Goal: Task Accomplishment & Management: Use online tool/utility

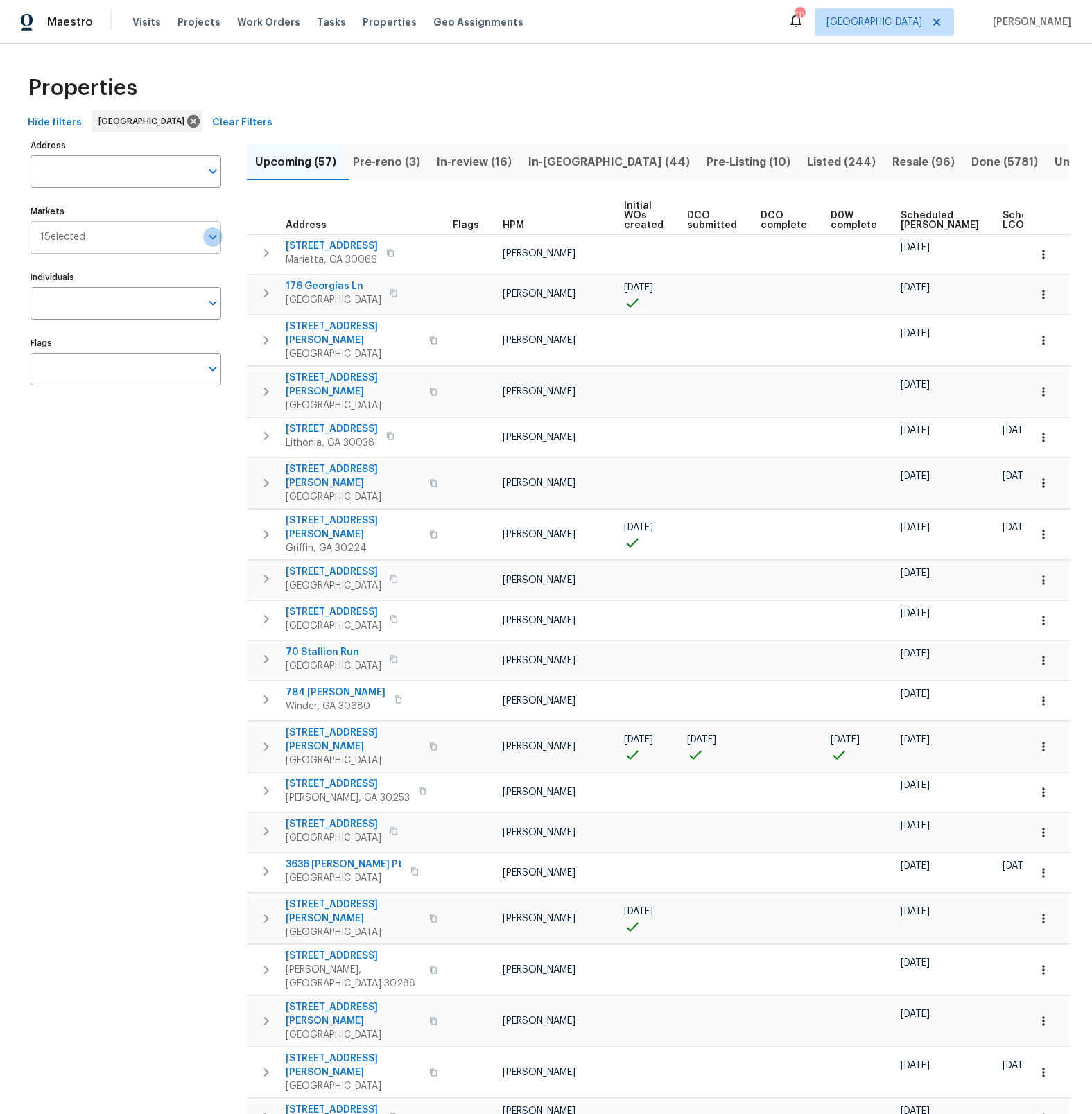
click at [214, 237] on icon "Open" at bounding box center [213, 237] width 8 height 5
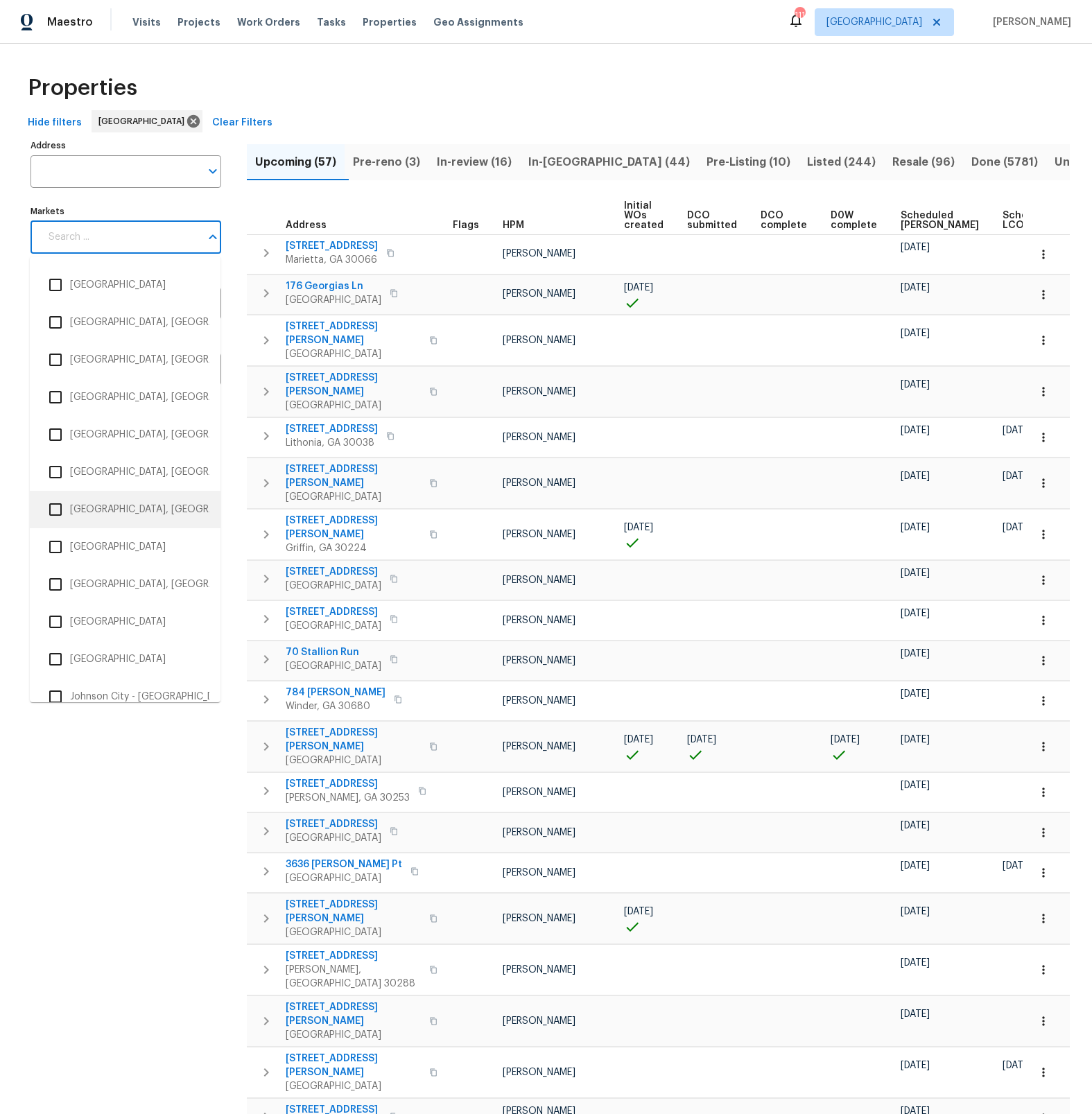
scroll to position [864, 0]
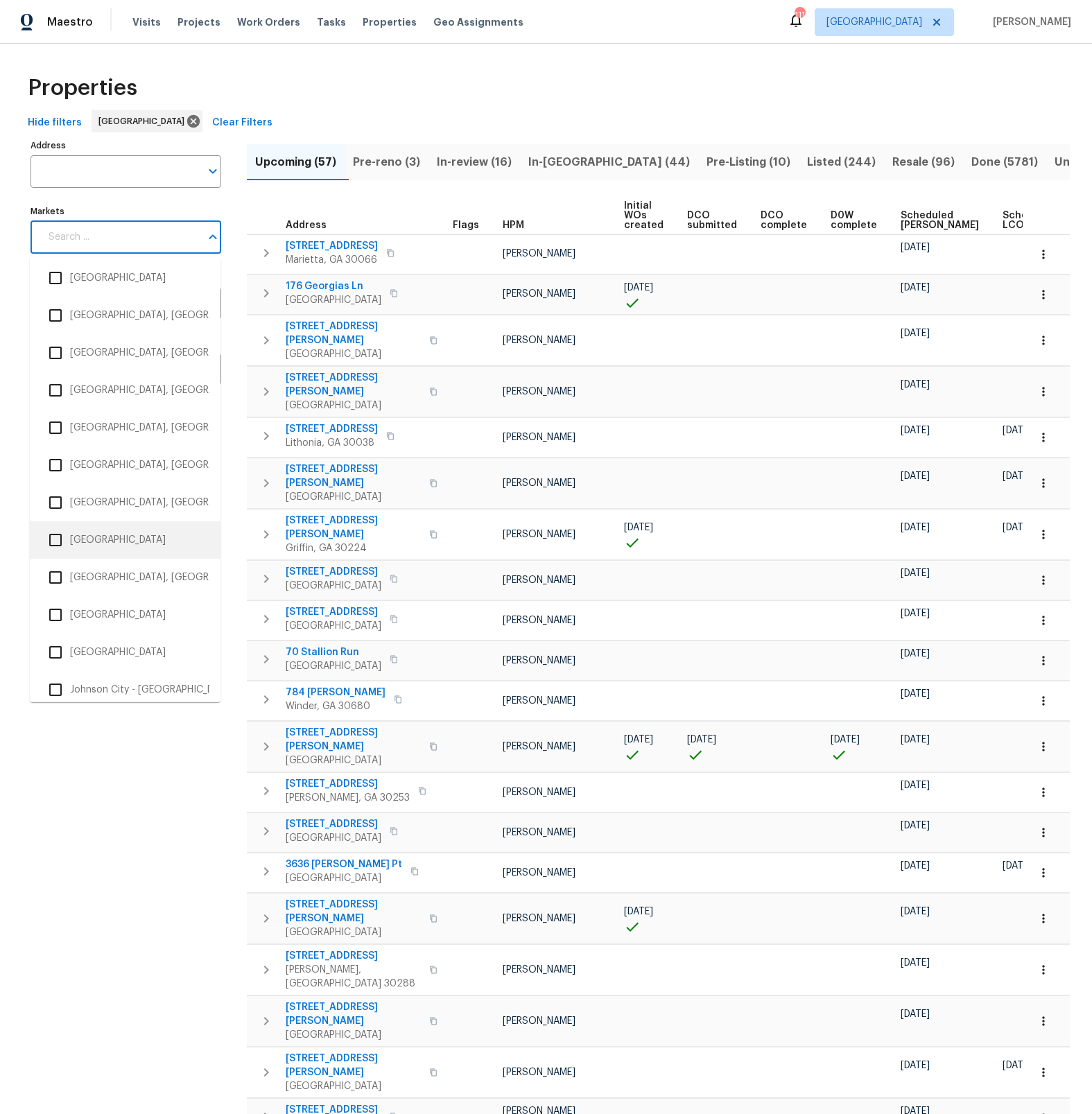
click at [58, 541] on input "checkbox" at bounding box center [55, 540] width 29 height 29
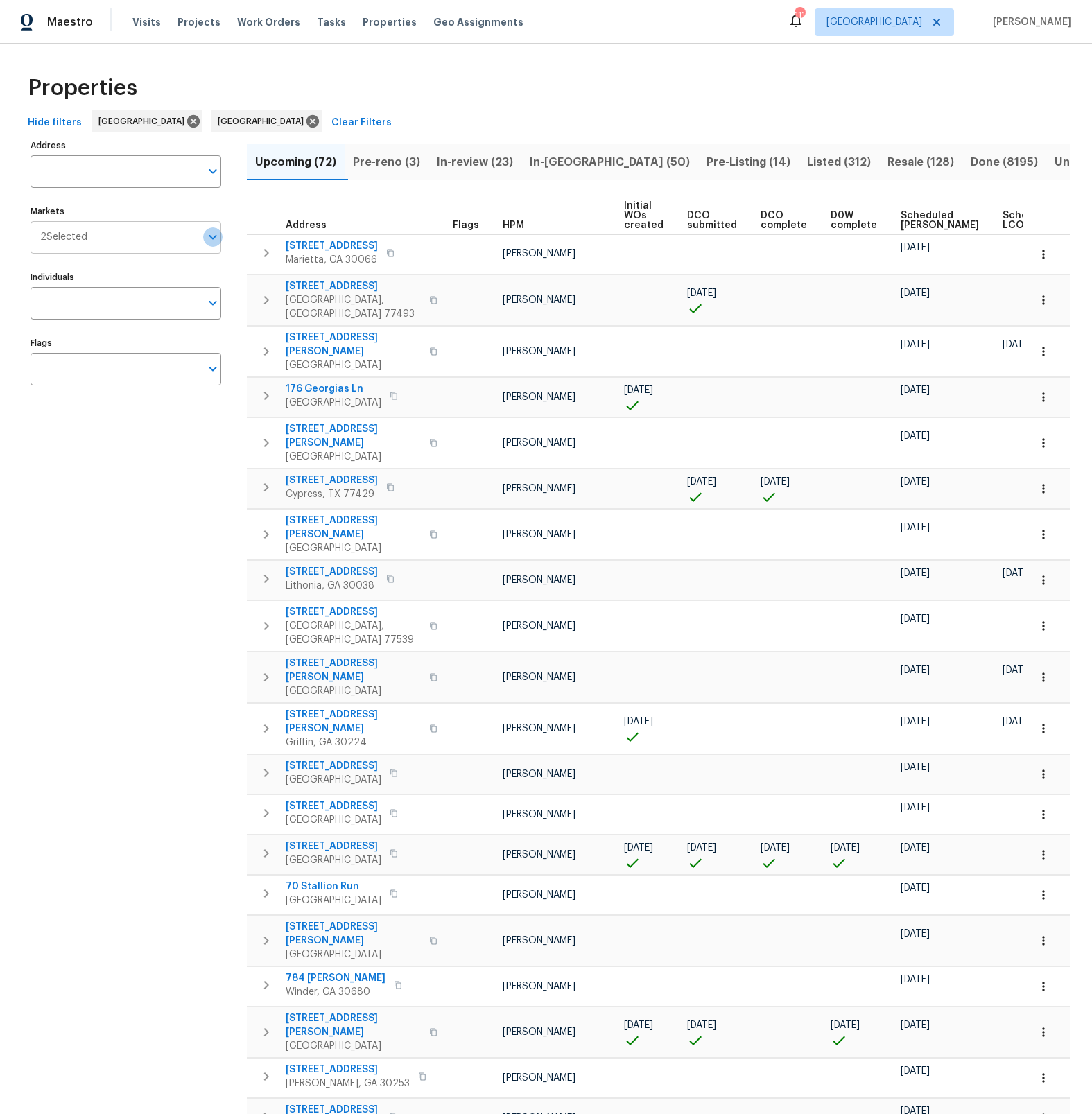
click at [213, 239] on icon "Open" at bounding box center [213, 237] width 8 height 5
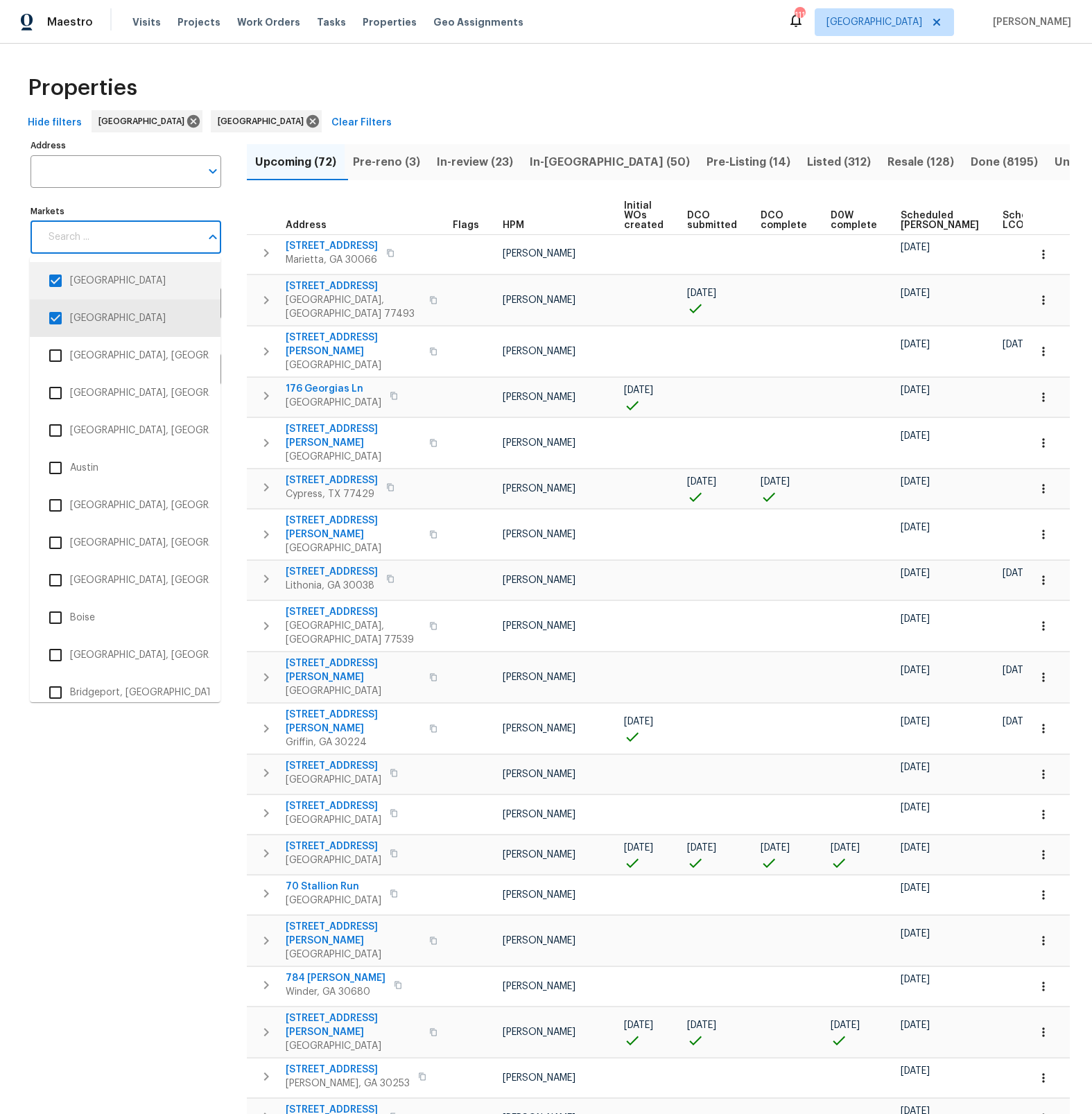
click at [58, 280] on input "checkbox" at bounding box center [55, 281] width 29 height 29
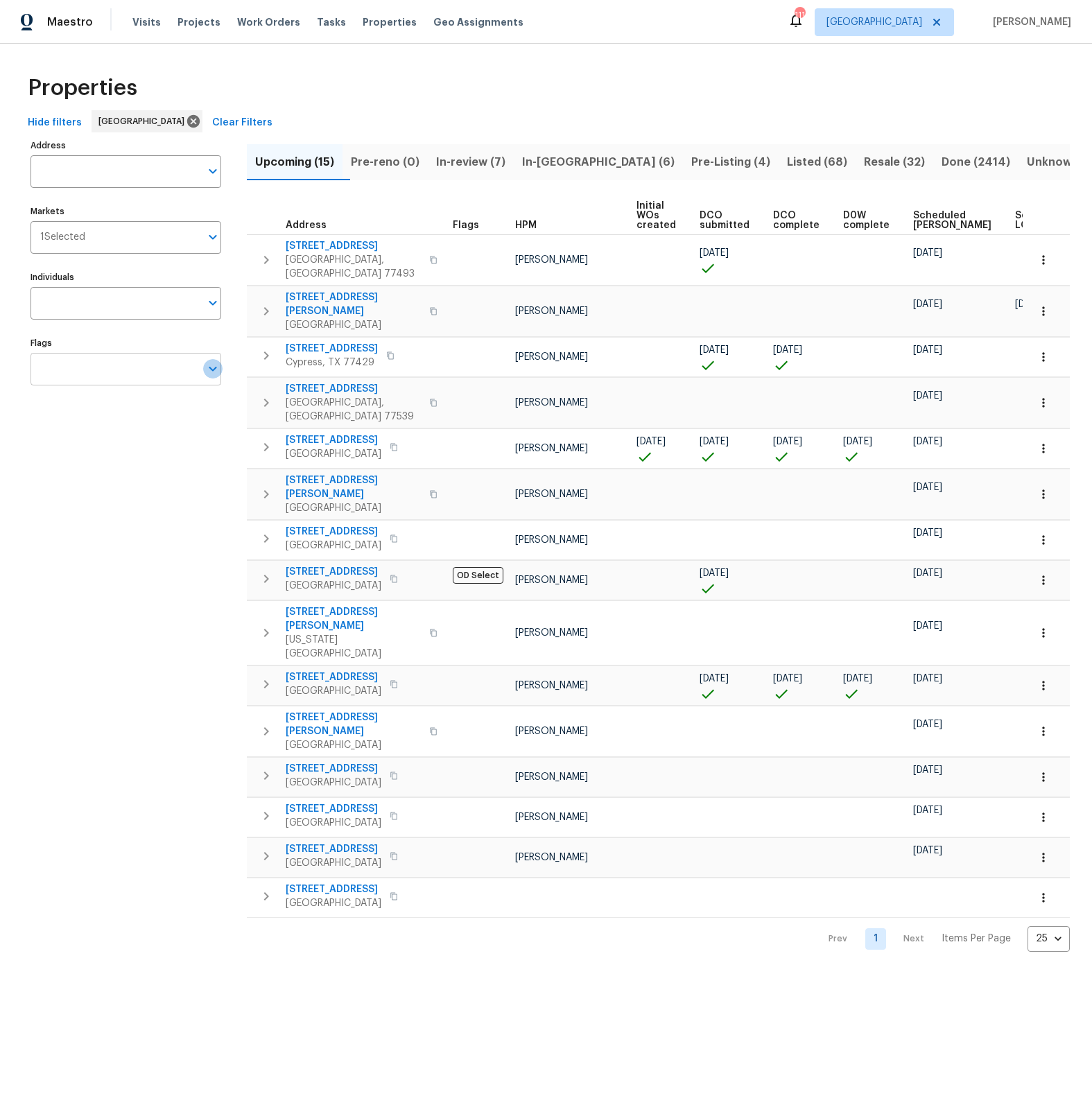
click at [213, 375] on icon "Open" at bounding box center [213, 369] width 17 height 17
click at [58, 450] on input "checkbox" at bounding box center [55, 450] width 29 height 29
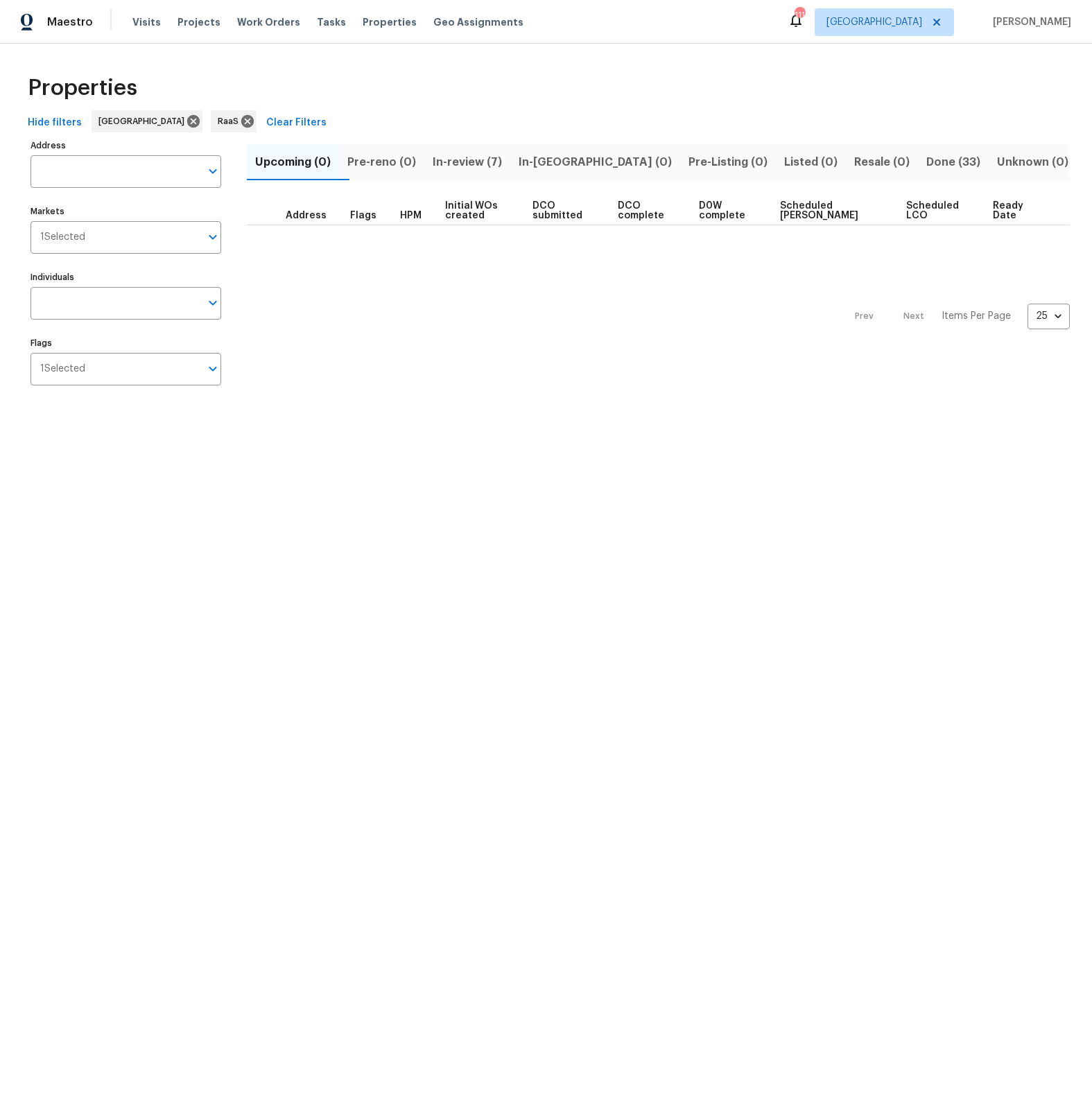
click at [480, 163] on span "In-review (7)" at bounding box center [467, 162] width 69 height 19
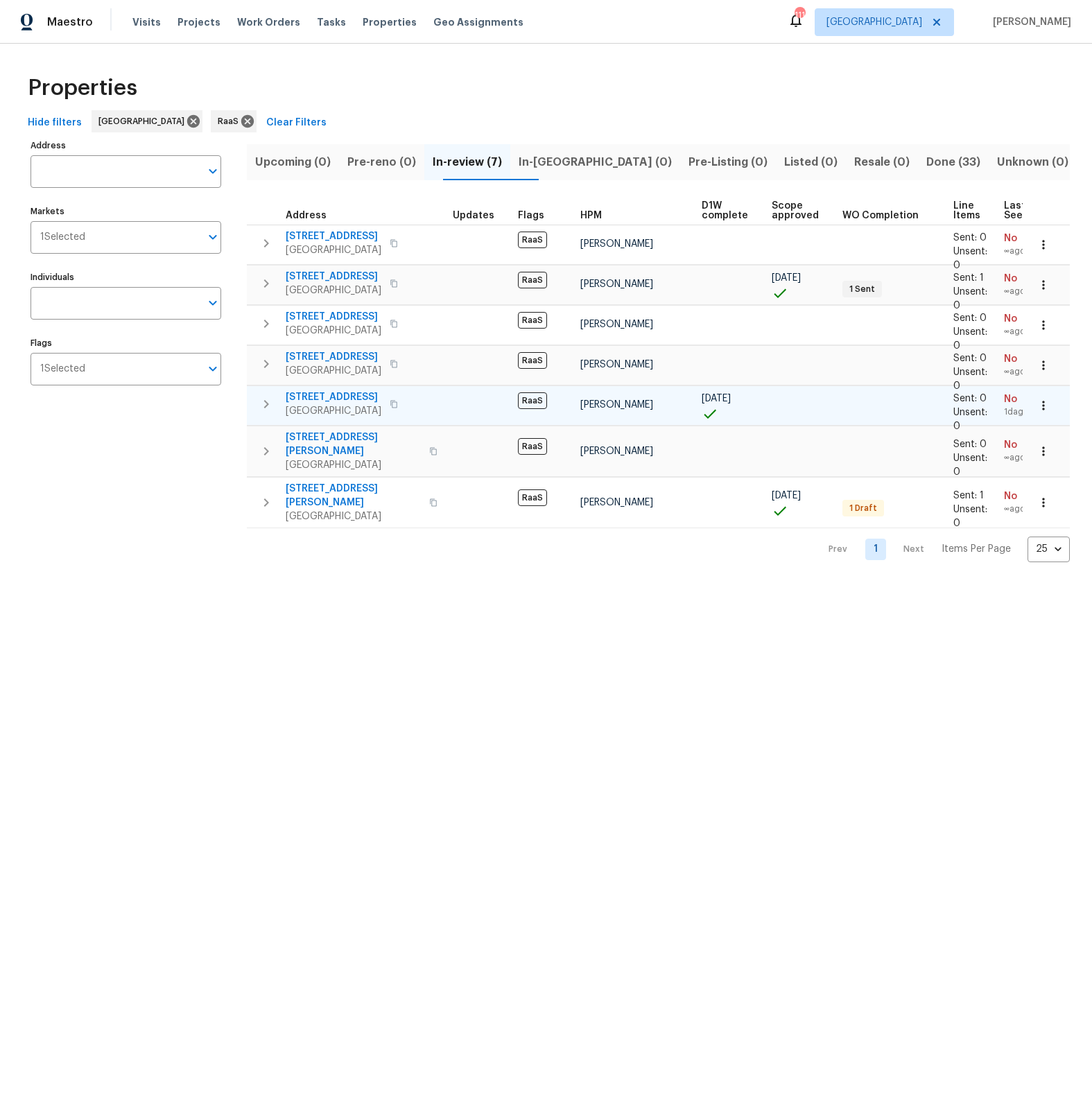
click at [364, 398] on span "21827 Silverbrook Ln" at bounding box center [334, 398] width 96 height 14
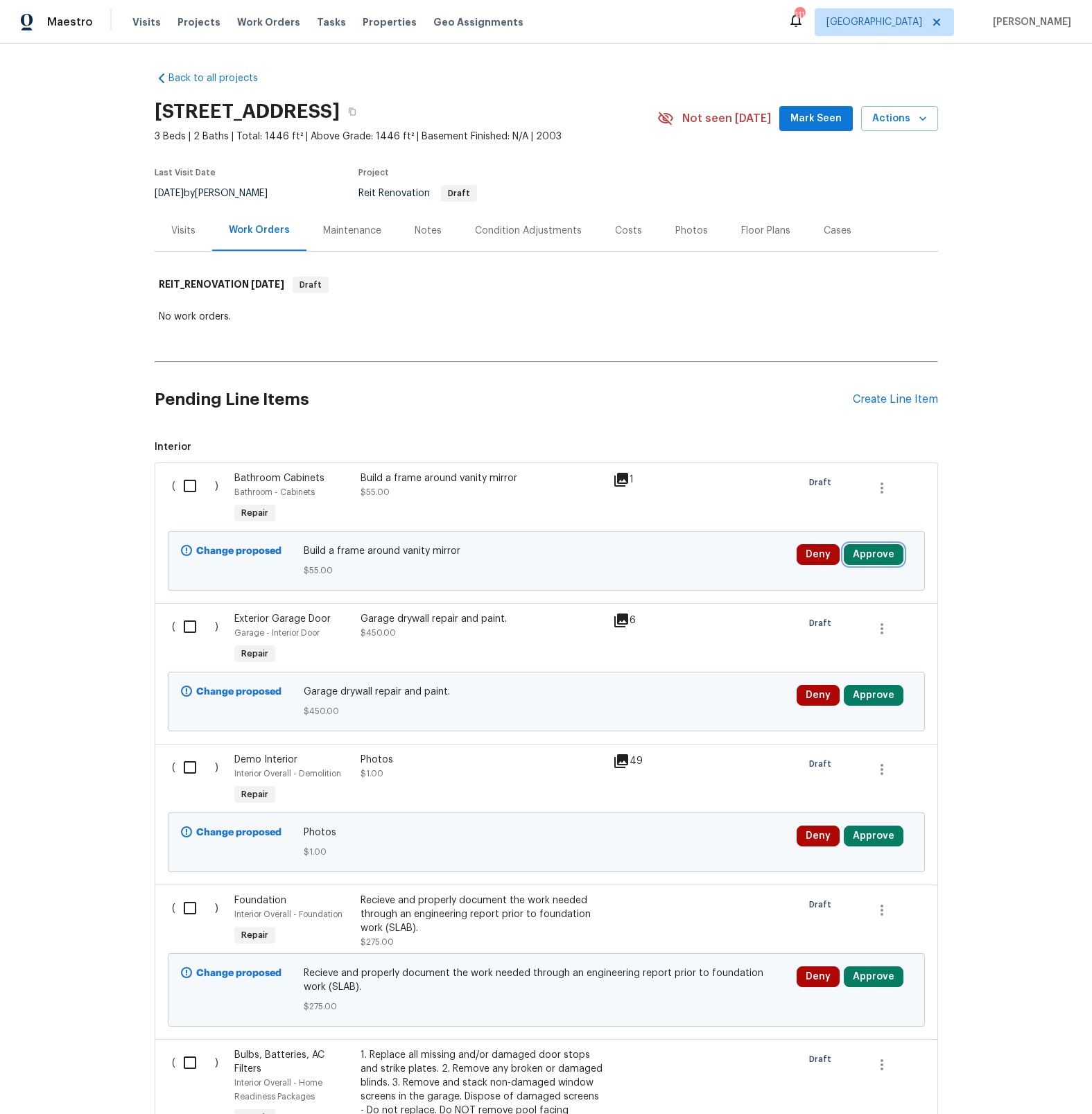
click at [862, 555] on button "Approve" at bounding box center [874, 555] width 60 height 21
click at [701, 570] on button "Approve" at bounding box center [674, 568] width 83 height 28
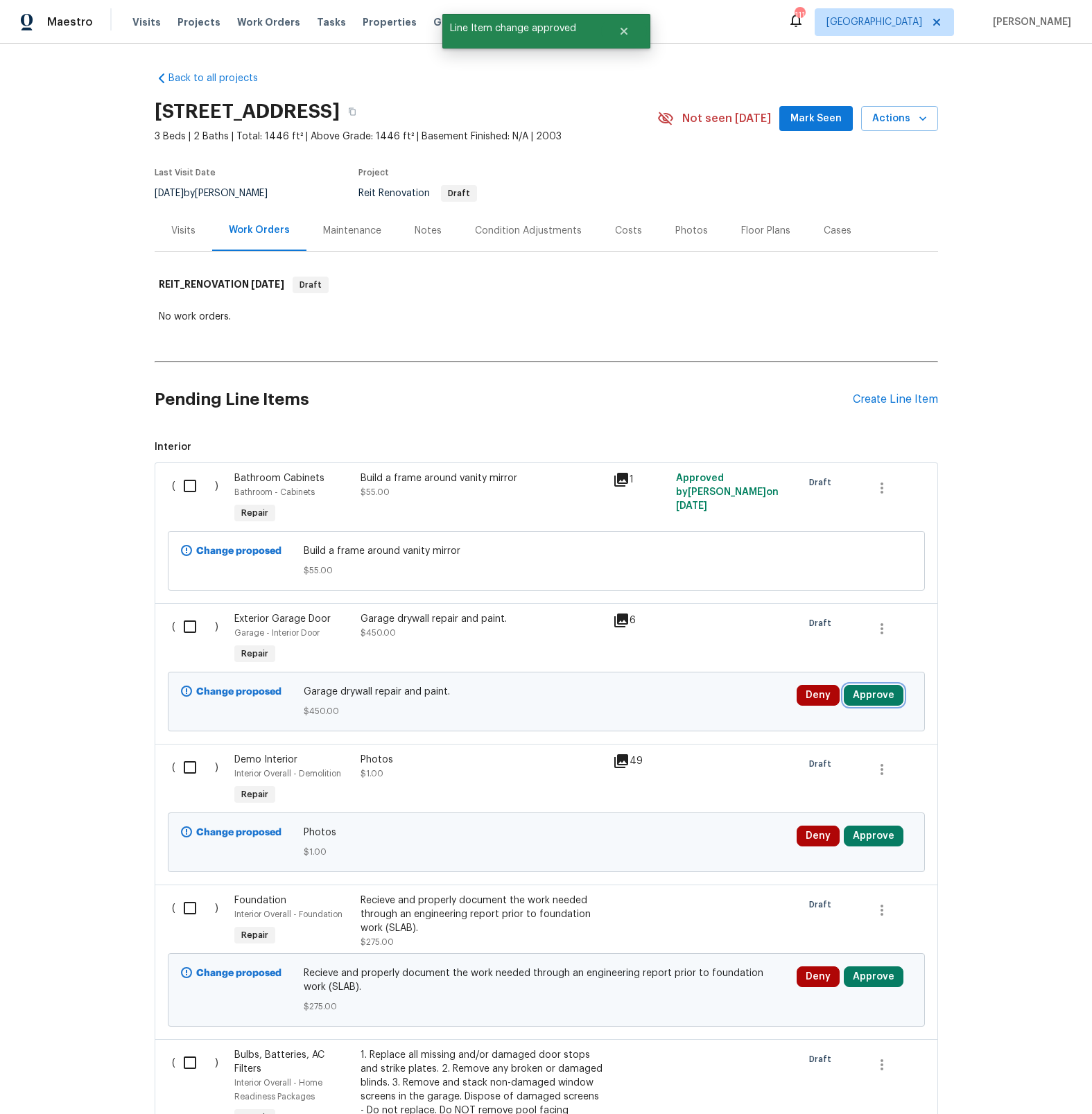
click at [874, 702] on button "Approve" at bounding box center [874, 695] width 60 height 21
click at [660, 719] on button "Approve" at bounding box center [674, 709] width 83 height 28
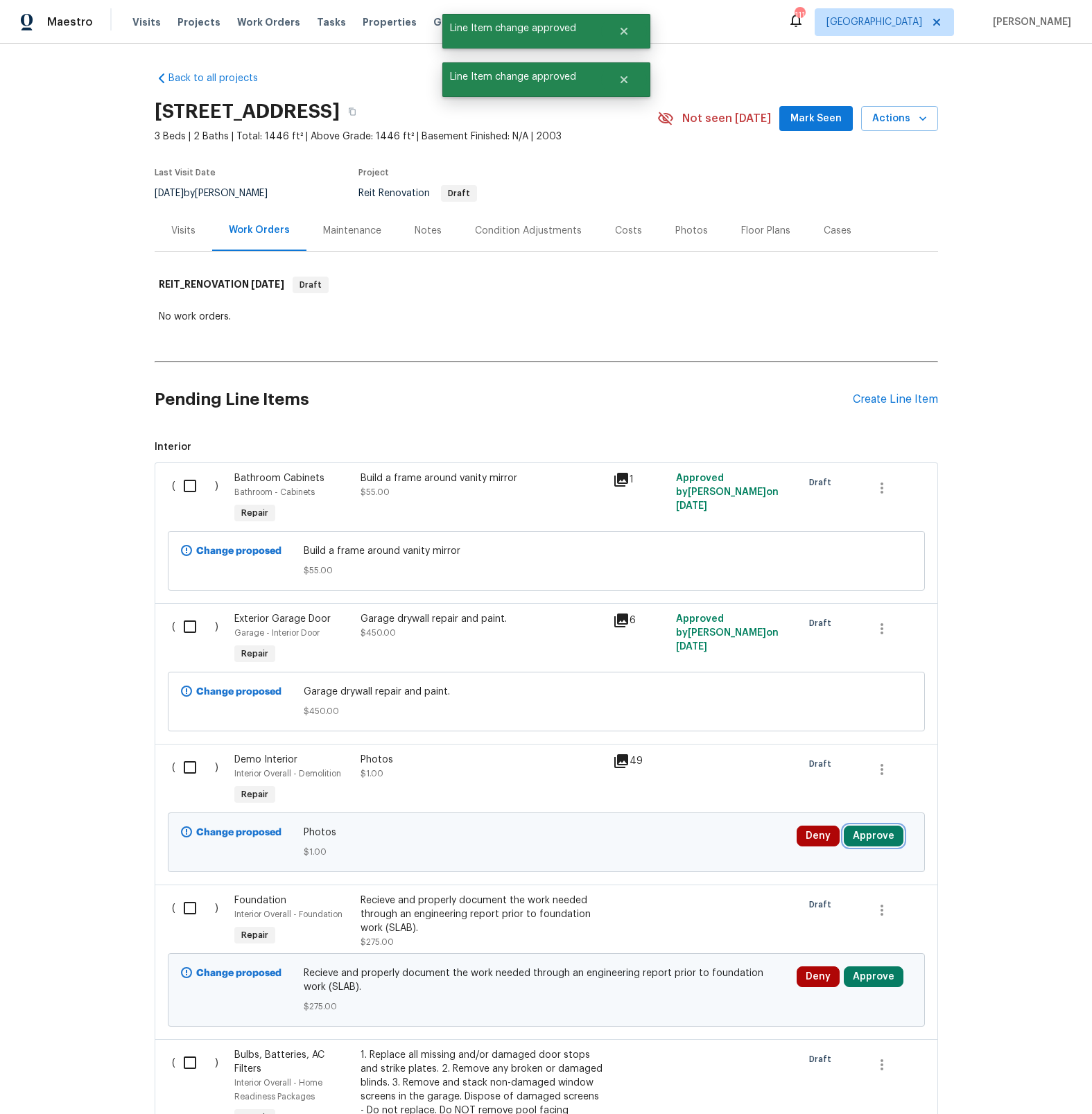
click at [882, 834] on button "Approve" at bounding box center [874, 836] width 60 height 21
click at [683, 855] on button "Approve" at bounding box center [674, 850] width 83 height 28
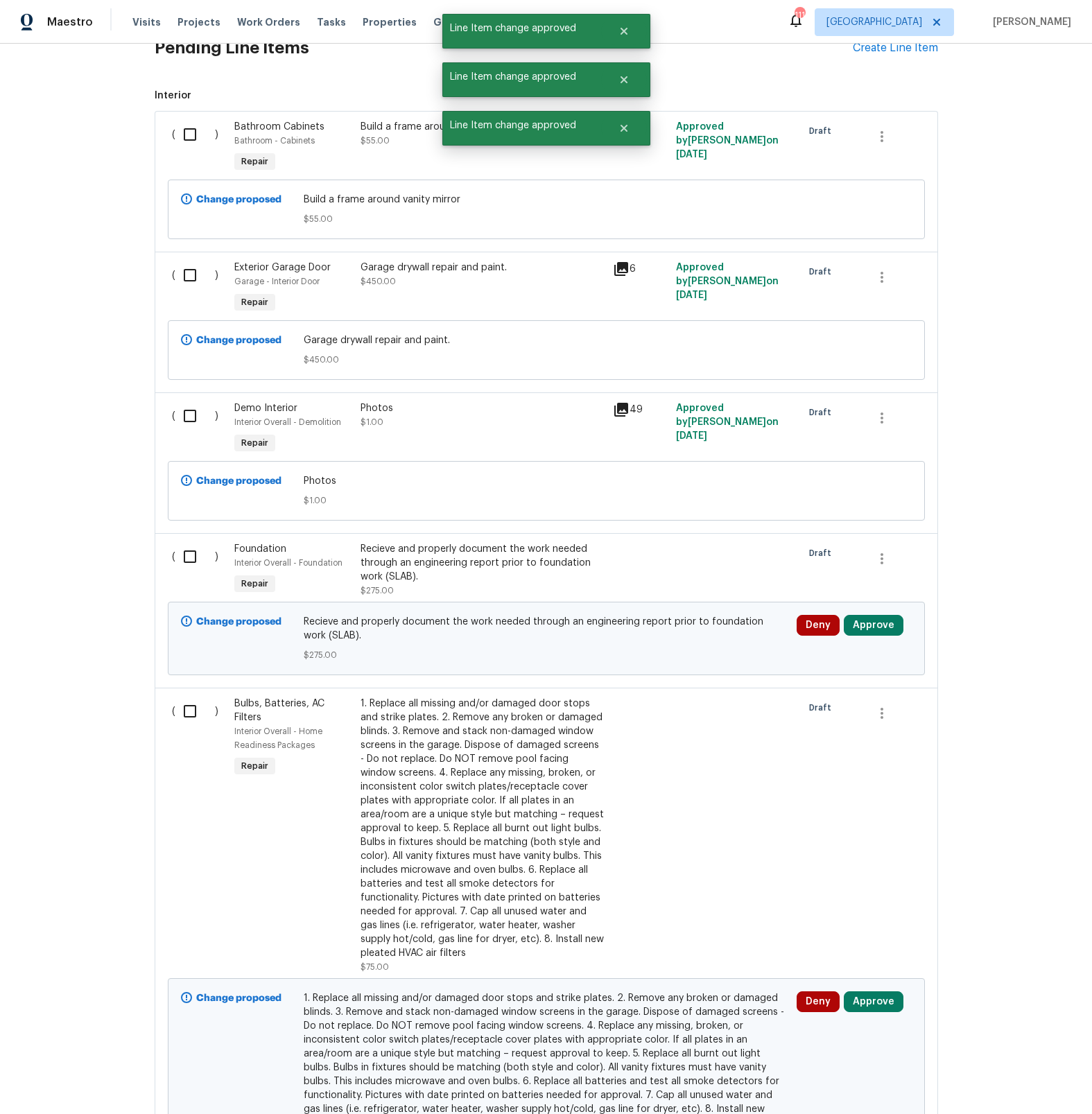
scroll to position [557, 0]
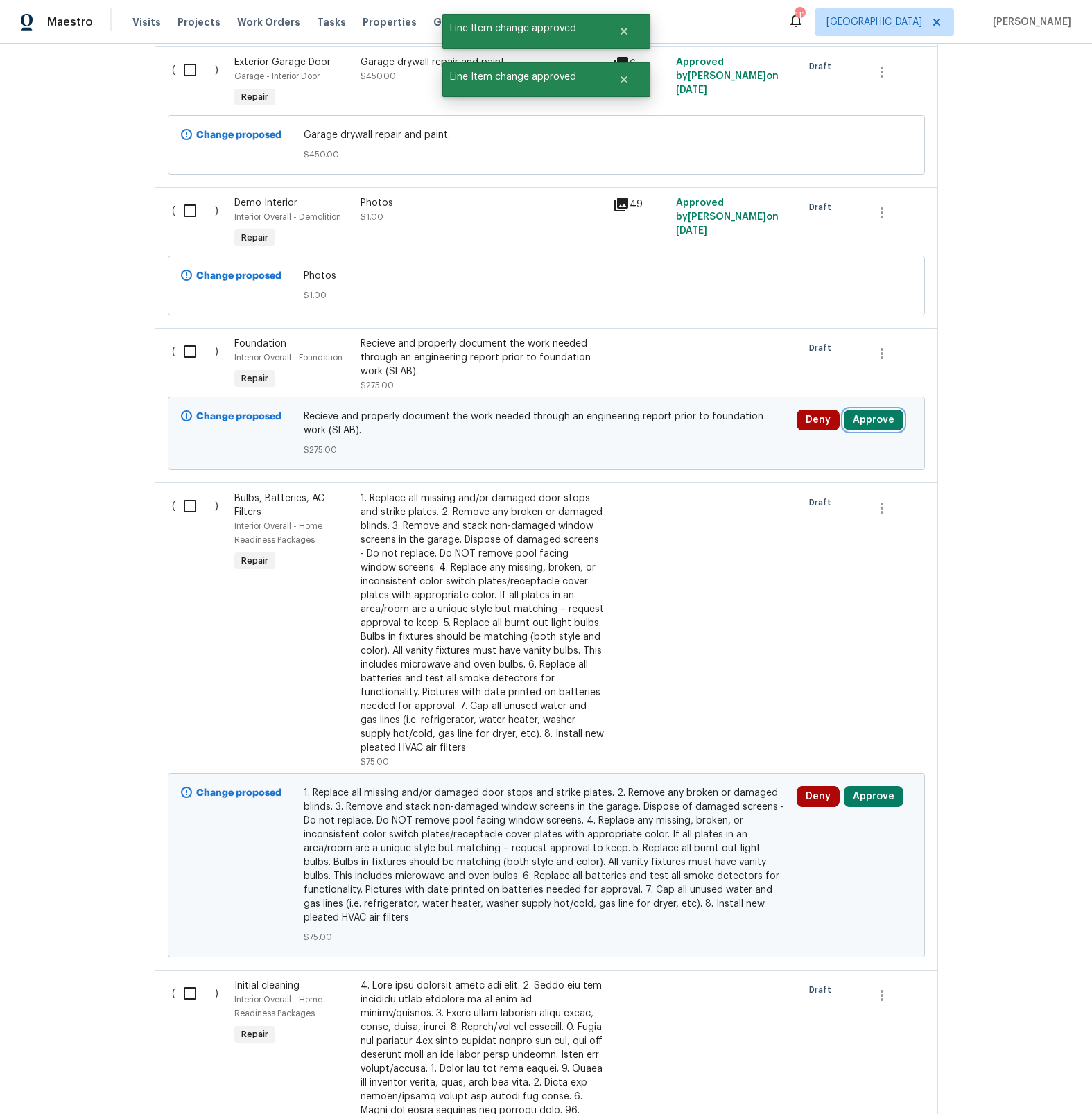
click at [865, 422] on button "Approve" at bounding box center [874, 420] width 60 height 21
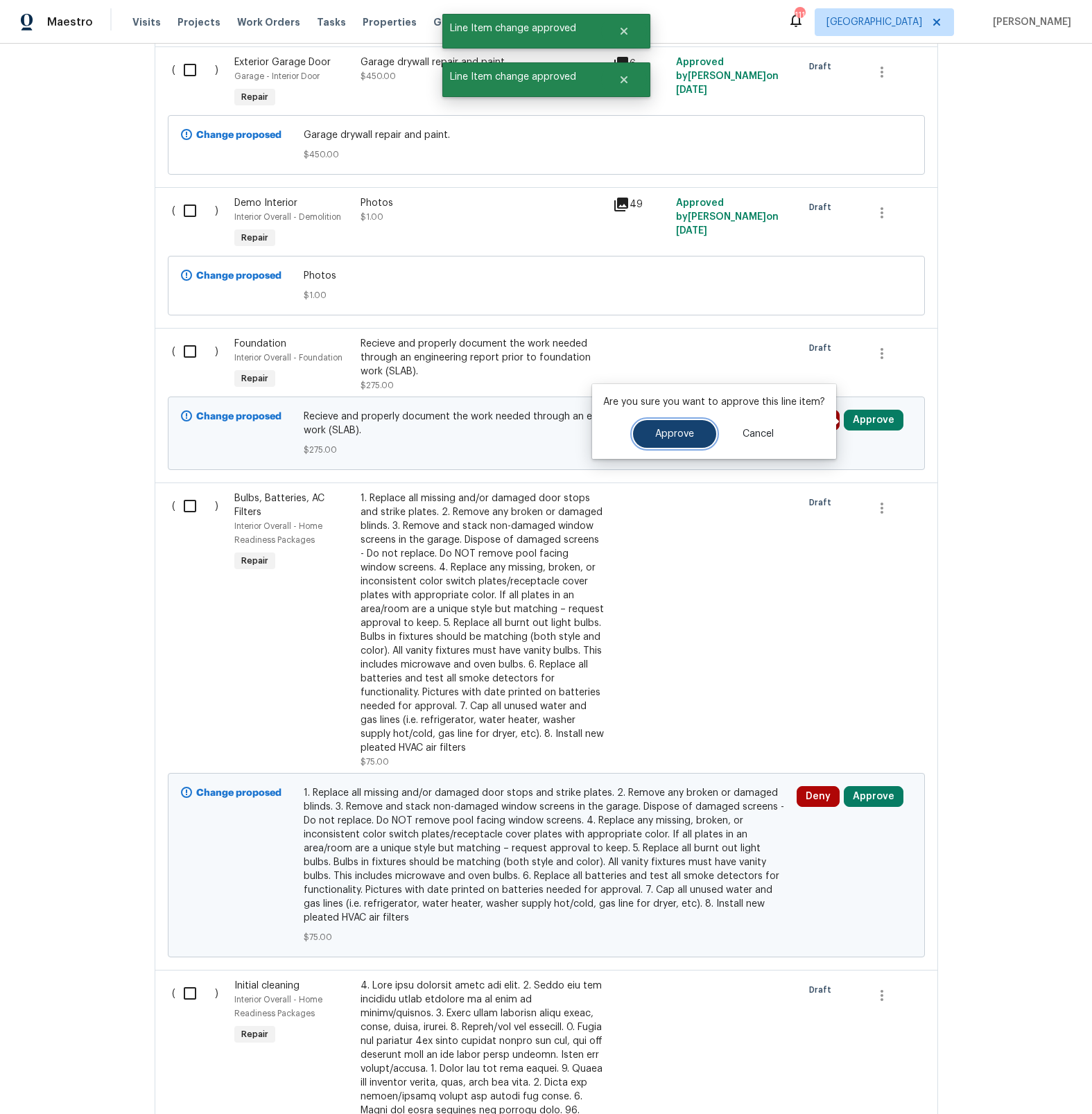
click at [692, 439] on button "Approve" at bounding box center [674, 435] width 83 height 28
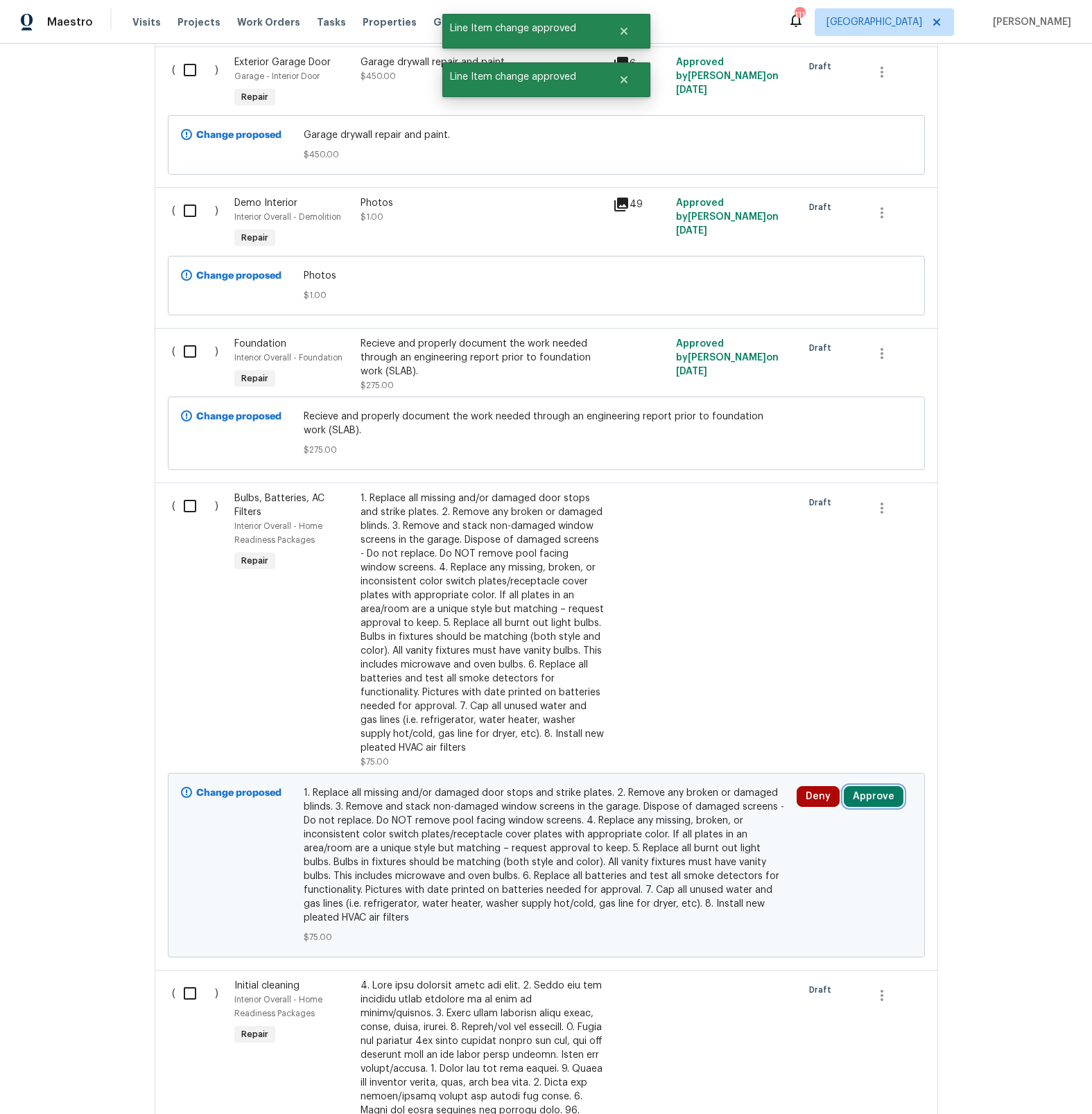
click at [864, 801] on button "Approve" at bounding box center [874, 796] width 60 height 21
click at [665, 814] on span "Approve" at bounding box center [674, 811] width 39 height 10
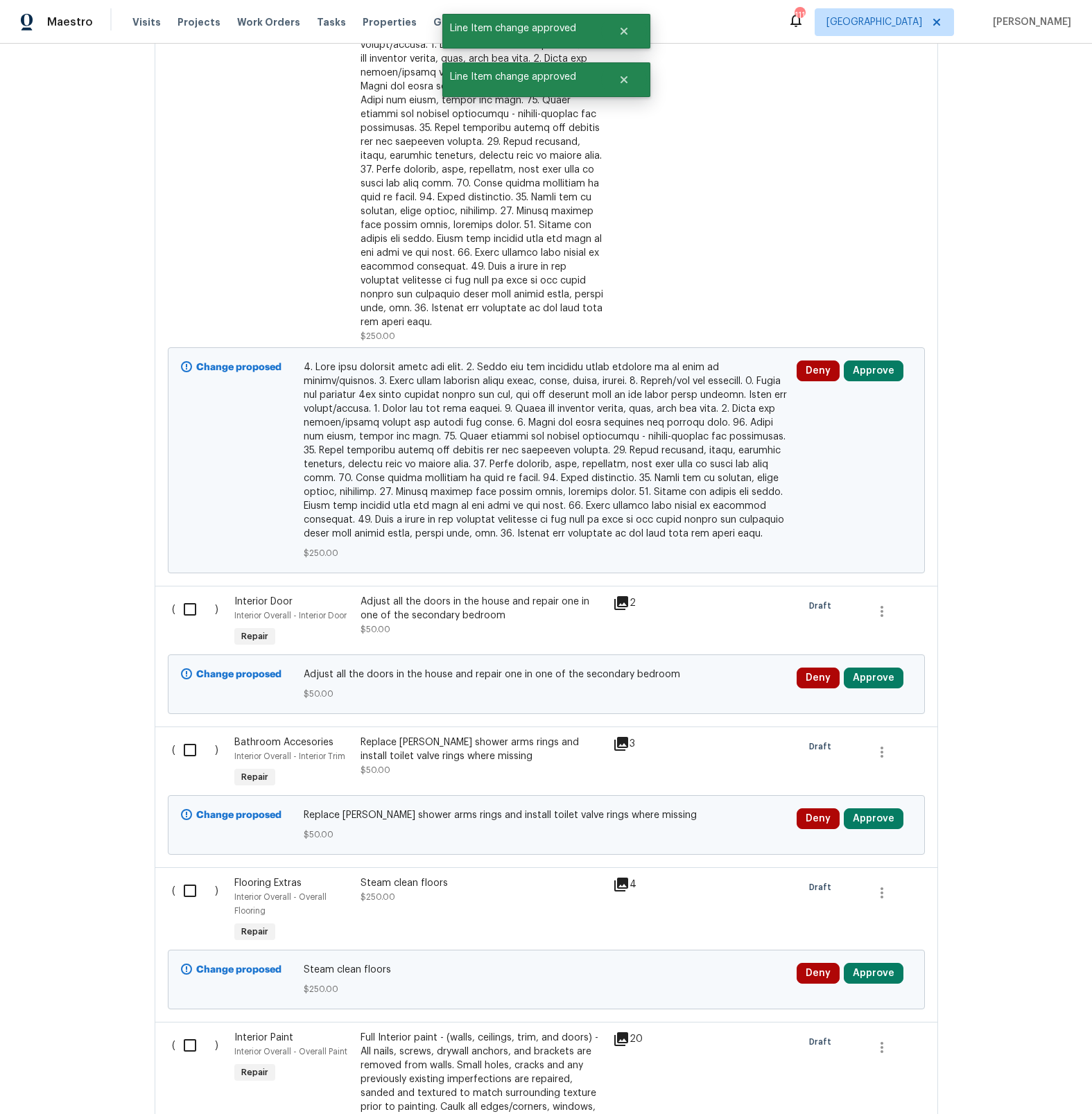
scroll to position [1689, 0]
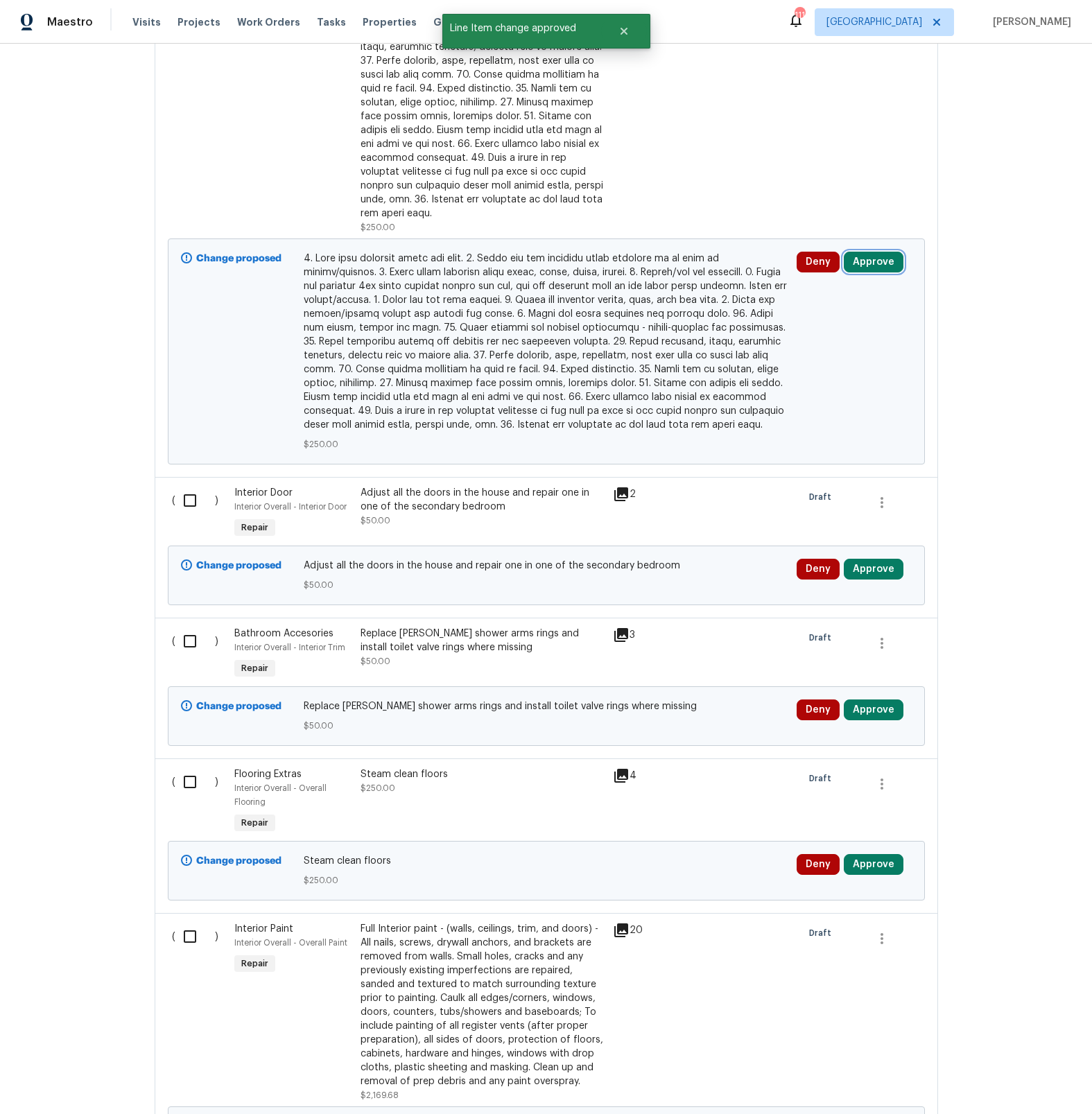
click at [876, 252] on button "Approve" at bounding box center [874, 262] width 60 height 21
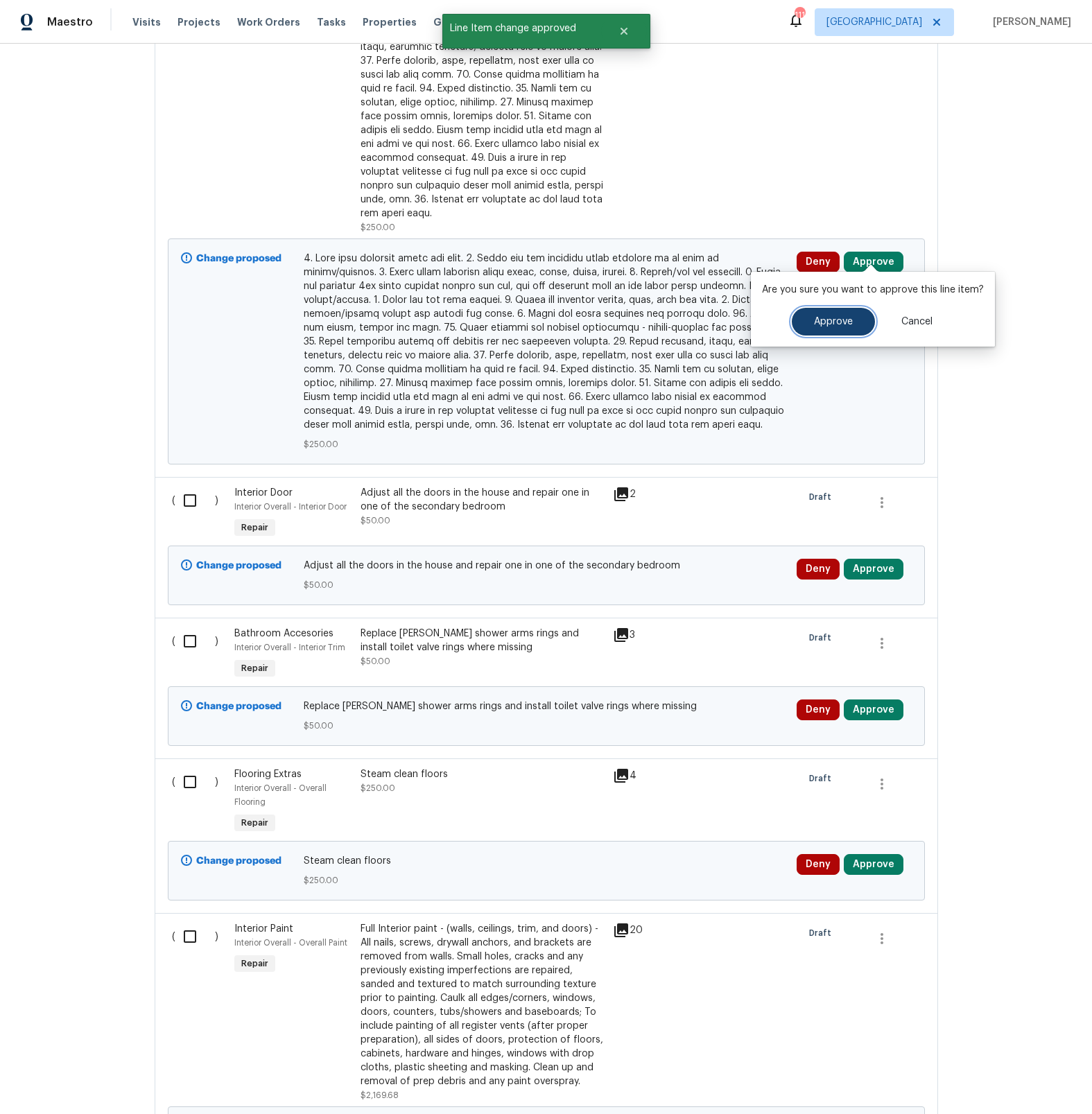
click at [814, 325] on span "Approve" at bounding box center [833, 322] width 39 height 10
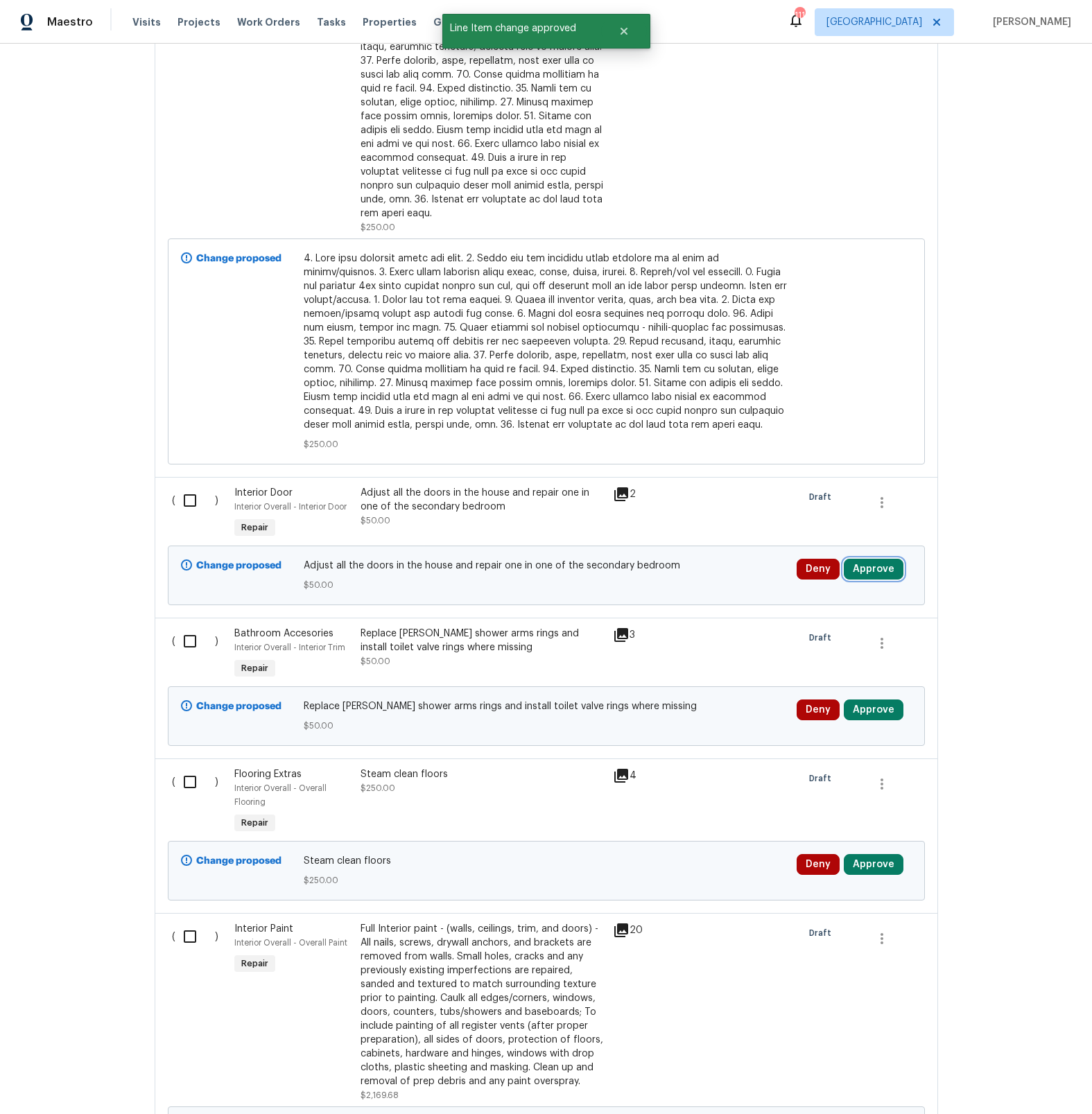
click at [860, 558] on button "Approve" at bounding box center [874, 568] width 60 height 21
click at [687, 572] on span "Approve" at bounding box center [674, 571] width 39 height 10
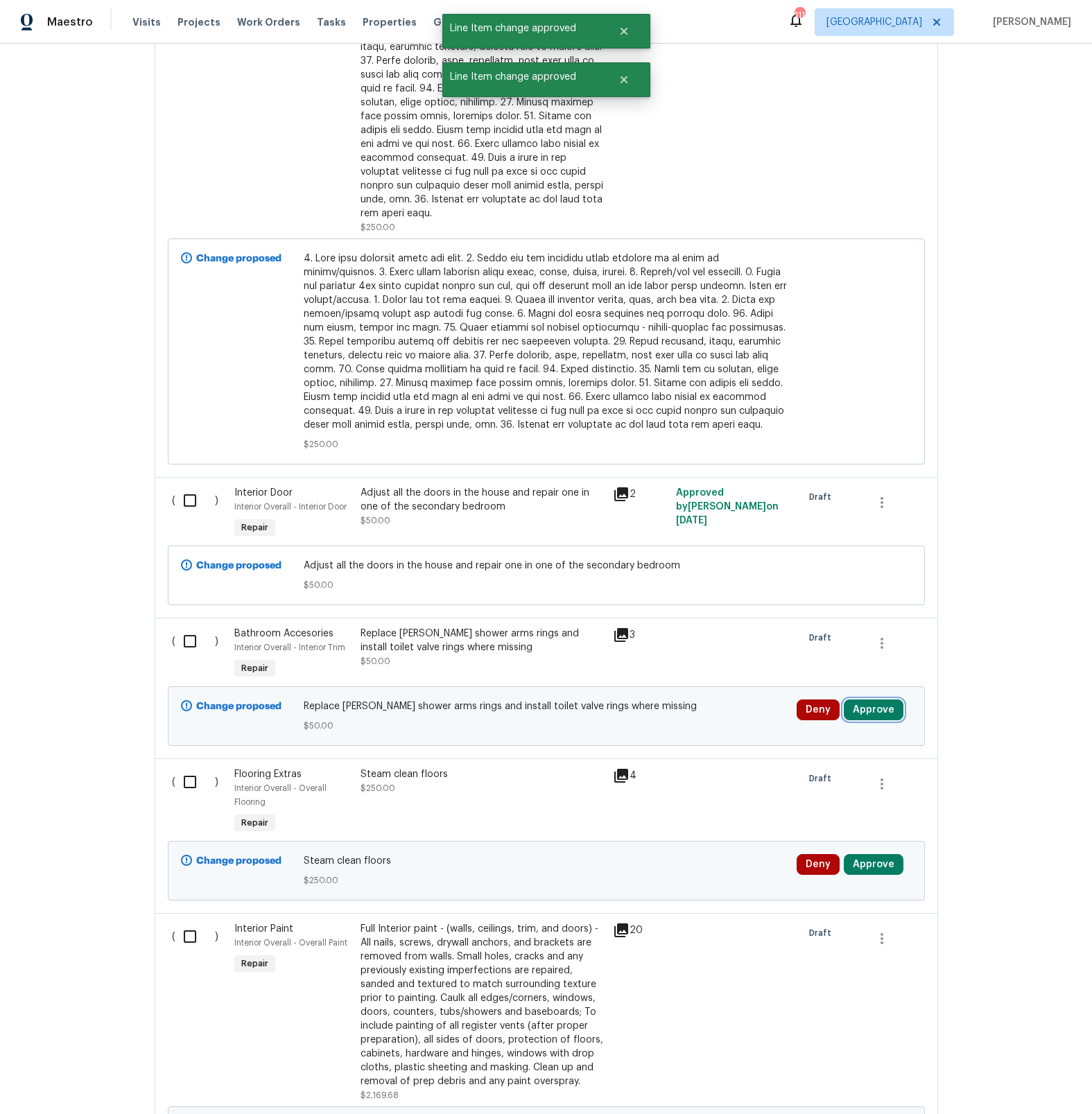
click at [869, 700] on button "Approve" at bounding box center [874, 709] width 60 height 21
click at [669, 711] on span "Approve" at bounding box center [674, 712] width 39 height 10
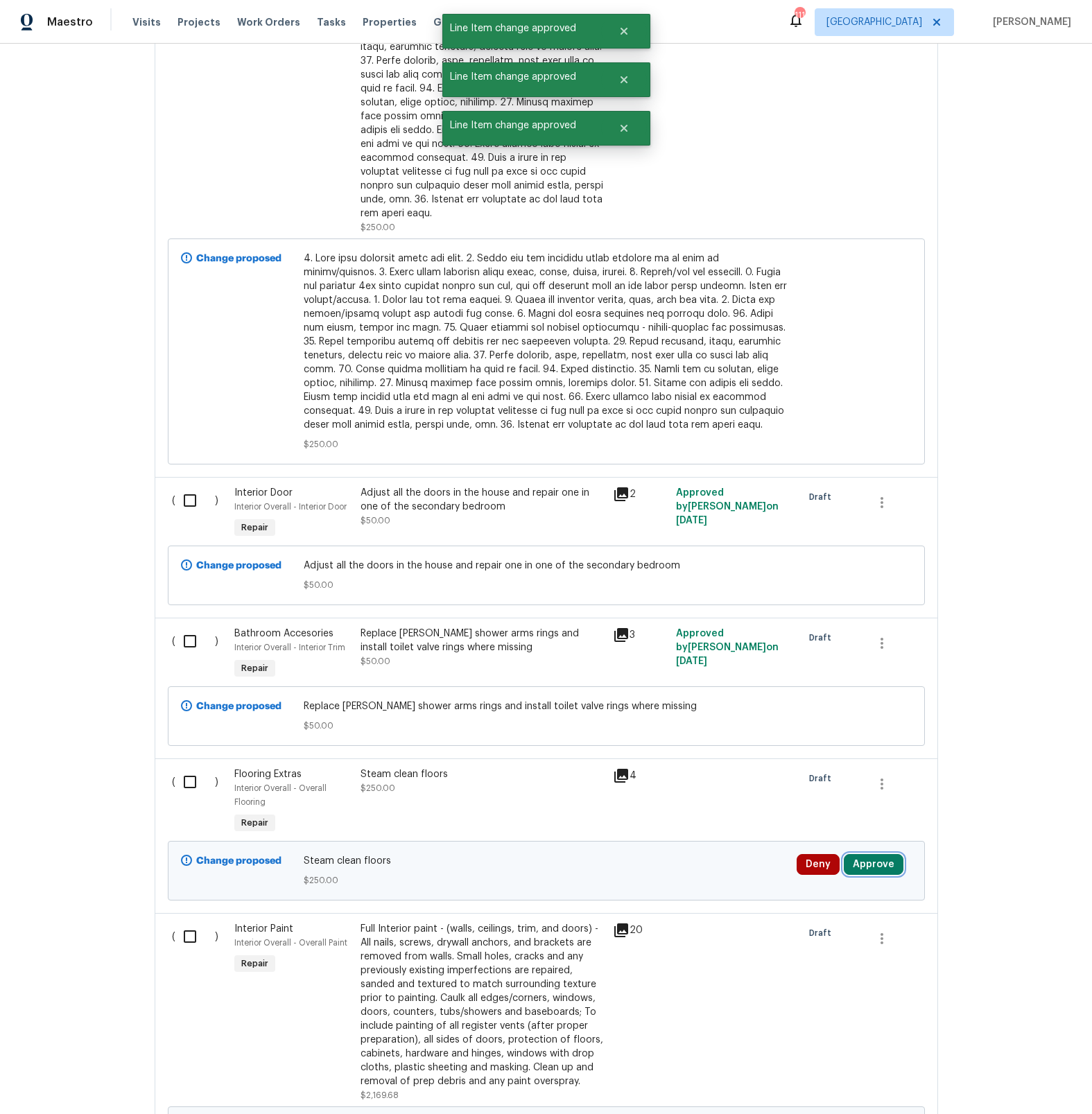
click at [878, 858] on button "Approve" at bounding box center [874, 864] width 60 height 21
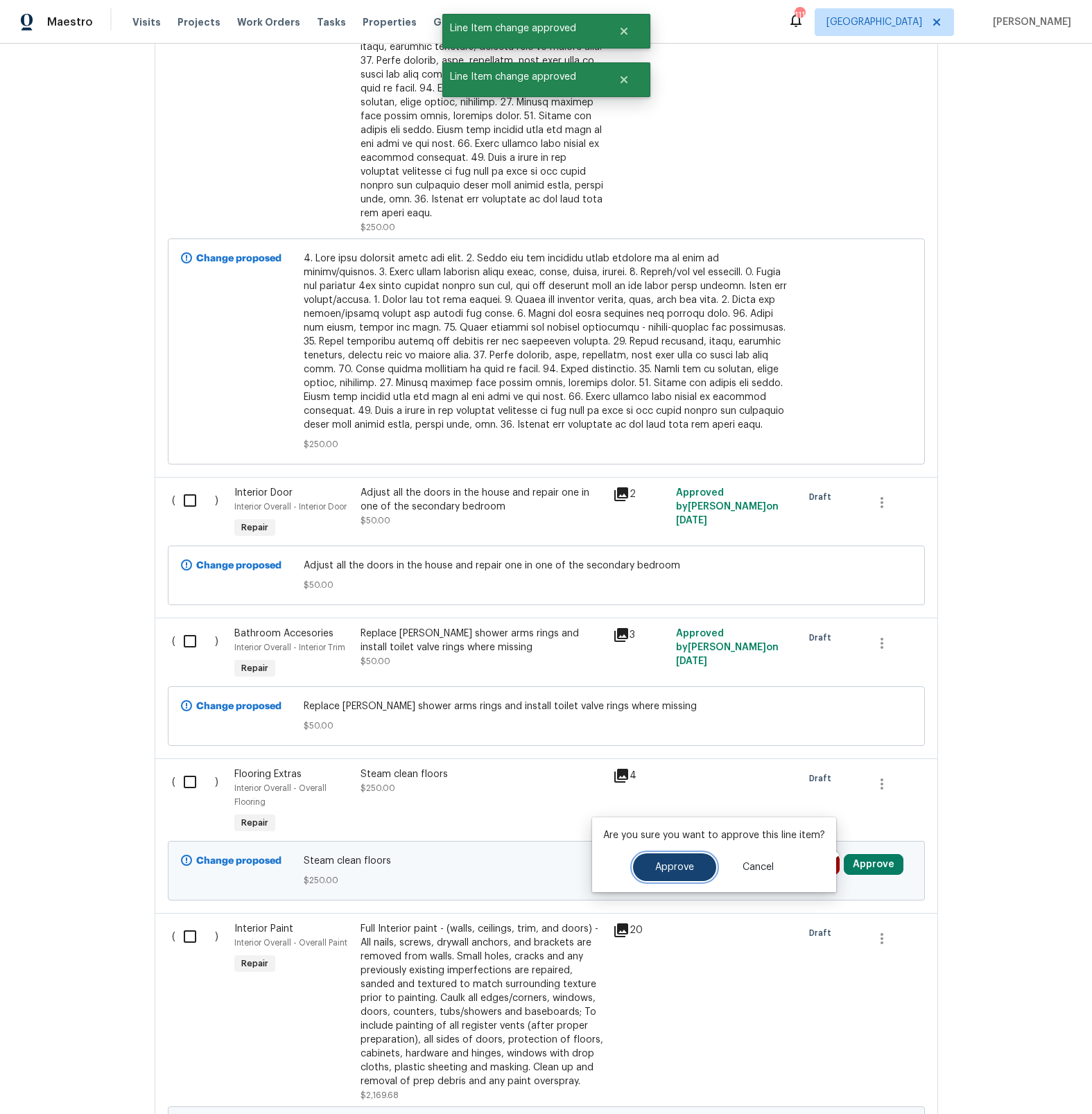
click at [672, 868] on span "Approve" at bounding box center [674, 867] width 39 height 10
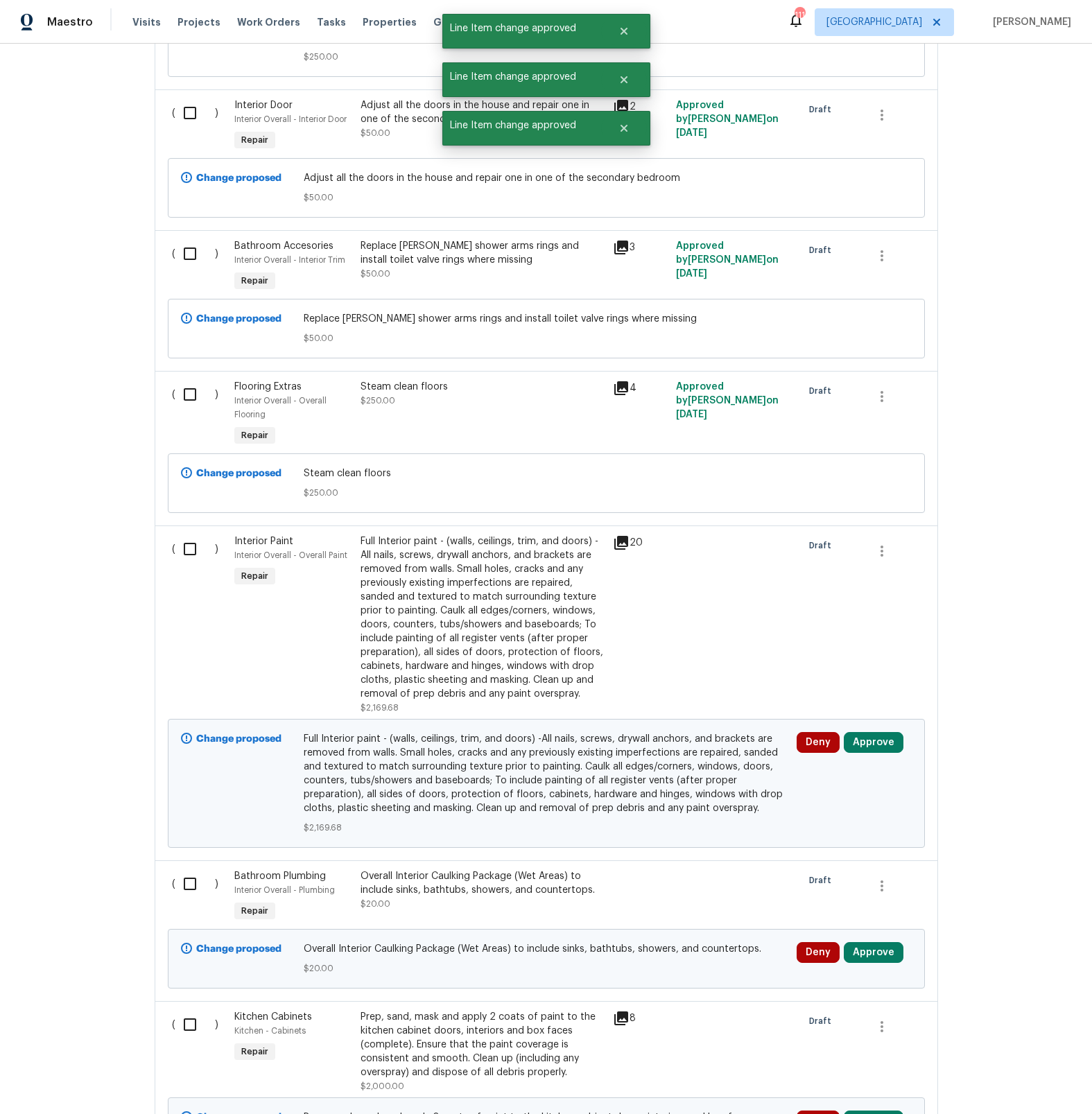
scroll to position [2089, 0]
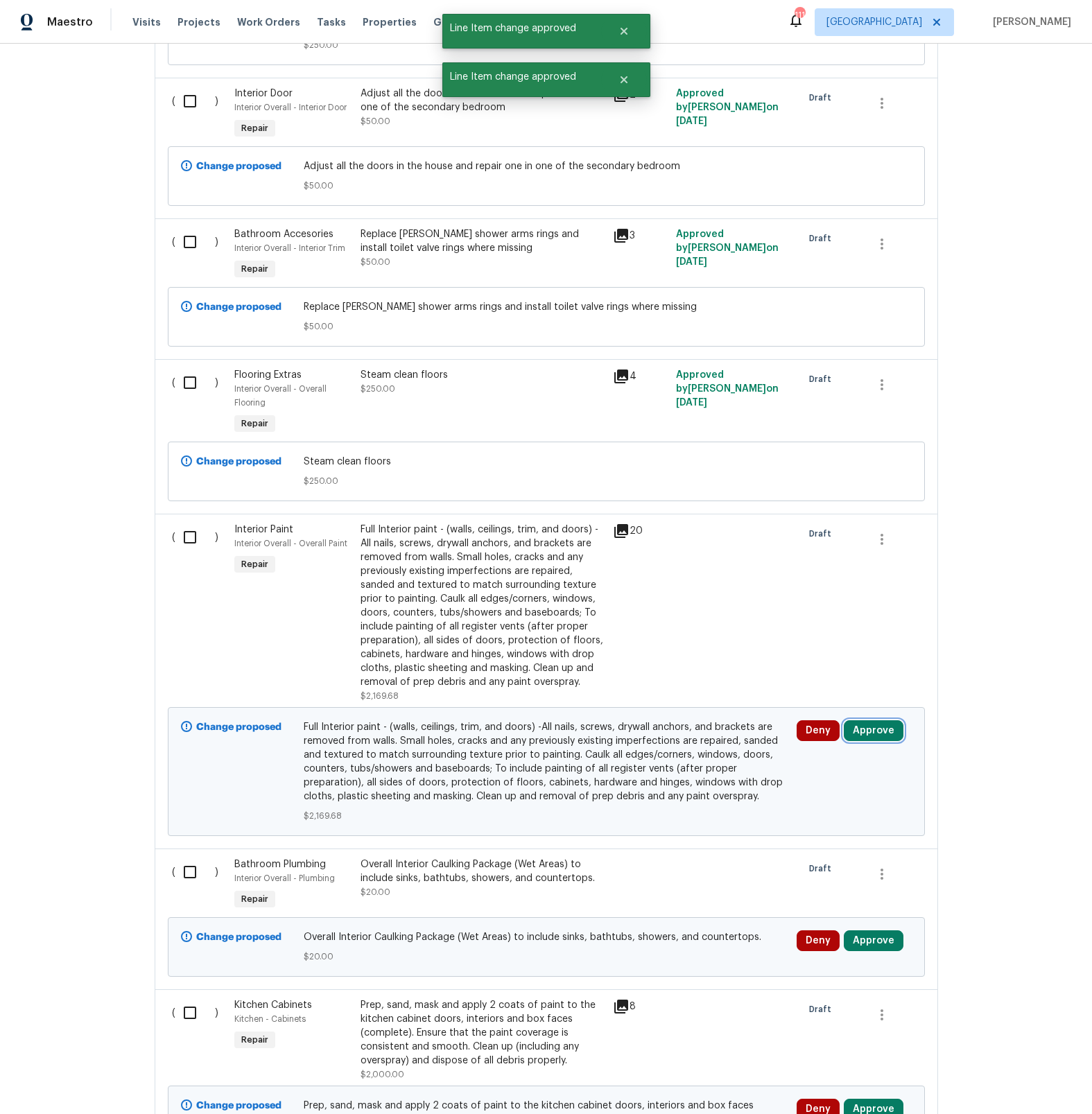
click at [866, 720] on button "Approve" at bounding box center [874, 730] width 60 height 21
click at [675, 740] on button "Approve" at bounding box center [674, 733] width 83 height 28
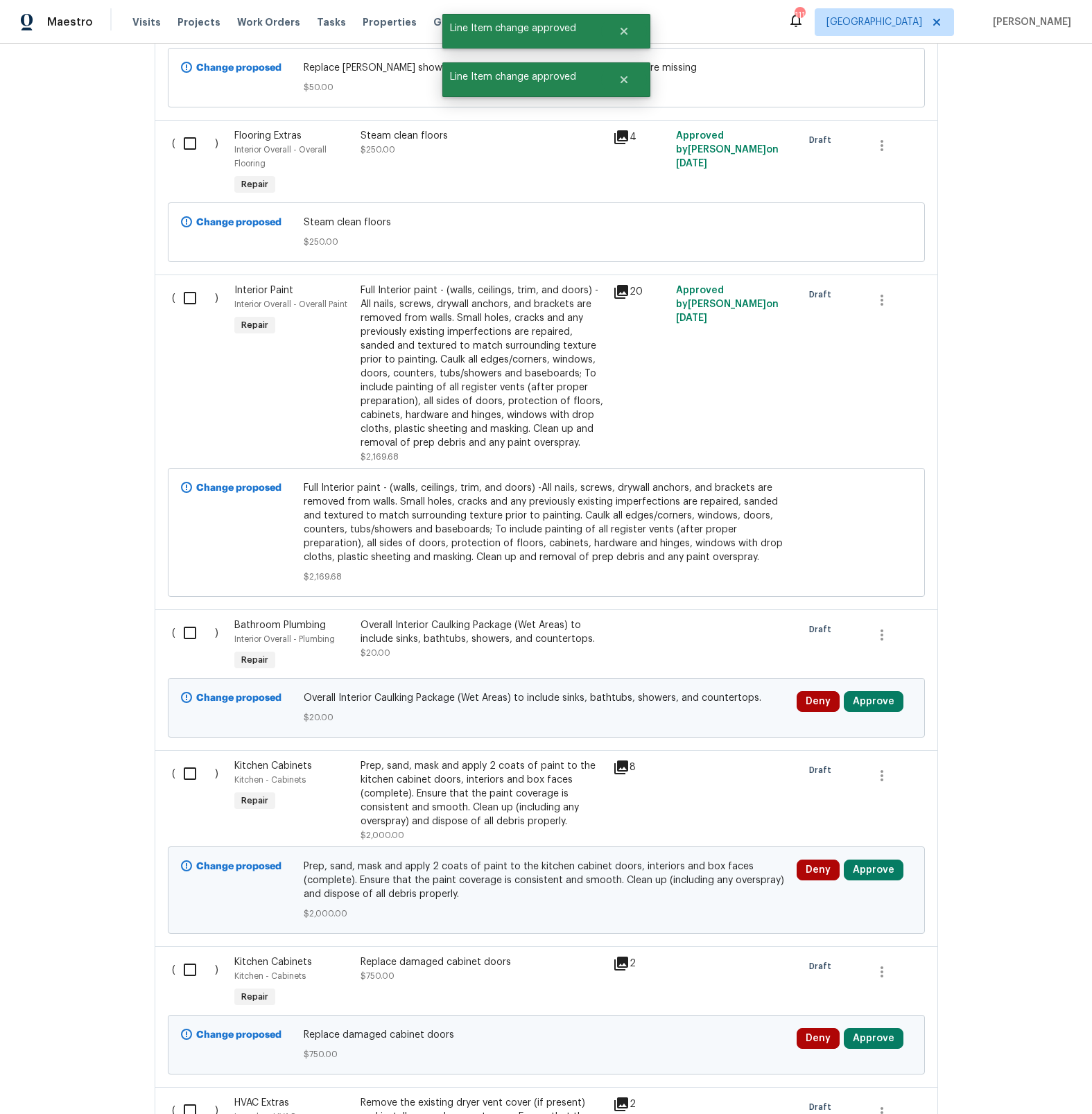
scroll to position [2332, 0]
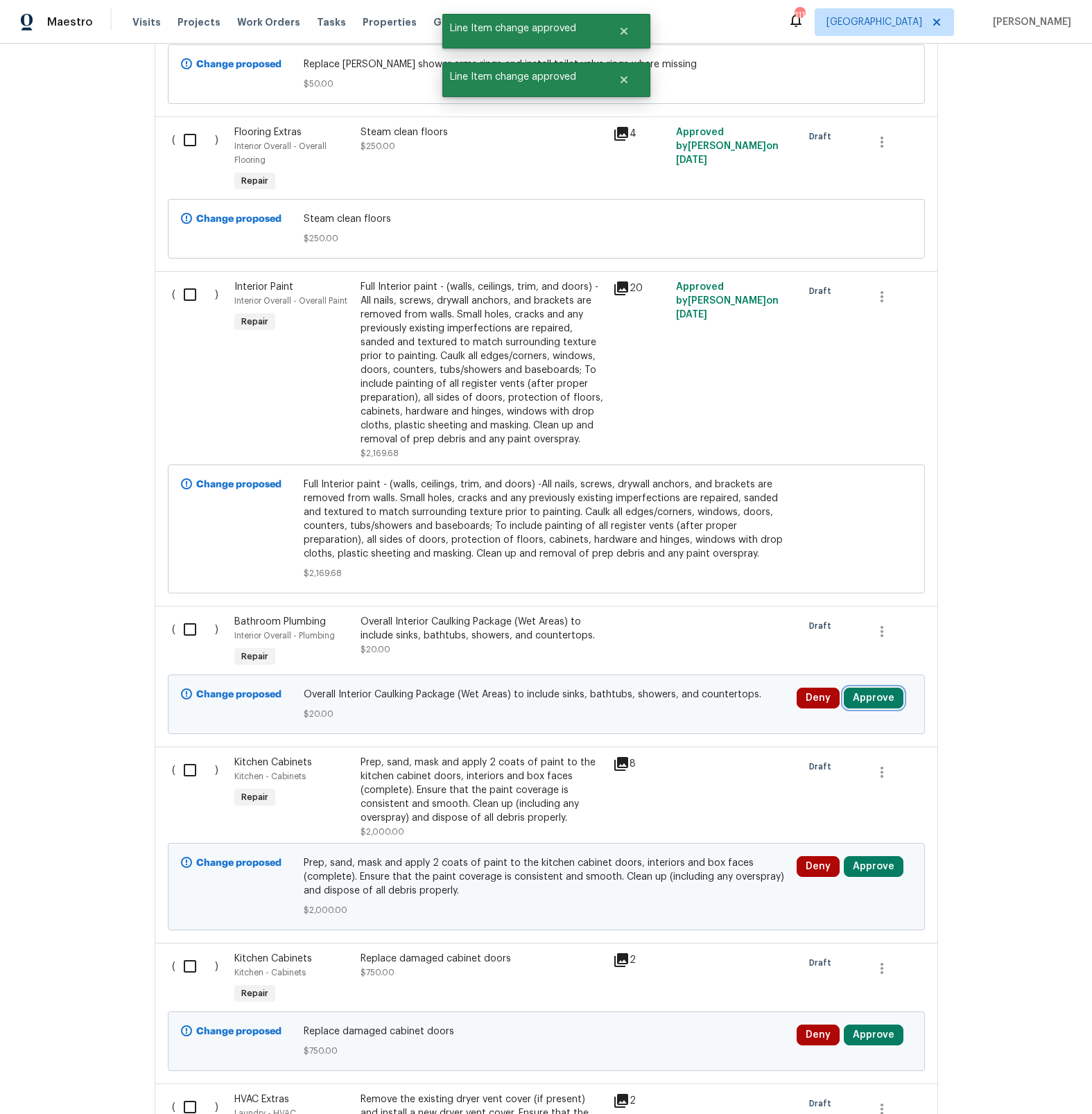
click at [860, 687] on button "Approve" at bounding box center [874, 697] width 60 height 21
click at [665, 708] on button "Approve" at bounding box center [674, 701] width 83 height 28
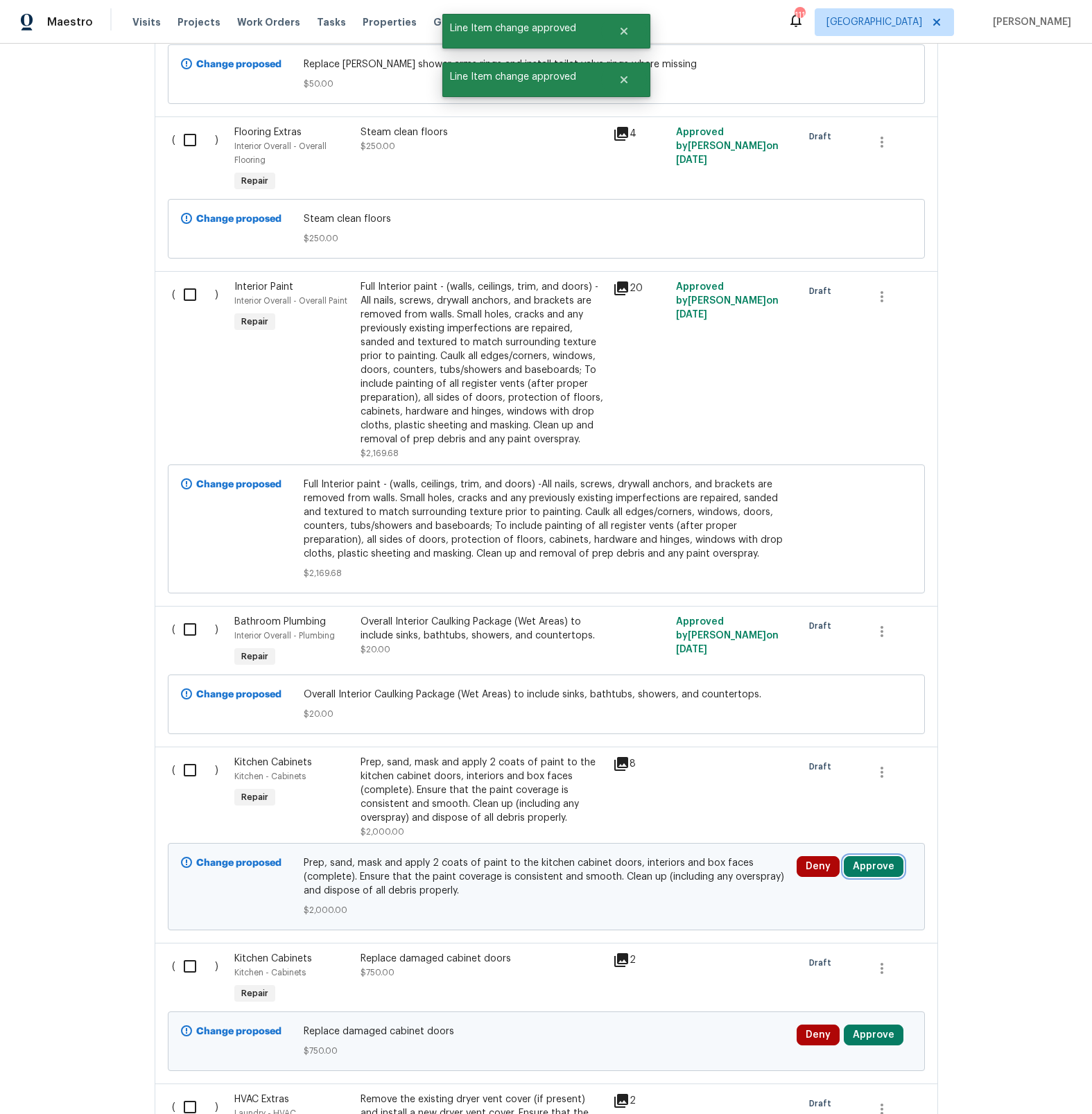
click at [864, 859] on button "Approve" at bounding box center [874, 866] width 60 height 21
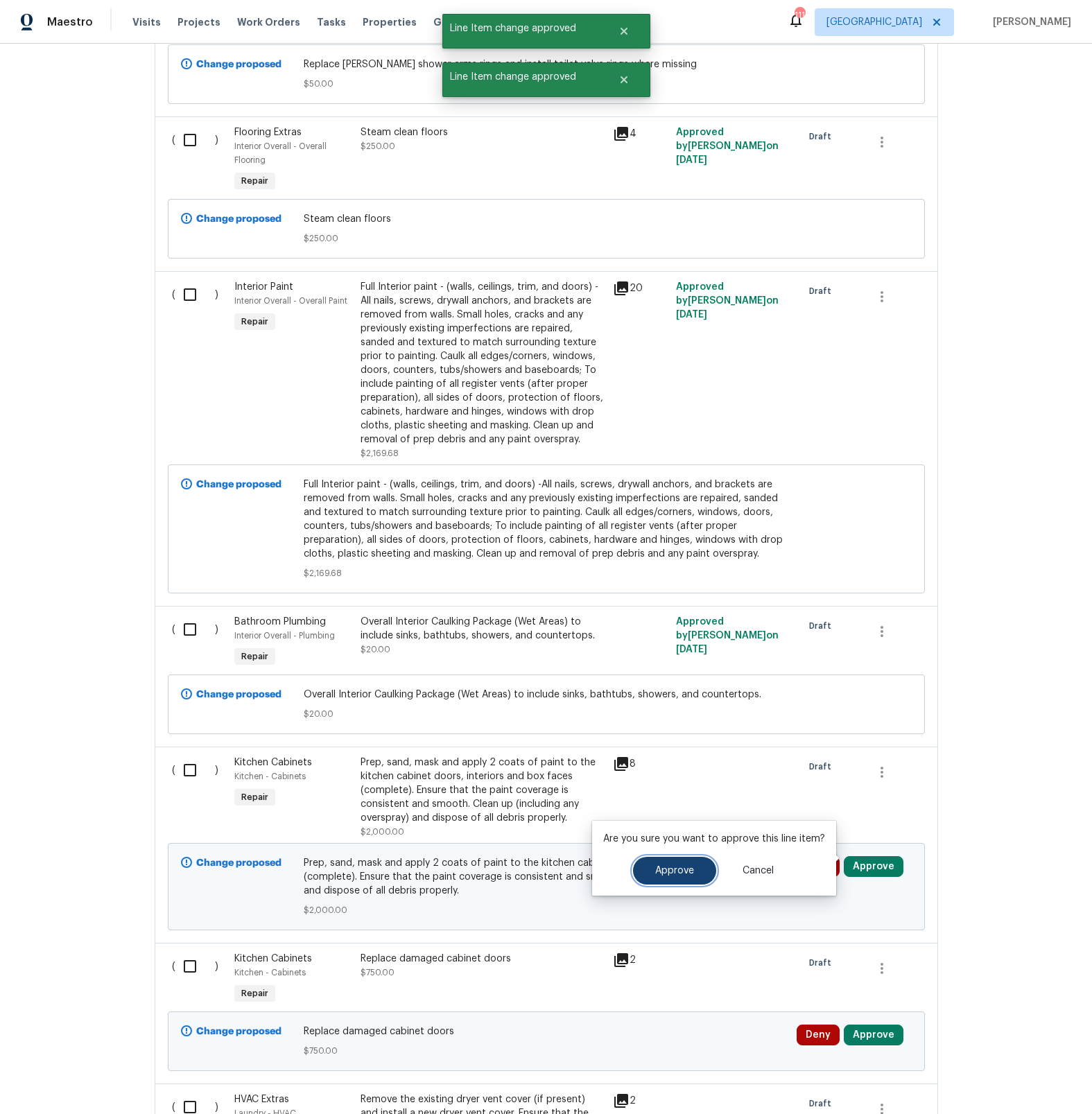
click at [677, 878] on button "Approve" at bounding box center [674, 871] width 83 height 28
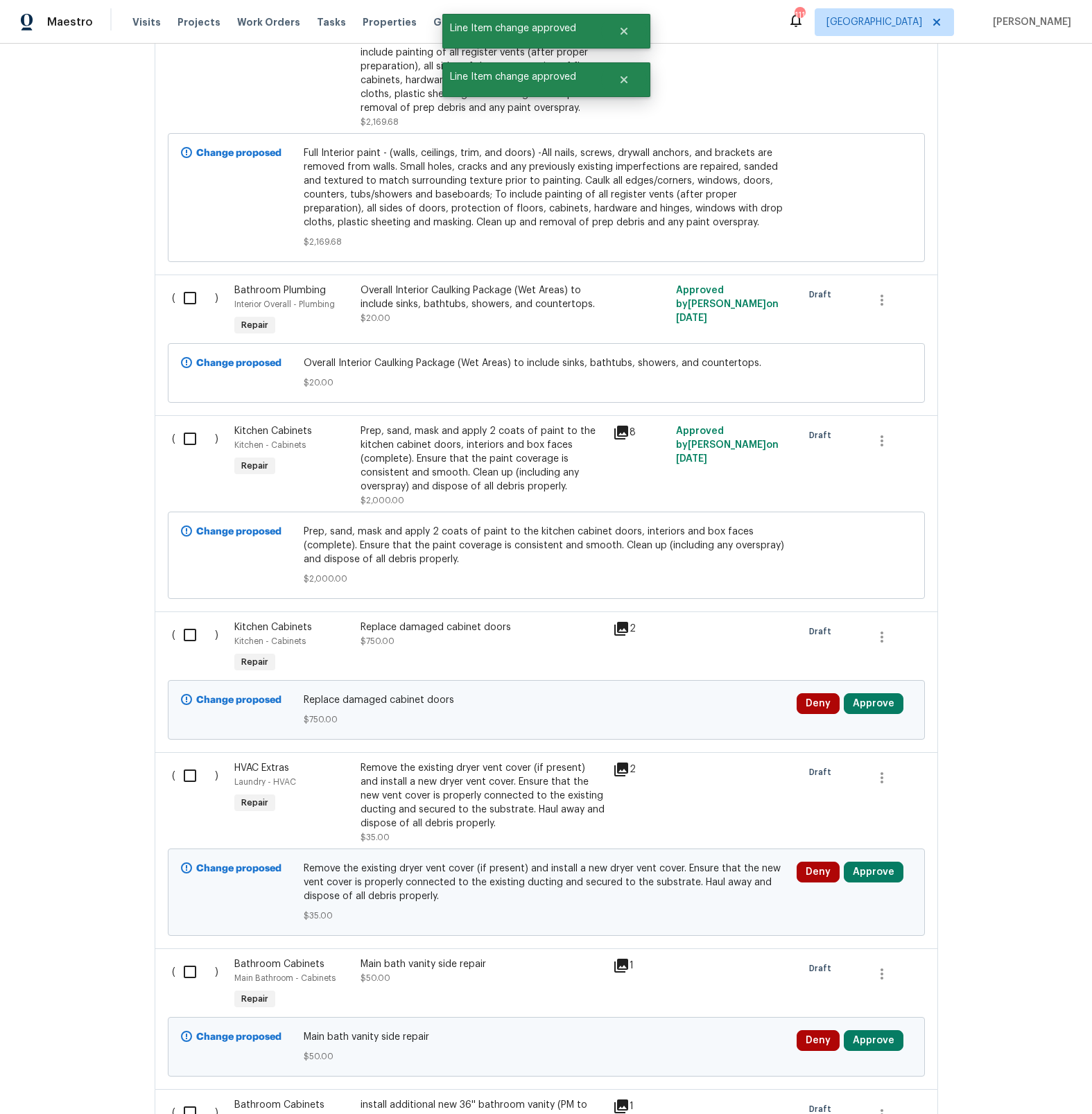
scroll to position [2665, 0]
click at [867, 692] on button "Approve" at bounding box center [874, 702] width 60 height 21
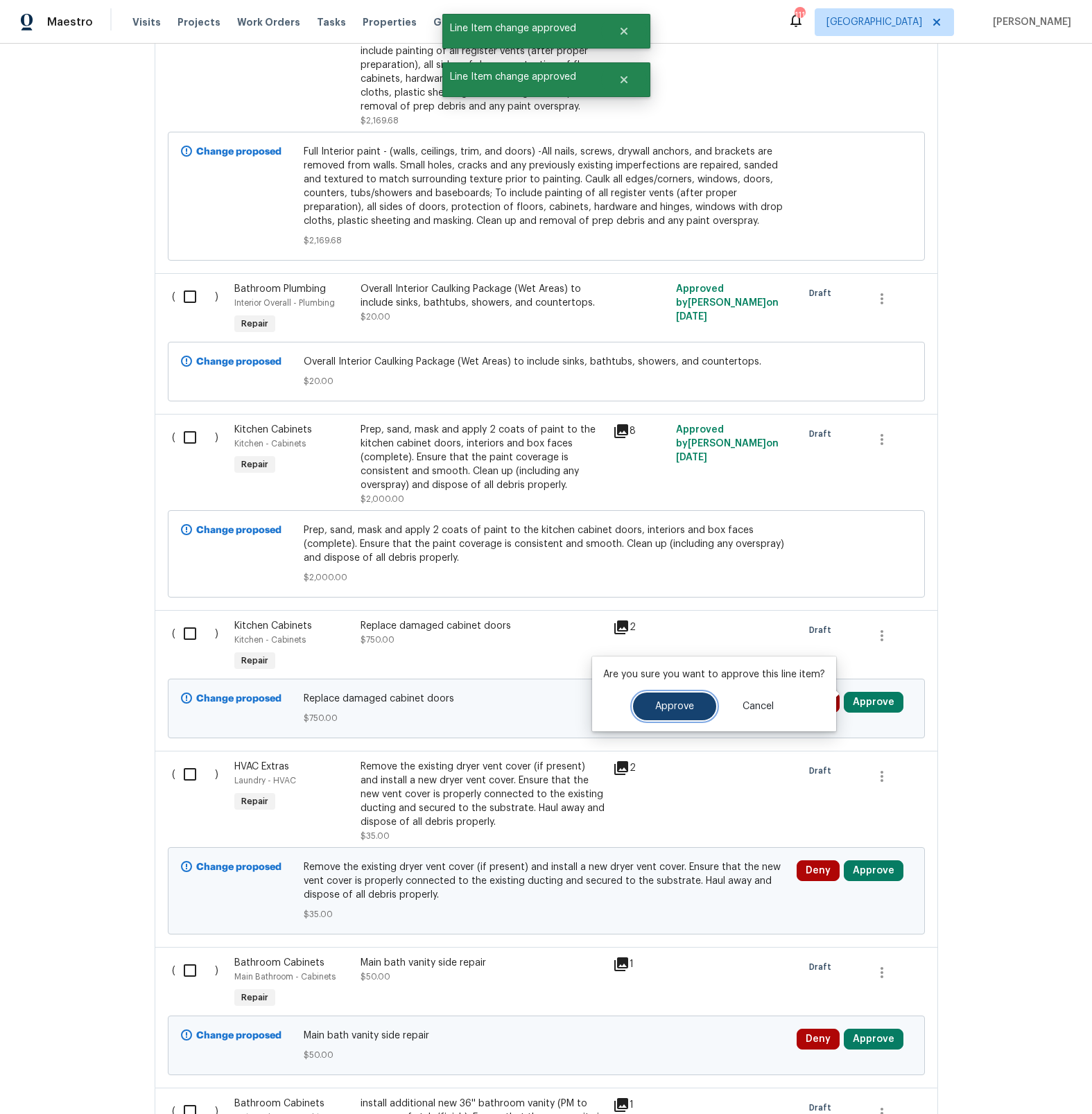
click at [669, 714] on button "Approve" at bounding box center [674, 706] width 83 height 28
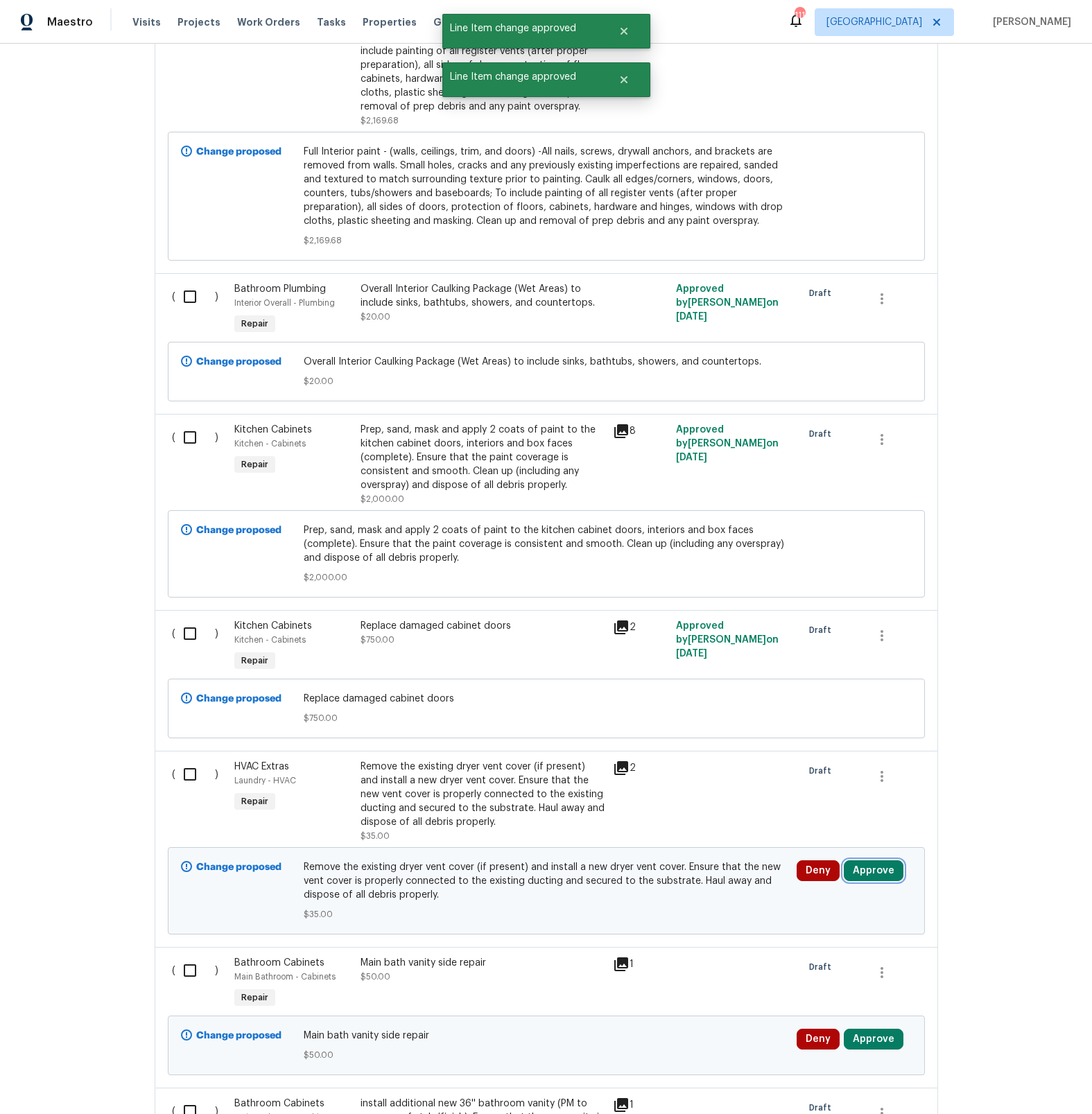
click at [860, 864] on button "Approve" at bounding box center [874, 870] width 60 height 21
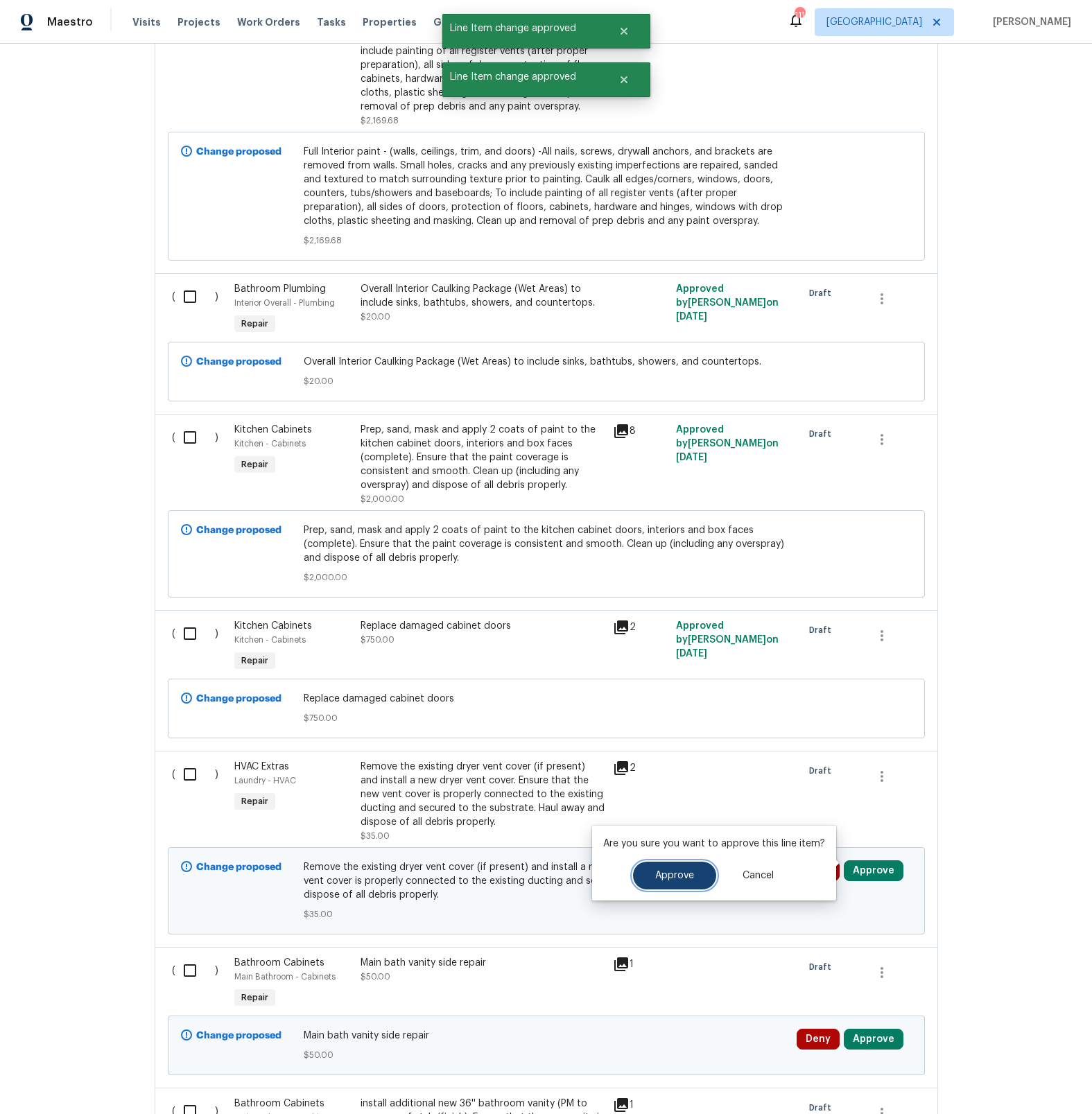
click at [680, 874] on span "Approve" at bounding box center [674, 876] width 39 height 10
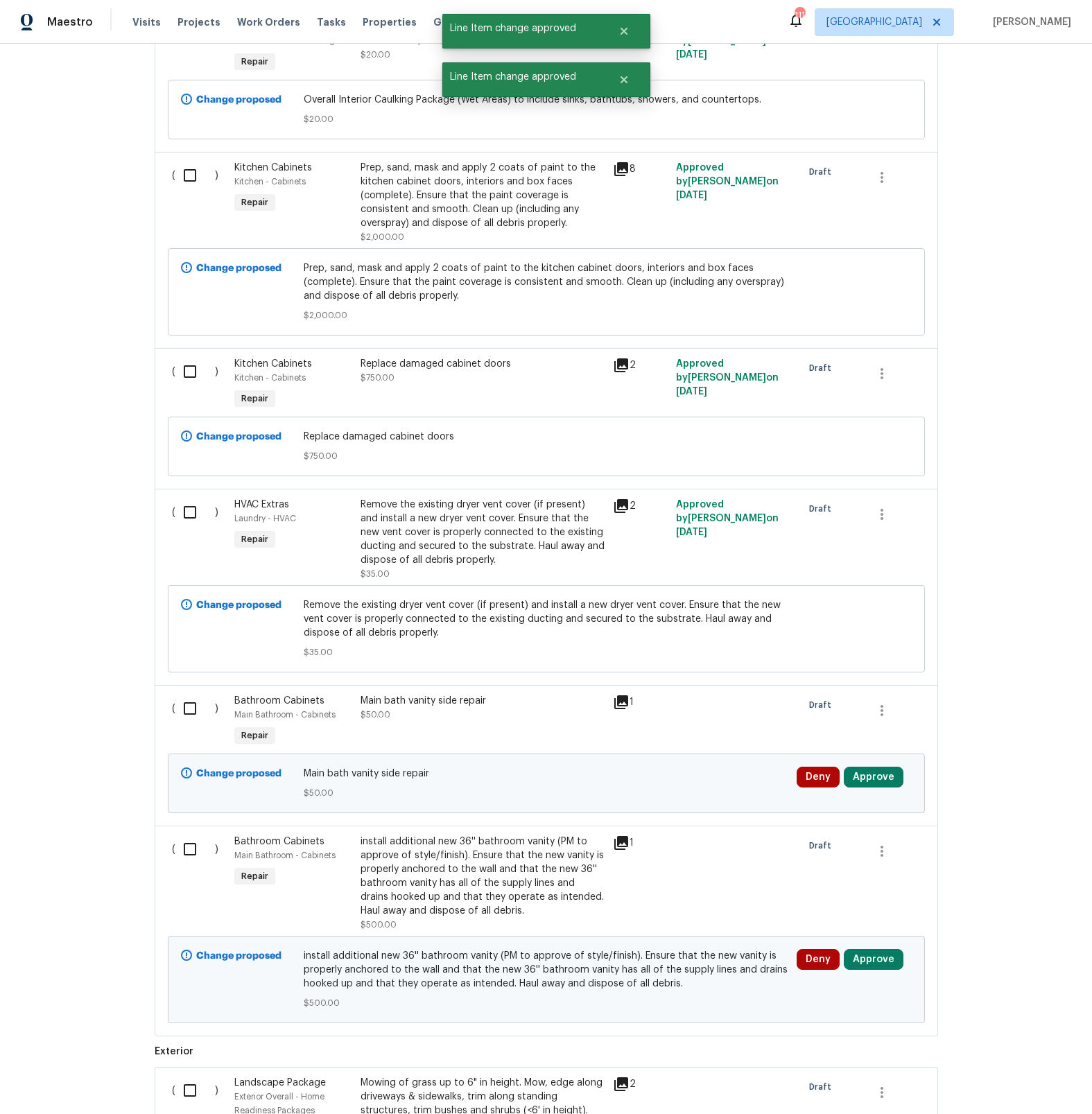
scroll to position [2938, 0]
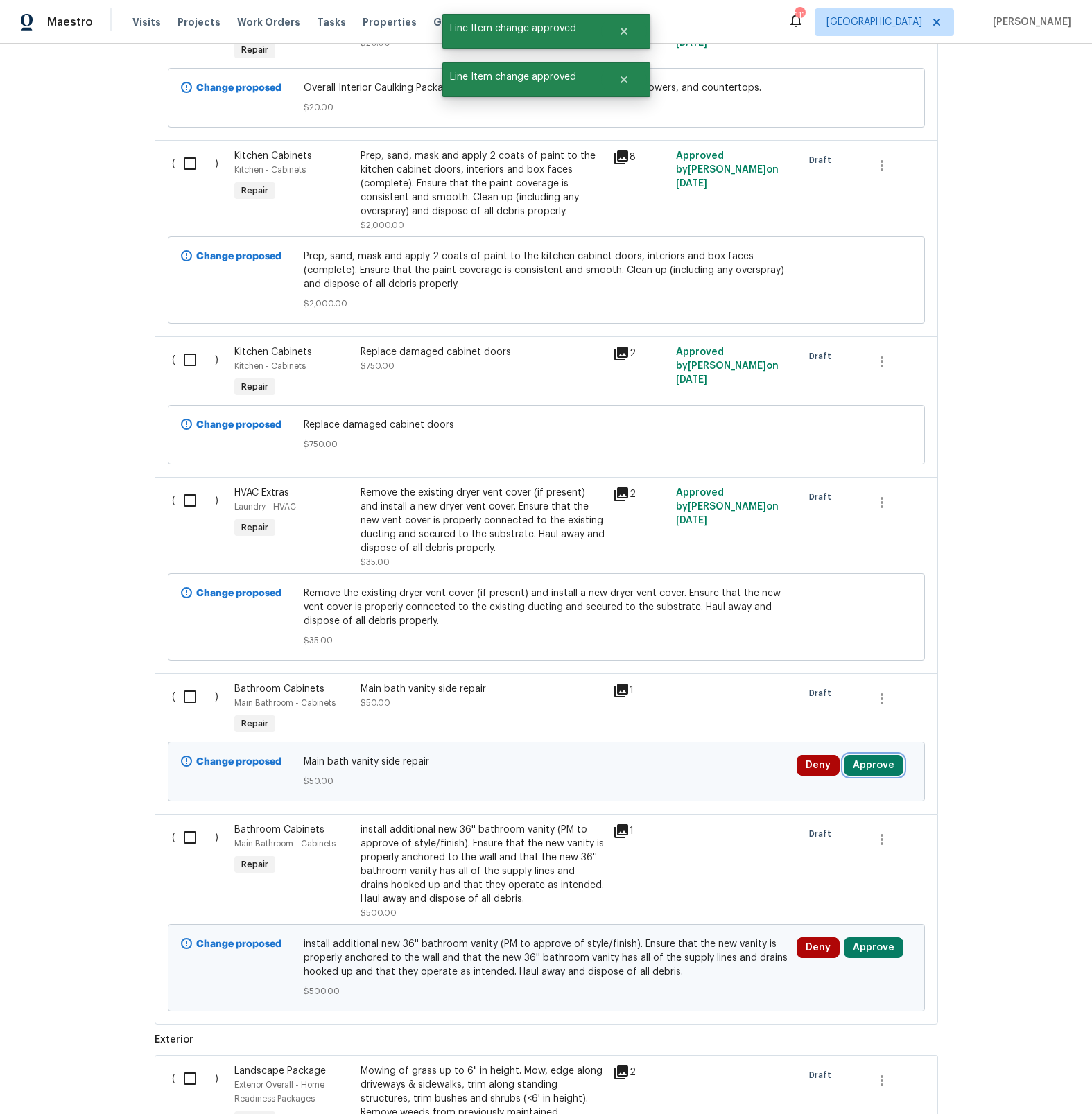
click at [858, 761] on button "Approve" at bounding box center [874, 765] width 60 height 21
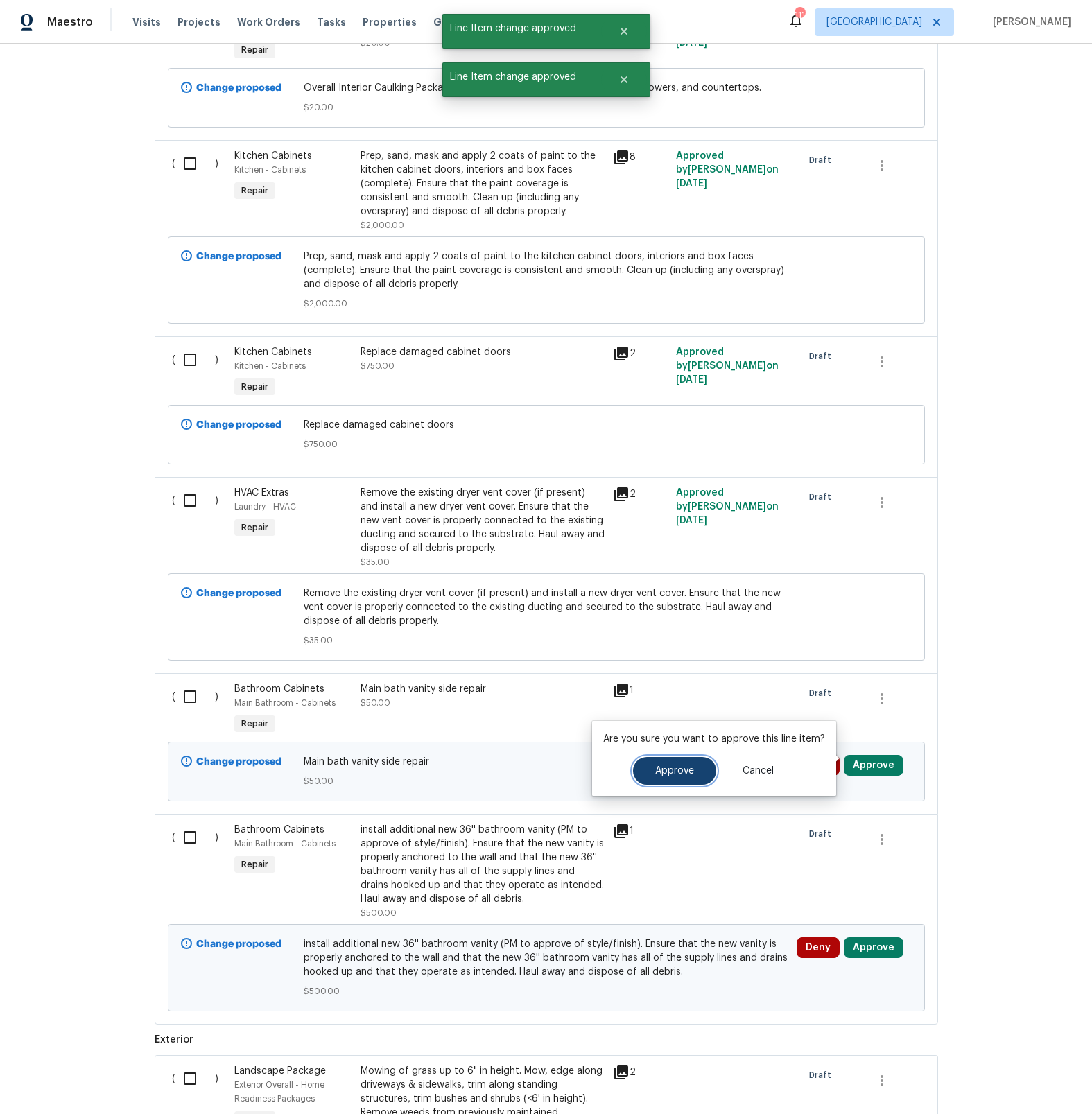
click at [676, 780] on button "Approve" at bounding box center [674, 771] width 83 height 28
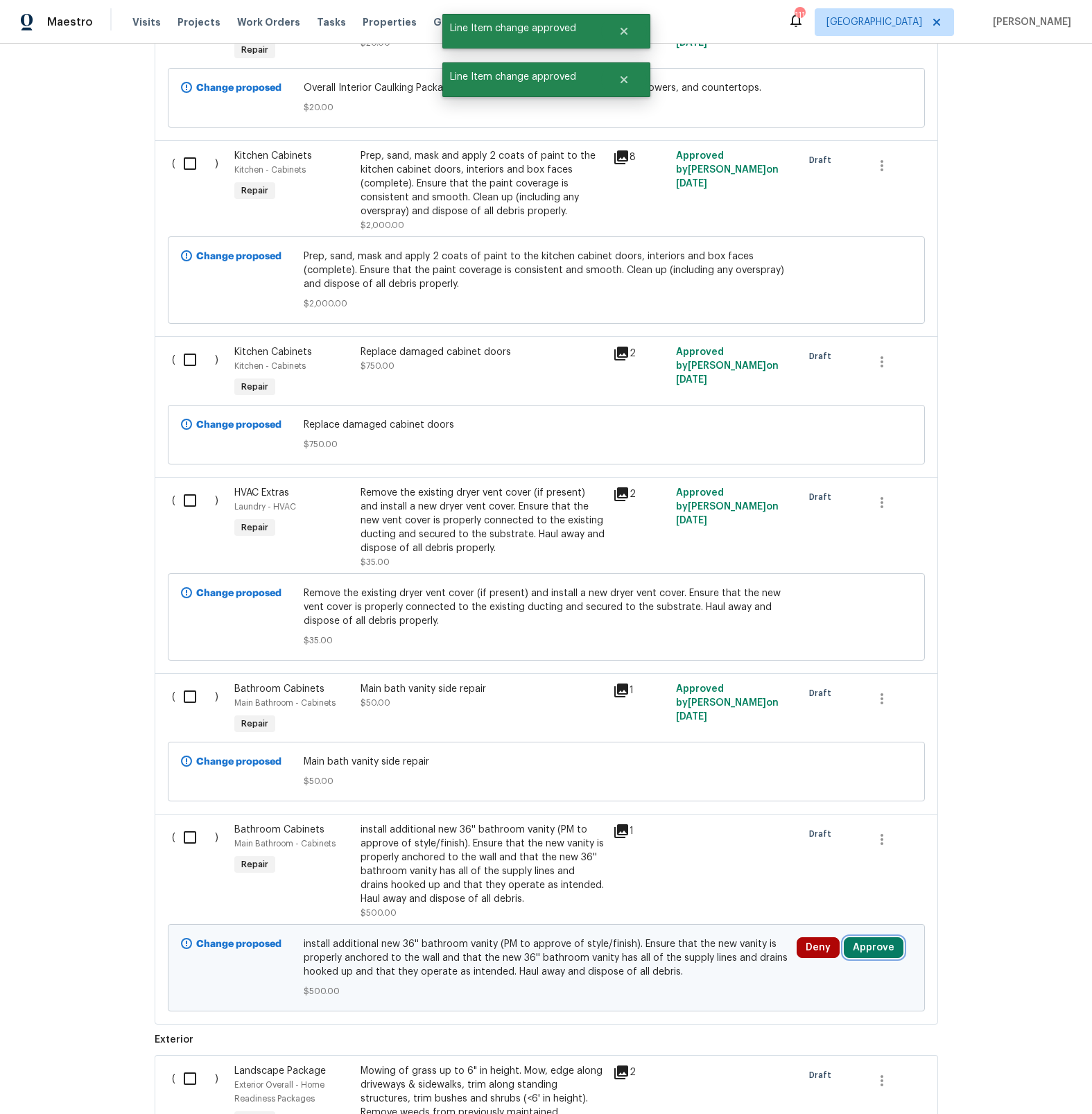
click at [853, 947] on button "Approve" at bounding box center [874, 947] width 60 height 21
click at [824, 896] on span "Approve" at bounding box center [833, 895] width 39 height 10
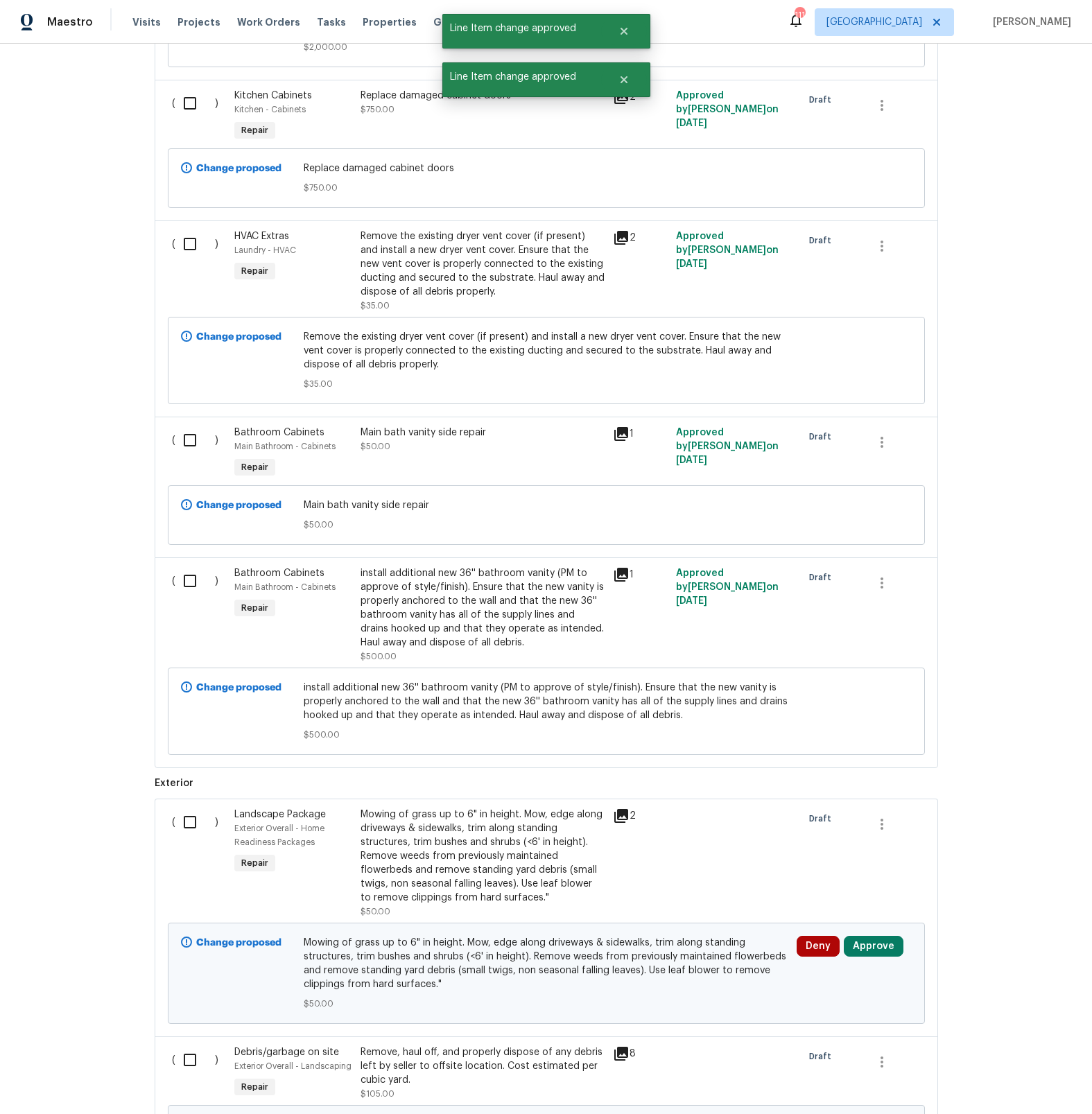
scroll to position [3201, 0]
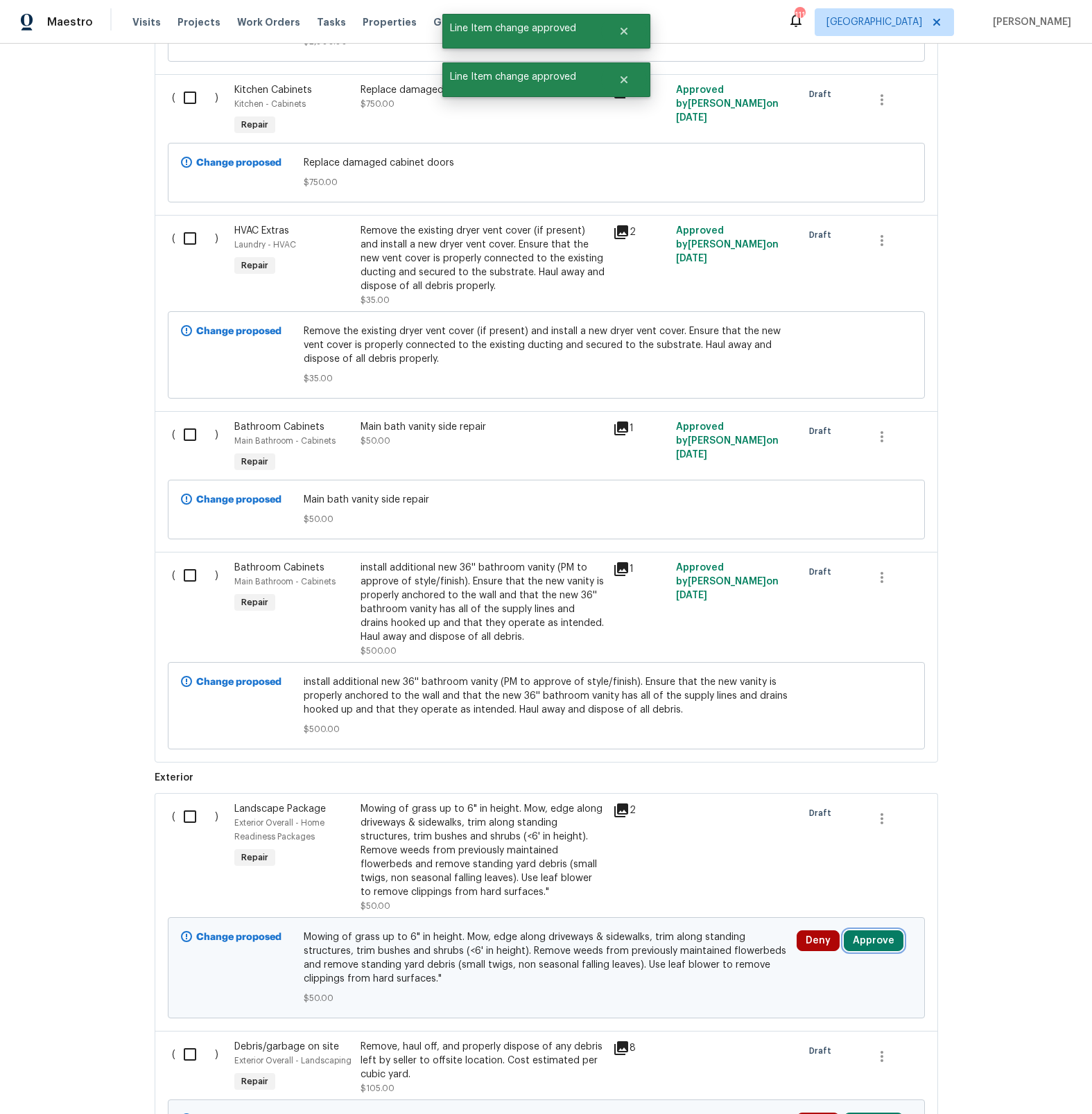
click at [861, 937] on button "Approve" at bounding box center [874, 940] width 60 height 21
click at [821, 895] on button "Approve" at bounding box center [833, 890] width 83 height 28
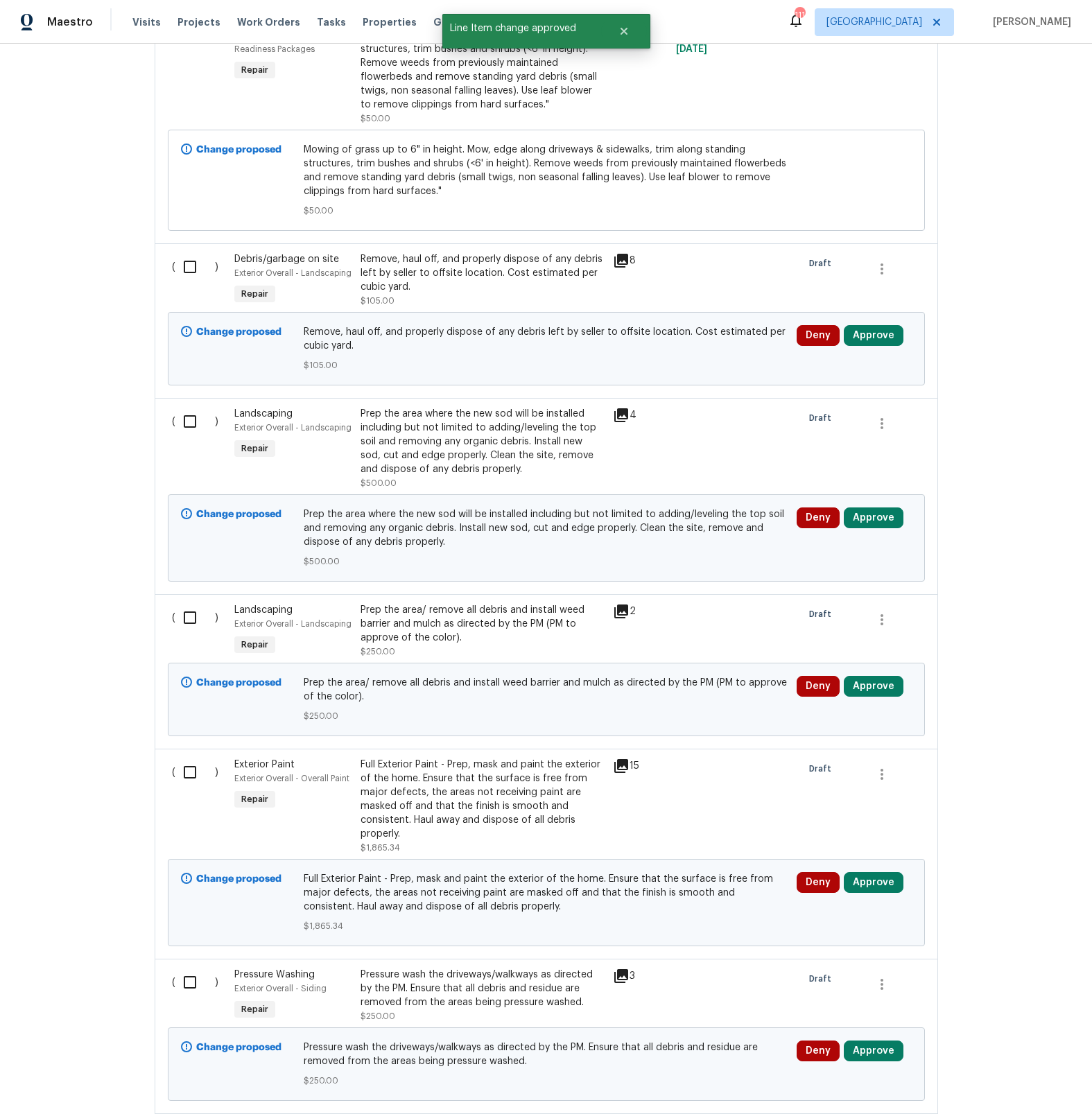
scroll to position [3992, 0]
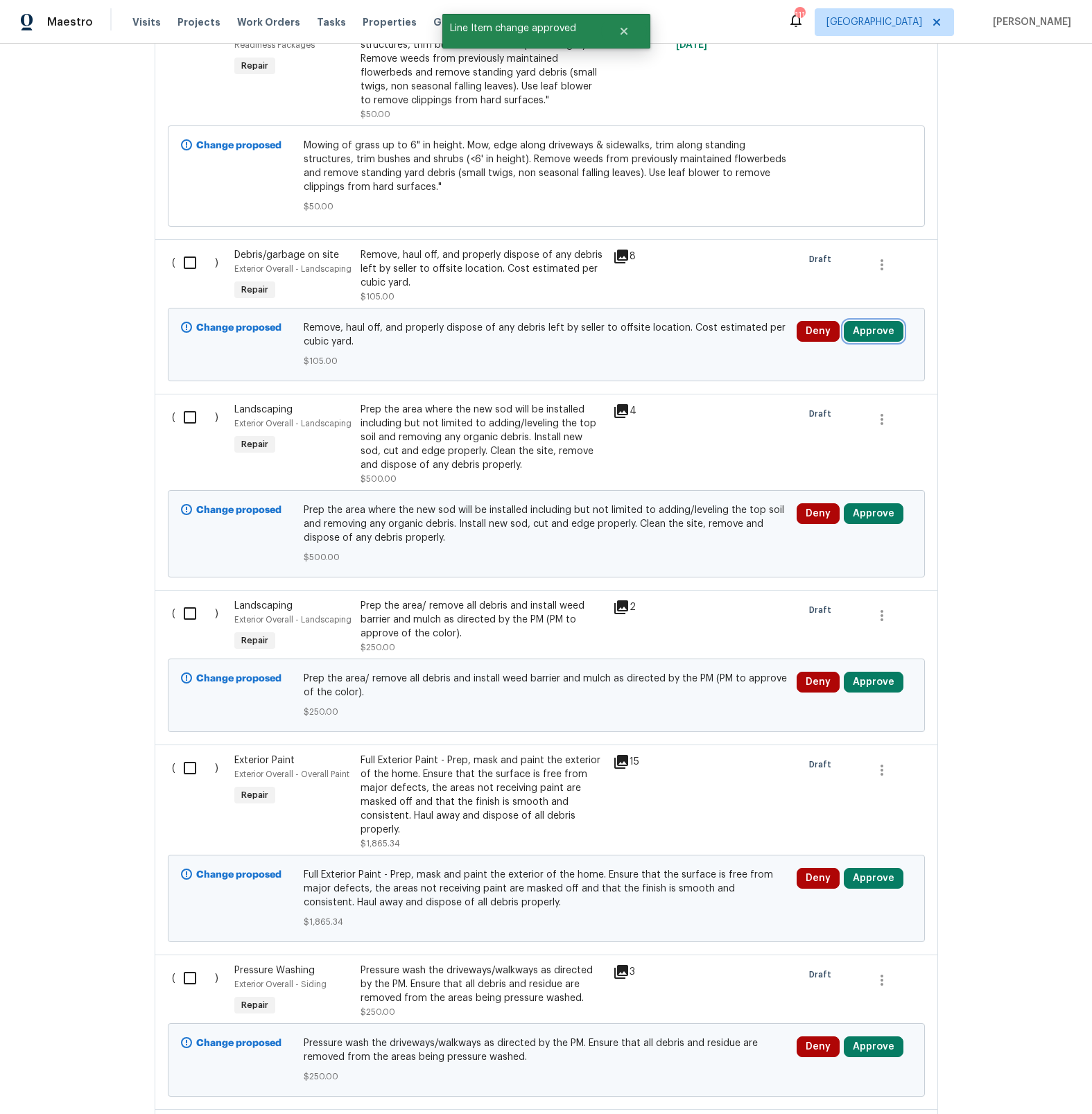
click at [871, 330] on button "Approve" at bounding box center [874, 331] width 60 height 21
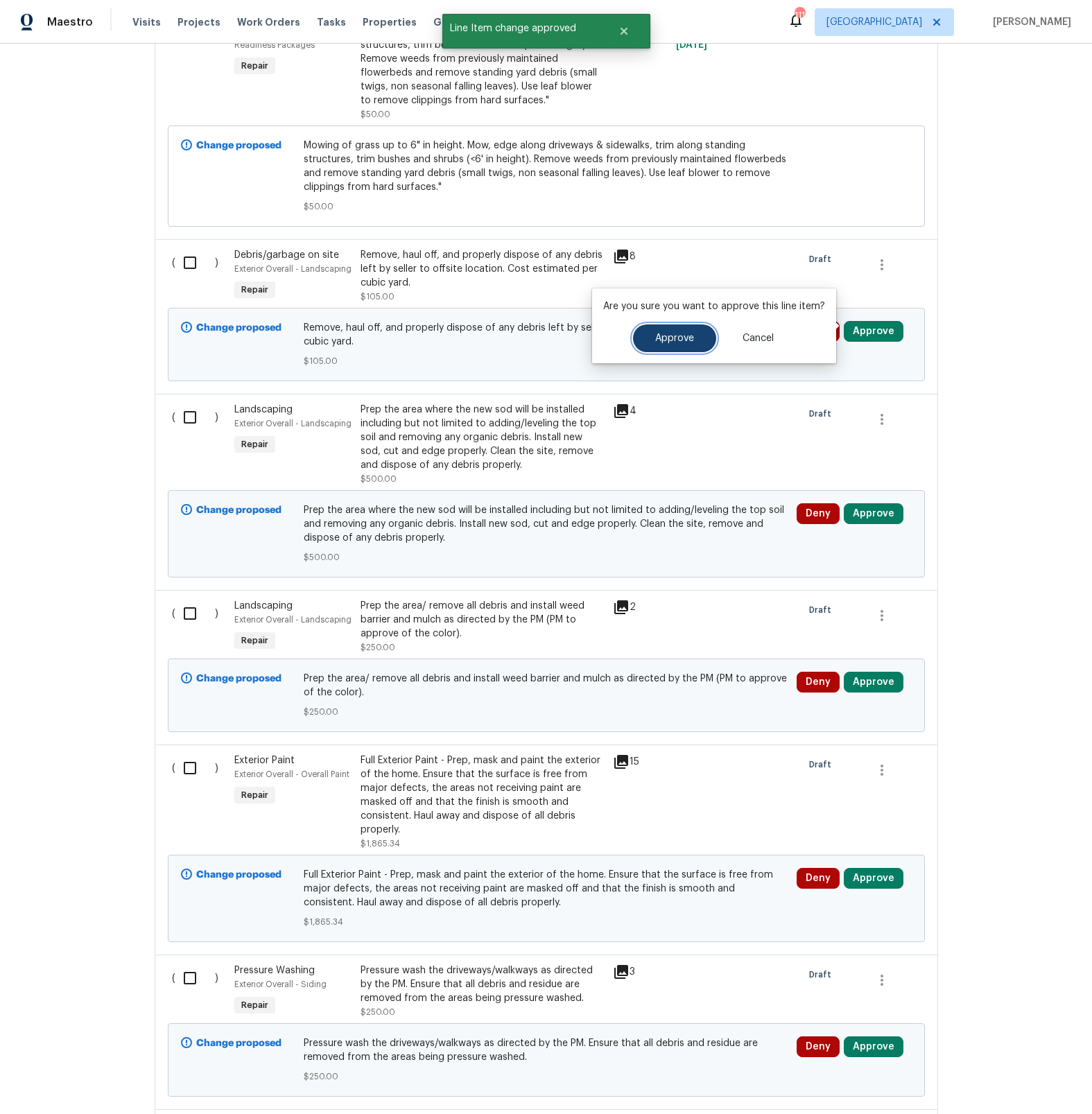
click at [676, 340] on span "Approve" at bounding box center [674, 339] width 39 height 10
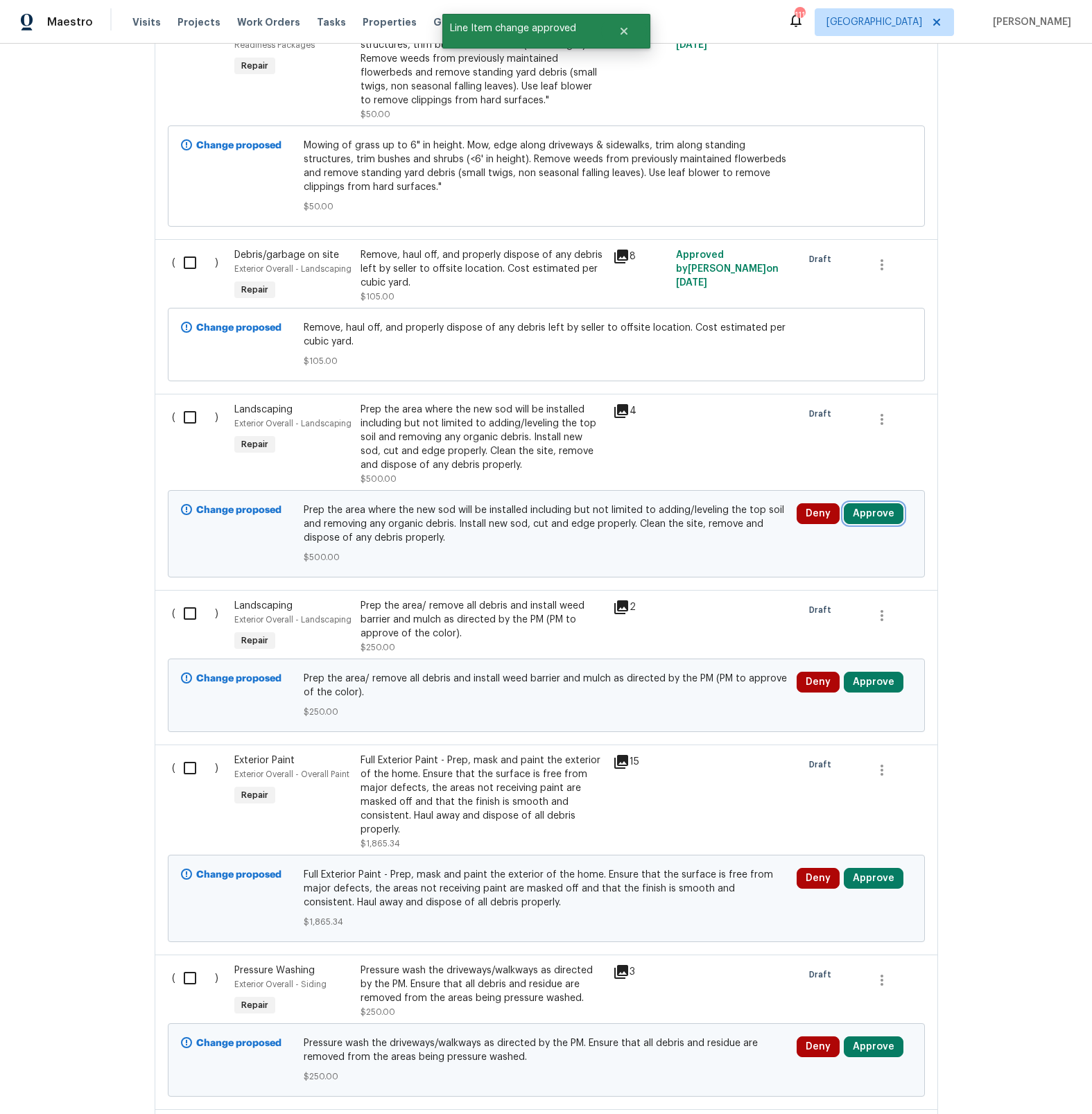
click at [863, 514] on button "Approve" at bounding box center [874, 514] width 60 height 21
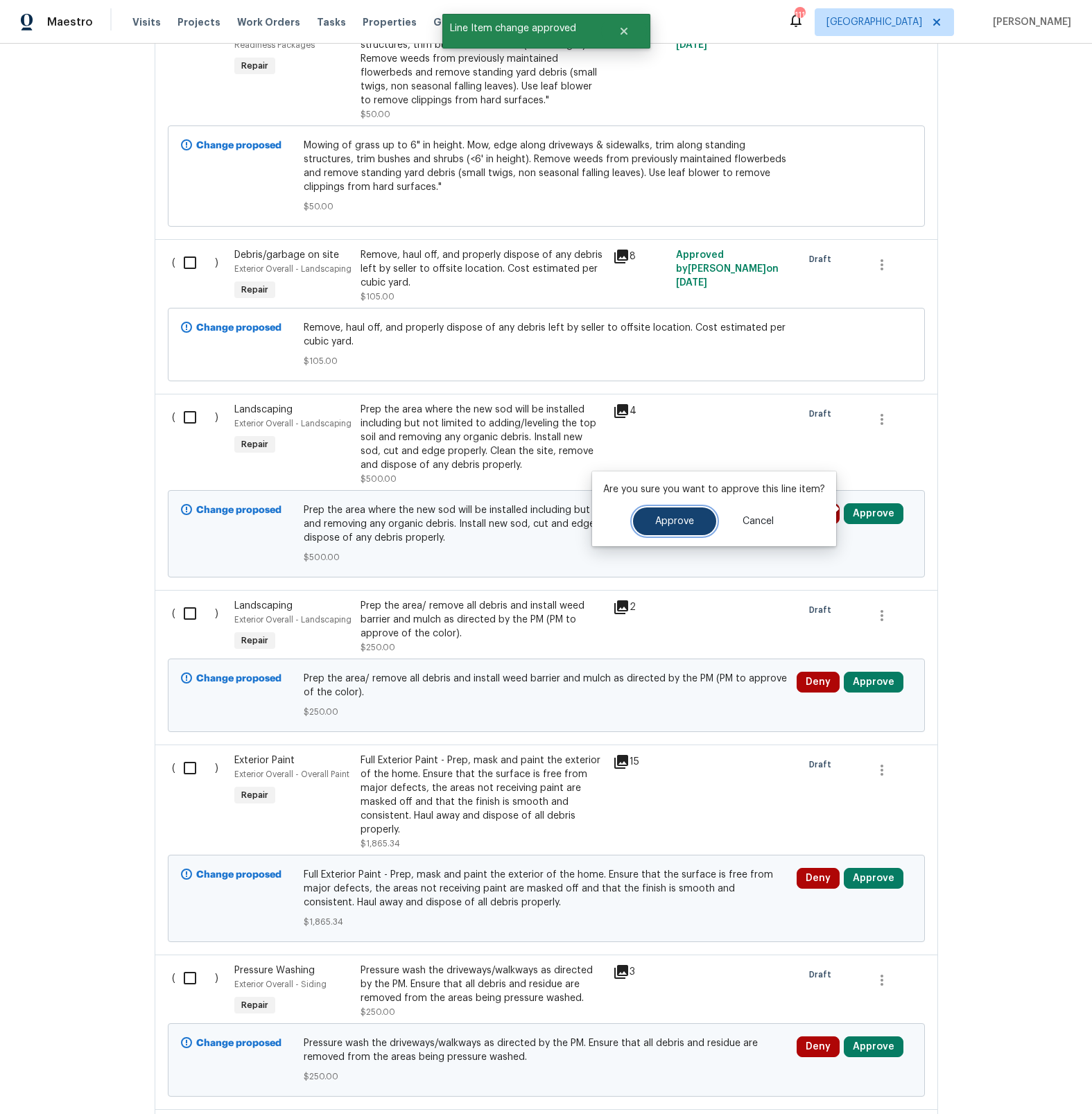
click at [663, 520] on span "Approve" at bounding box center [674, 522] width 39 height 10
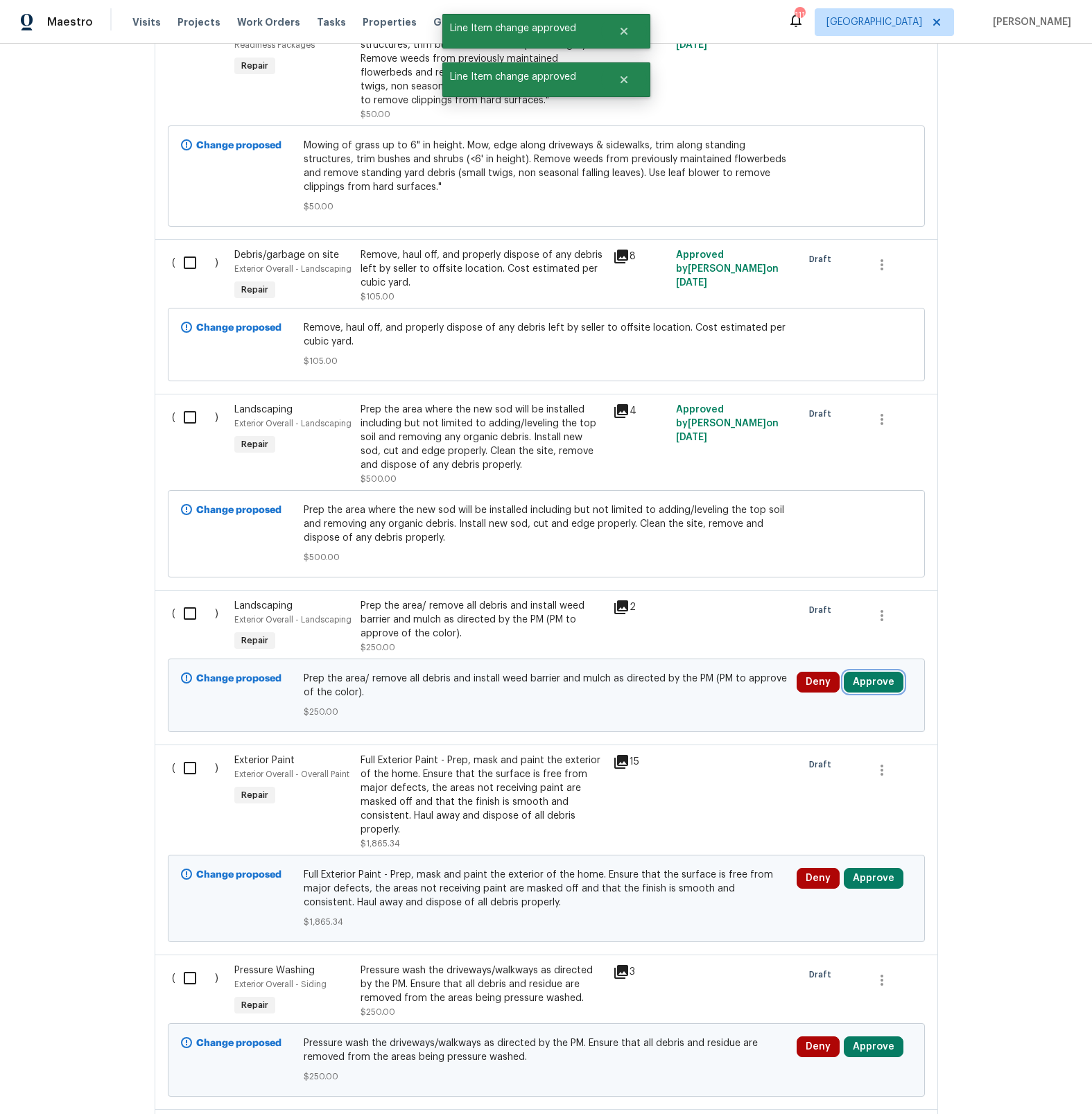
click at [859, 677] on button "Approve" at bounding box center [874, 682] width 60 height 21
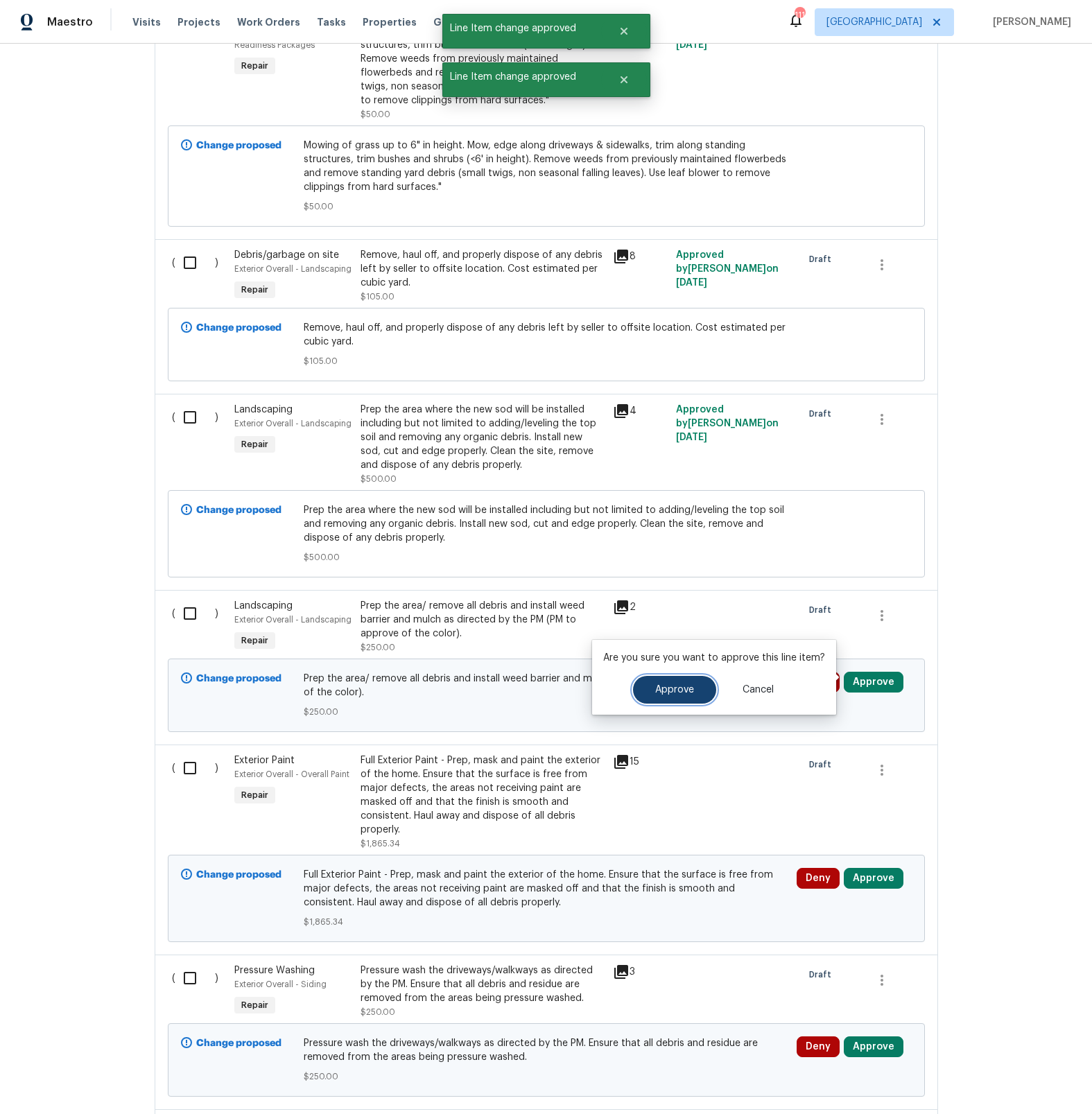
click at [649, 693] on button "Approve" at bounding box center [674, 690] width 83 height 28
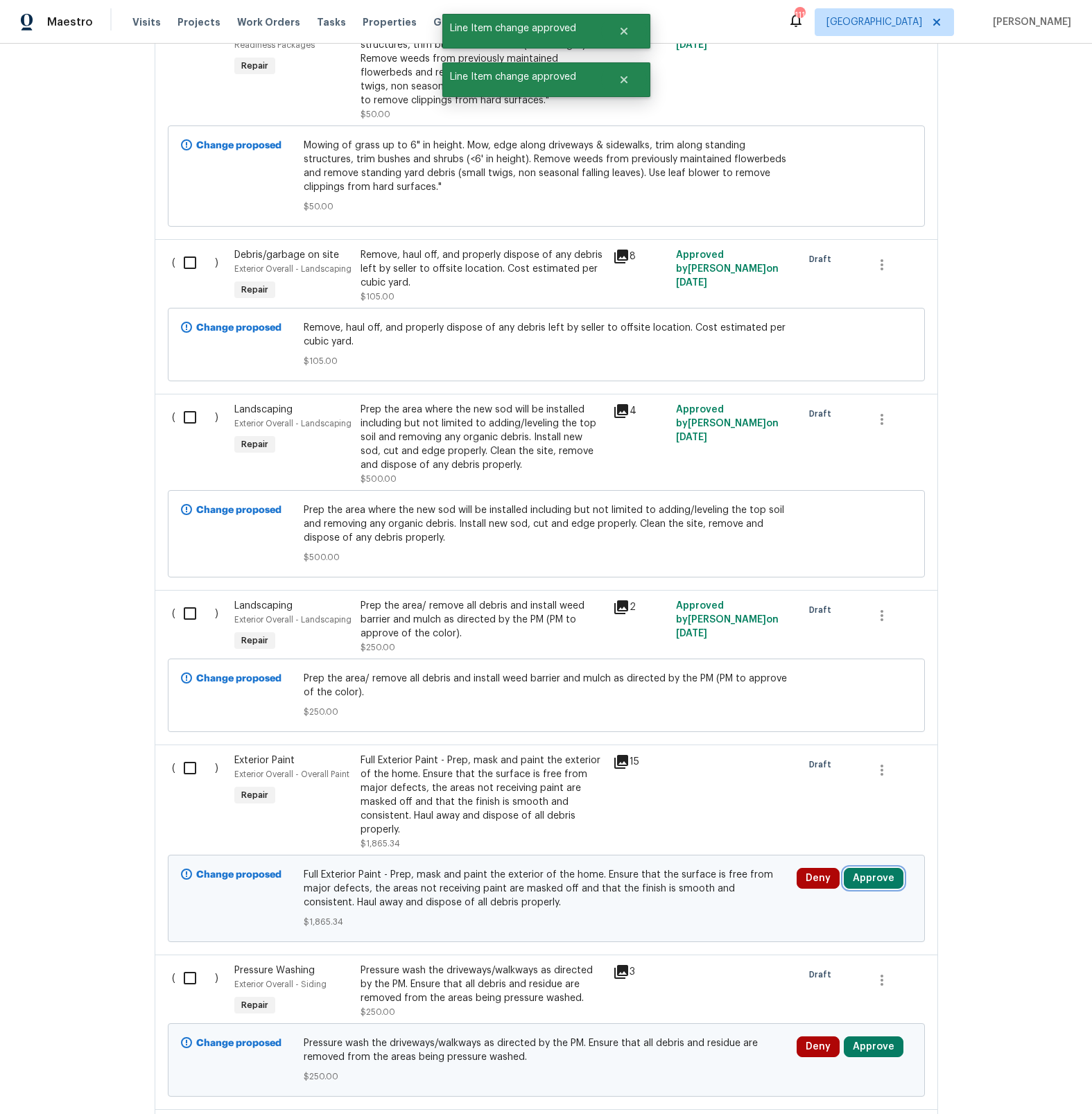
click at [845, 876] on button "Approve" at bounding box center [874, 878] width 60 height 21
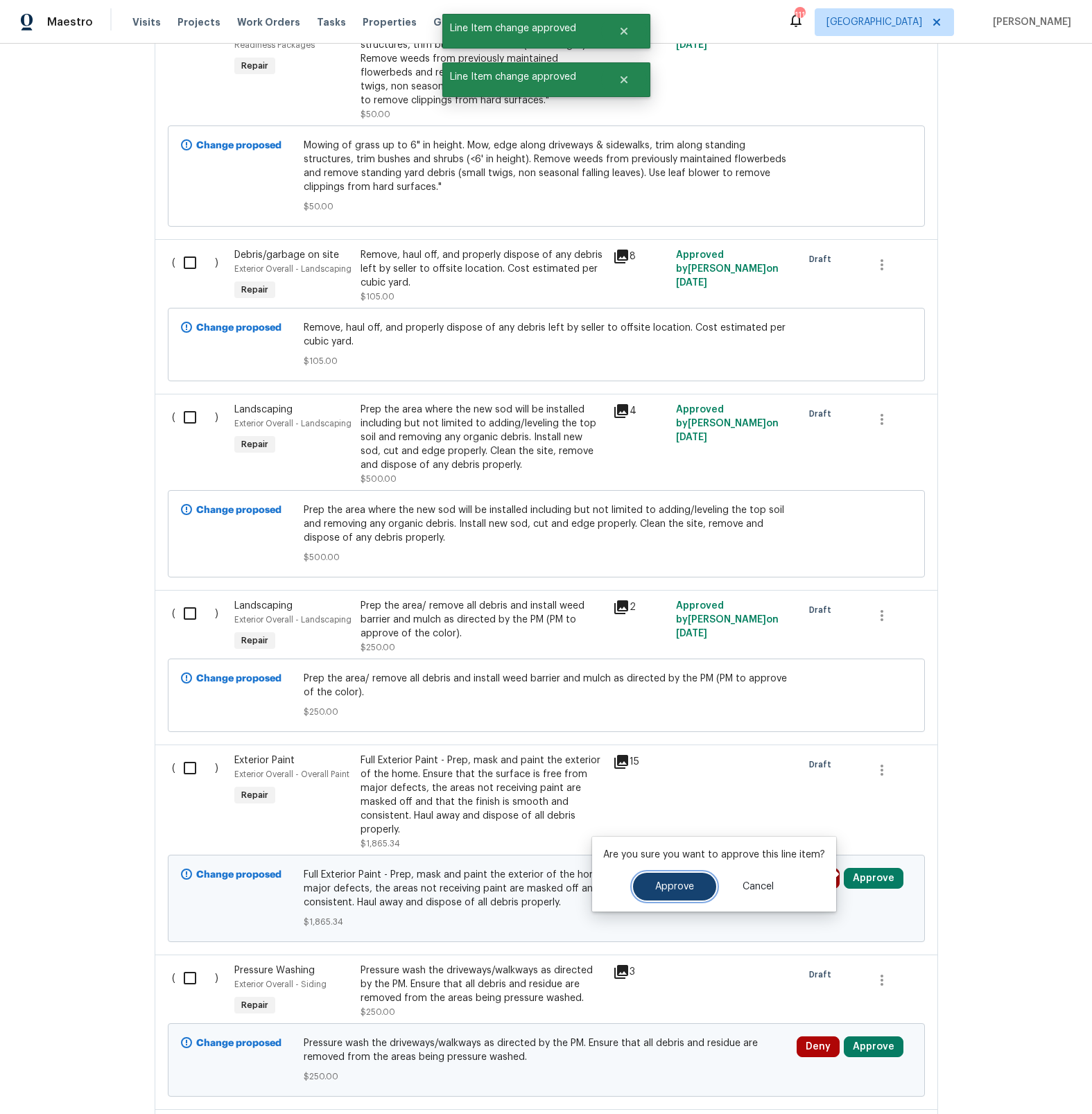
click at [683, 892] on span "Approve" at bounding box center [674, 887] width 39 height 10
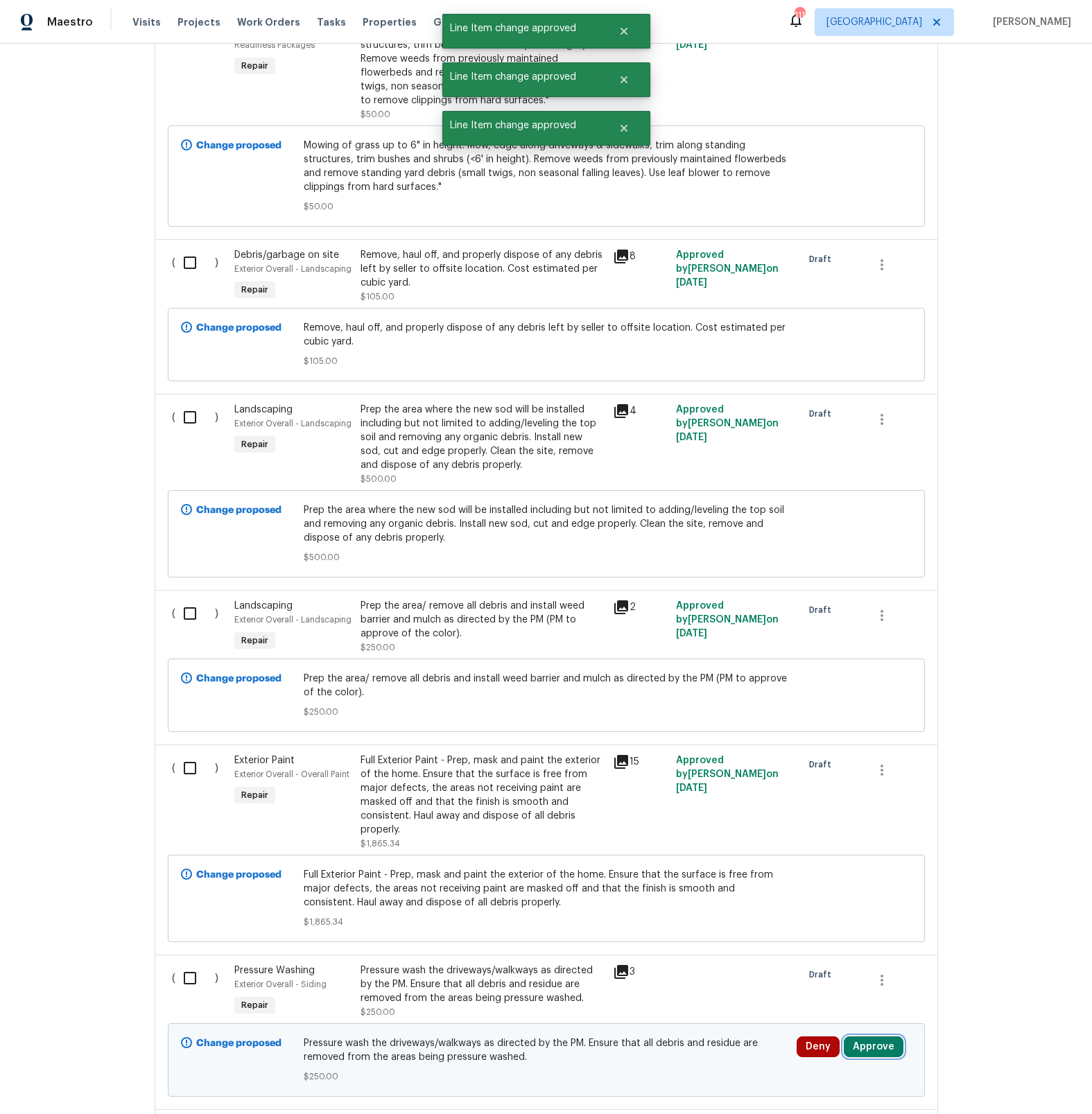
click at [867, 1039] on button "Approve" at bounding box center [874, 1047] width 60 height 21
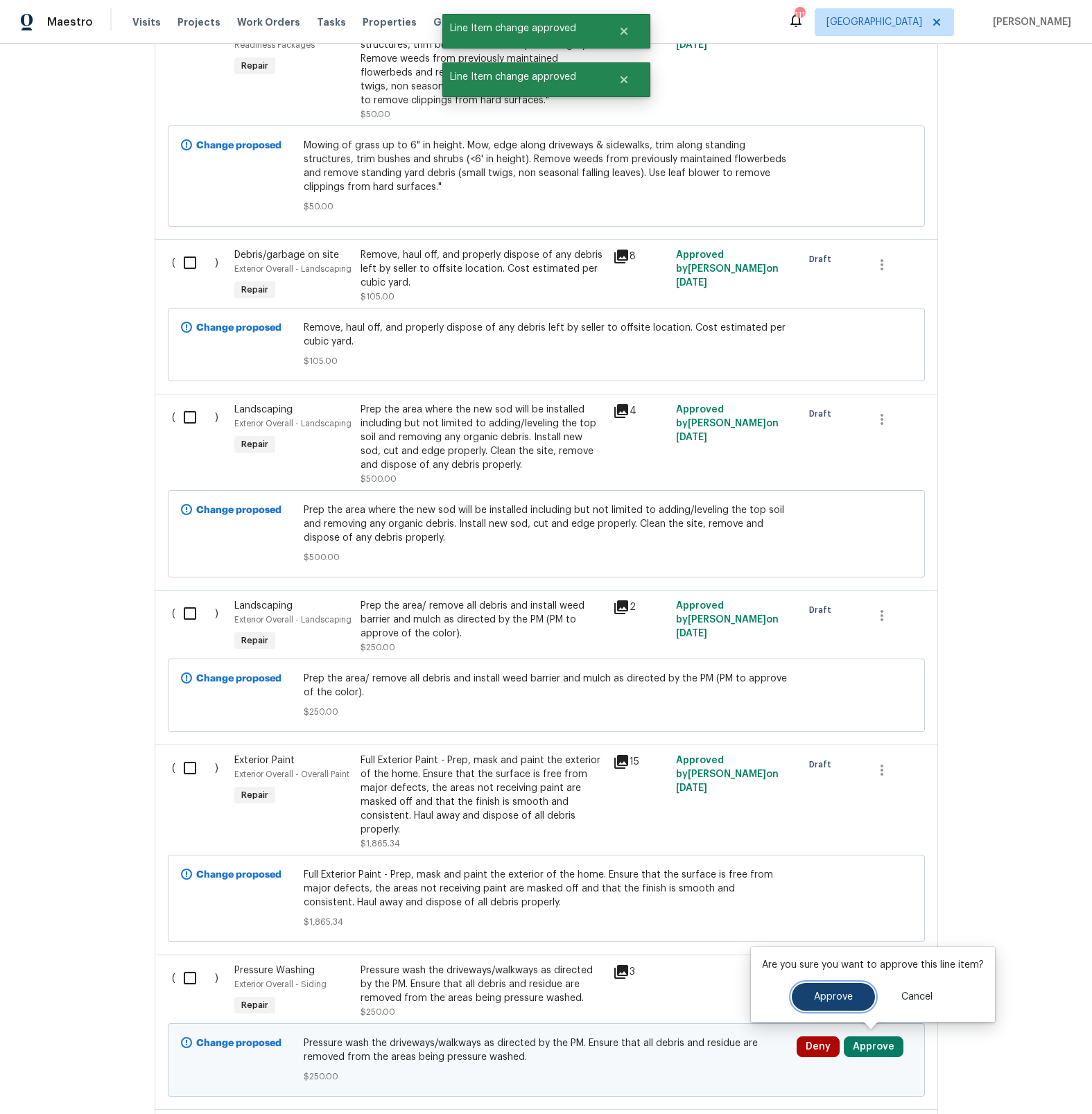
click at [817, 996] on span "Approve" at bounding box center [833, 997] width 39 height 10
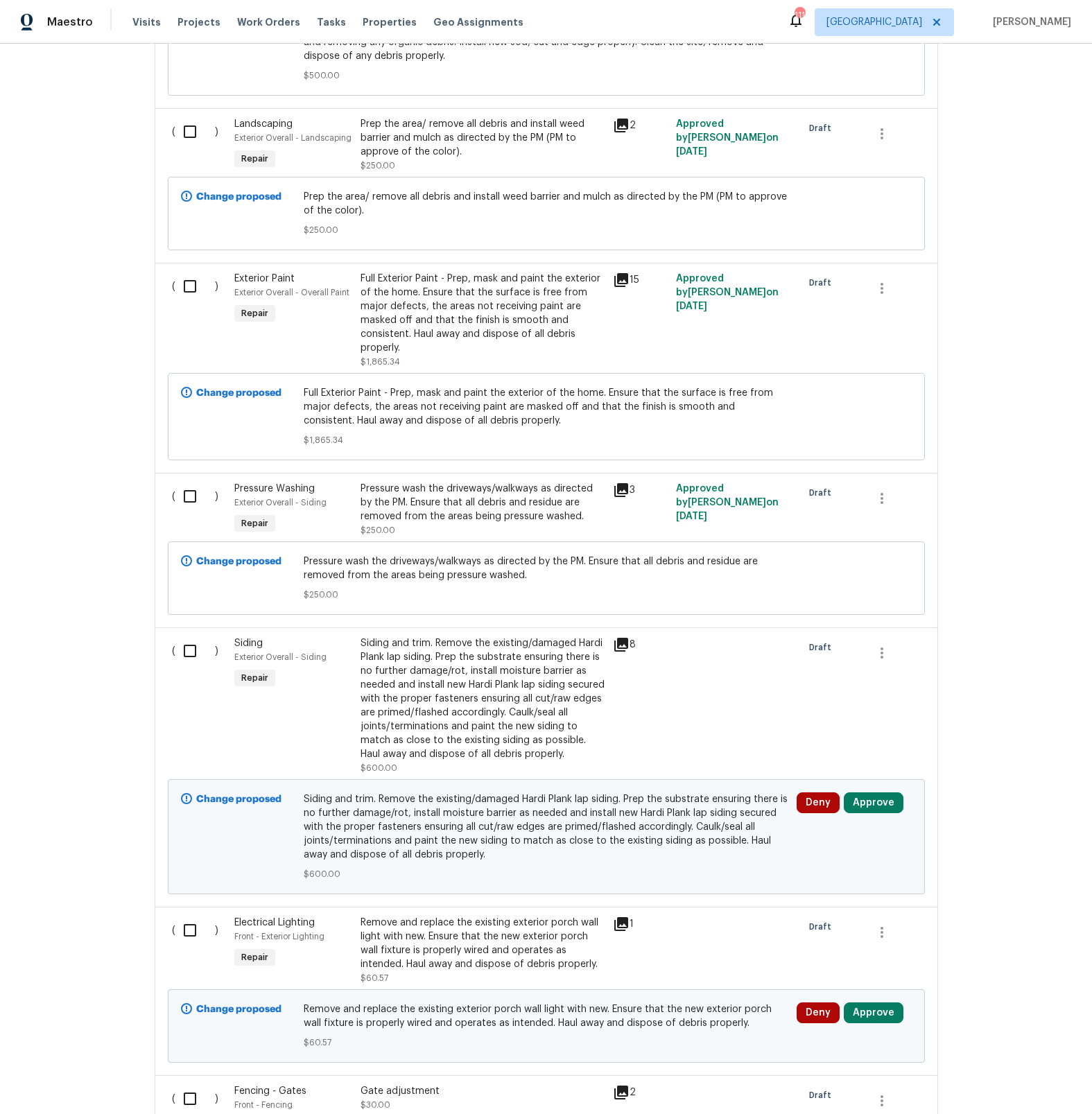
scroll to position [4474, 0]
click at [869, 814] on button "Approve" at bounding box center [874, 803] width 60 height 21
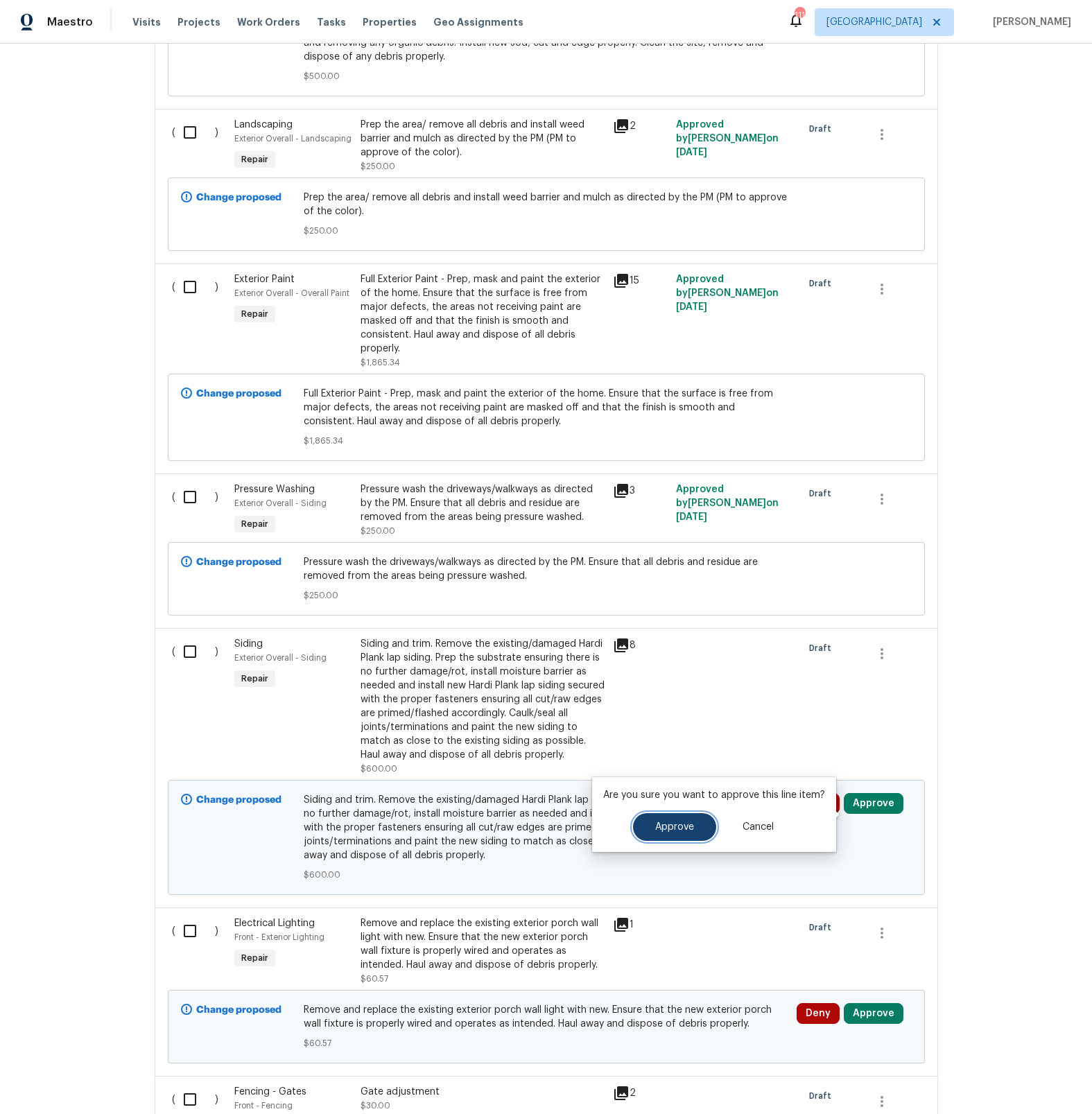
click at [670, 829] on span "Approve" at bounding box center [674, 827] width 39 height 10
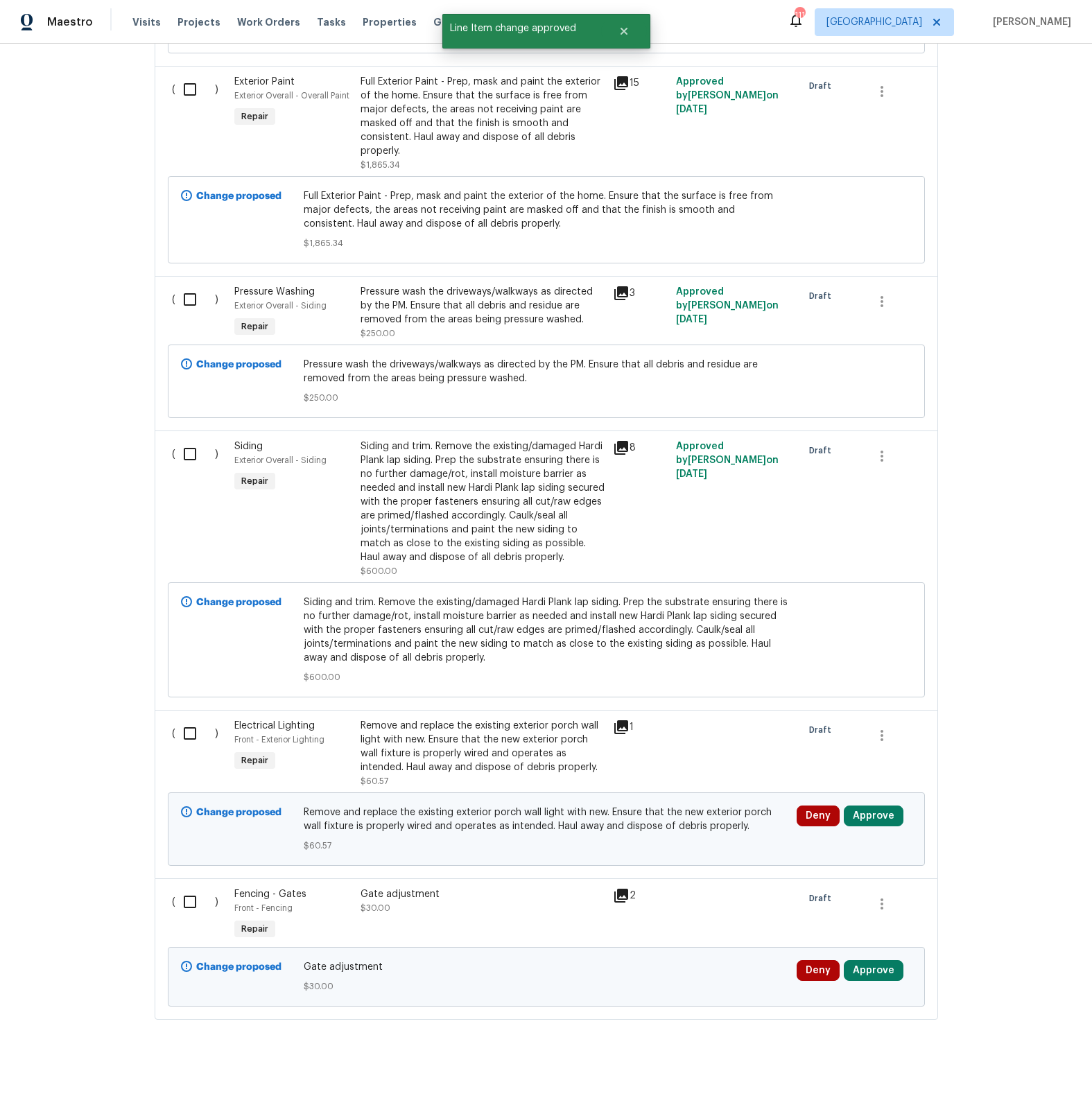
scroll to position [4679, 0]
click at [872, 822] on button "Approve" at bounding box center [874, 815] width 60 height 21
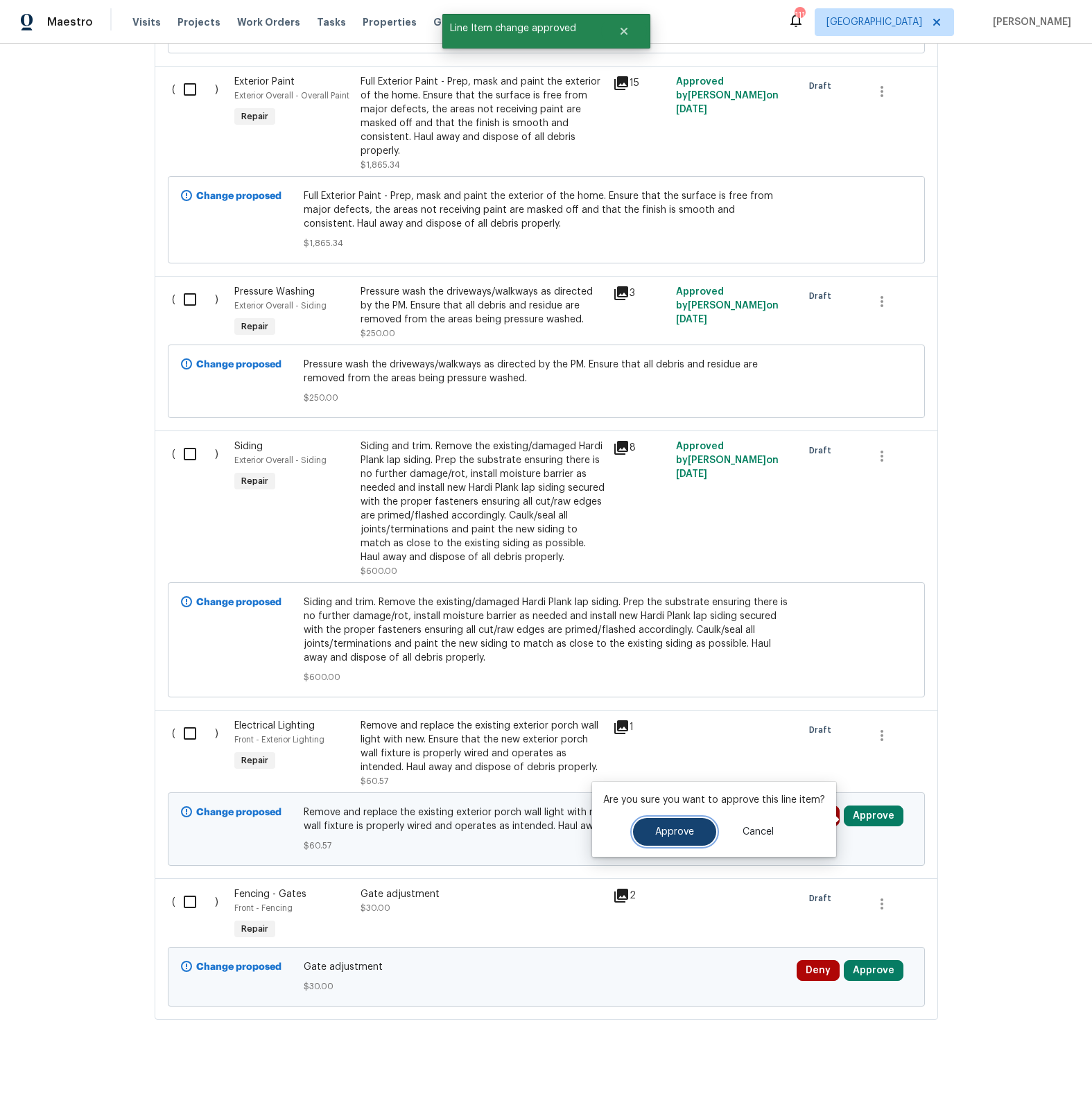
click at [661, 837] on button "Approve" at bounding box center [674, 832] width 83 height 28
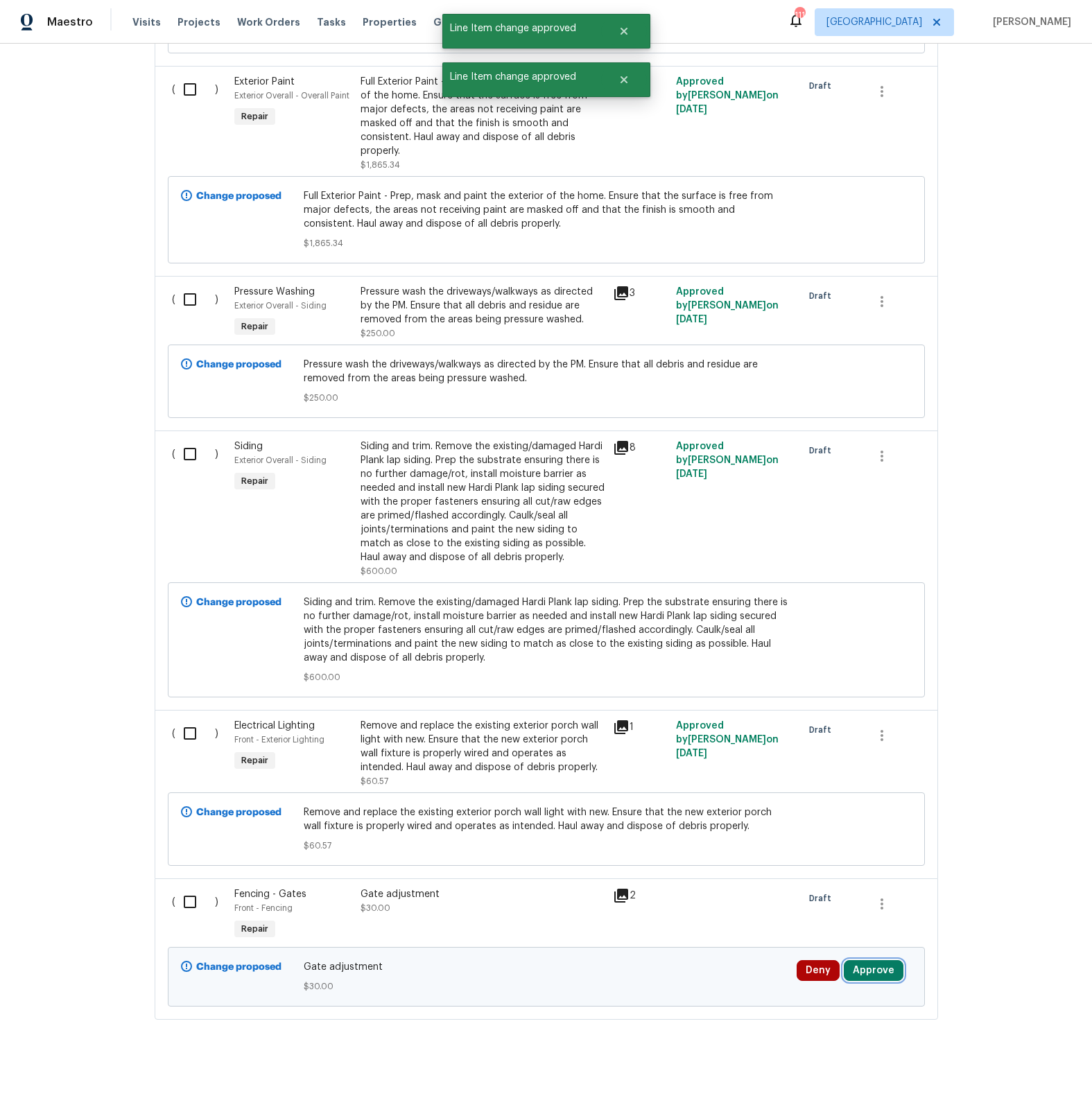
click at [871, 975] on button "Approve" at bounding box center [874, 970] width 60 height 21
click at [817, 935] on button "Approve" at bounding box center [833, 929] width 83 height 28
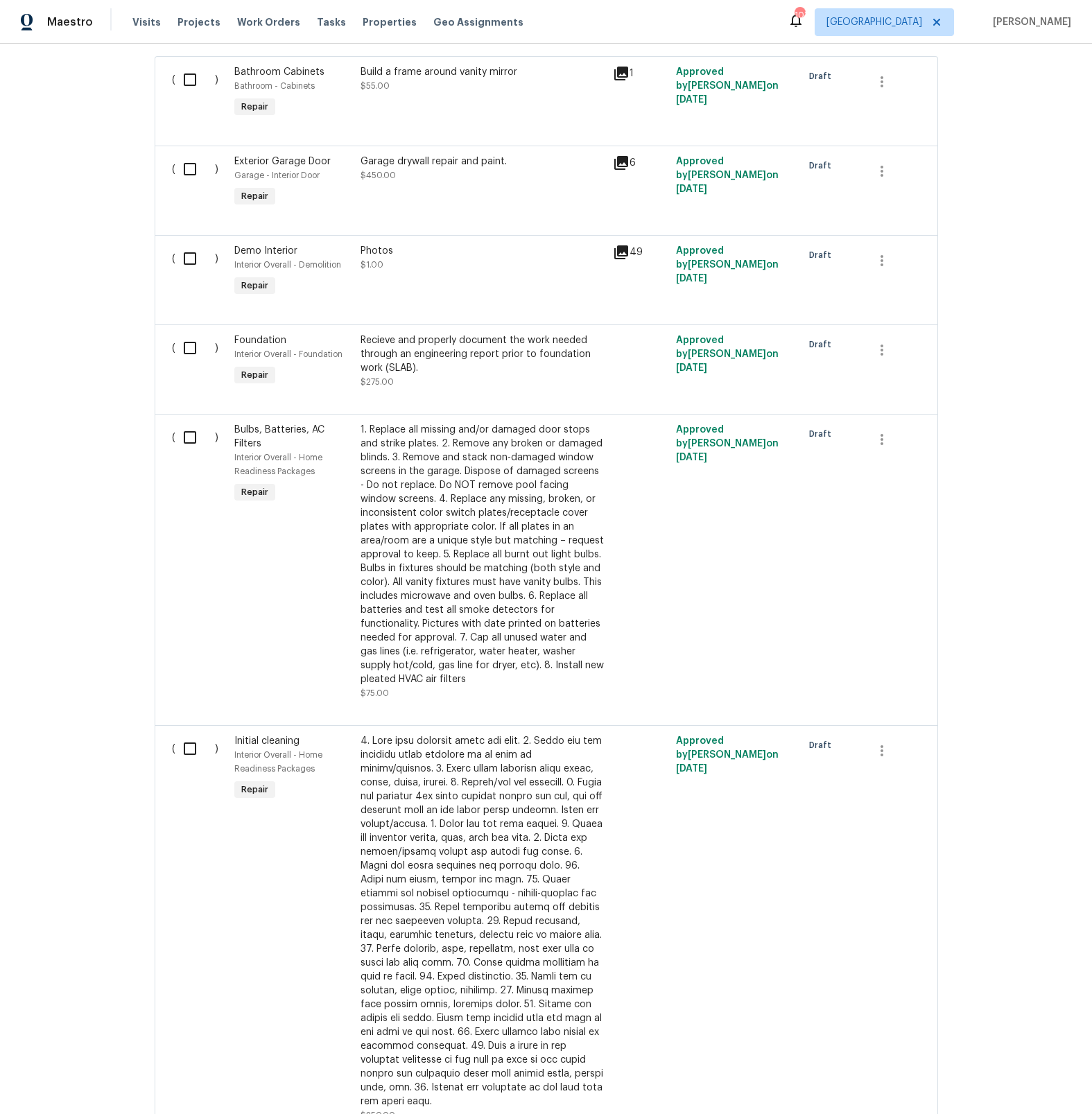
scroll to position [405, 0]
click at [556, 357] on div "Recieve and properly document the work needed through an engineering report pri…" at bounding box center [483, 357] width 244 height 42
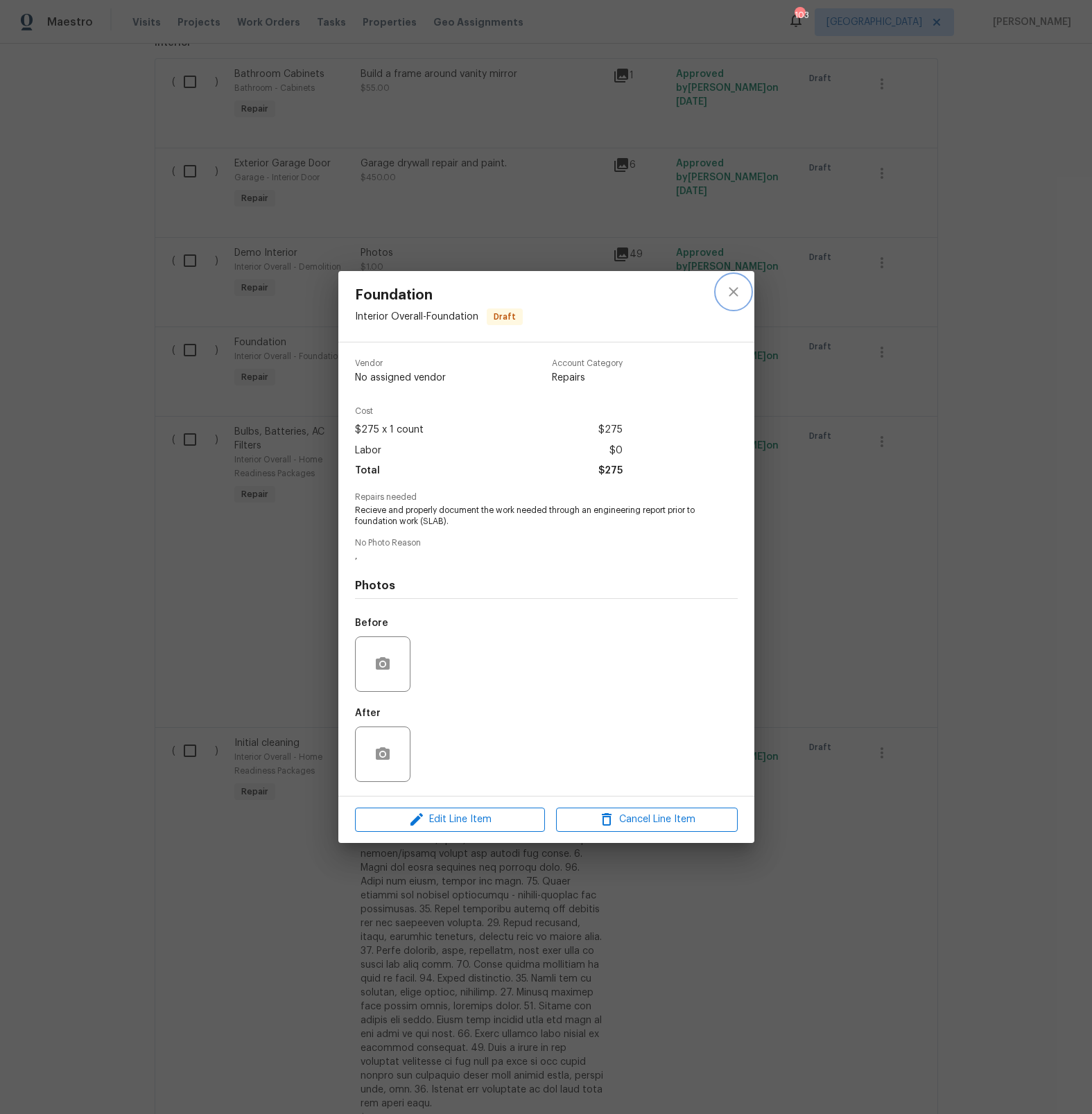
click at [737, 294] on icon "close" at bounding box center [733, 292] width 17 height 17
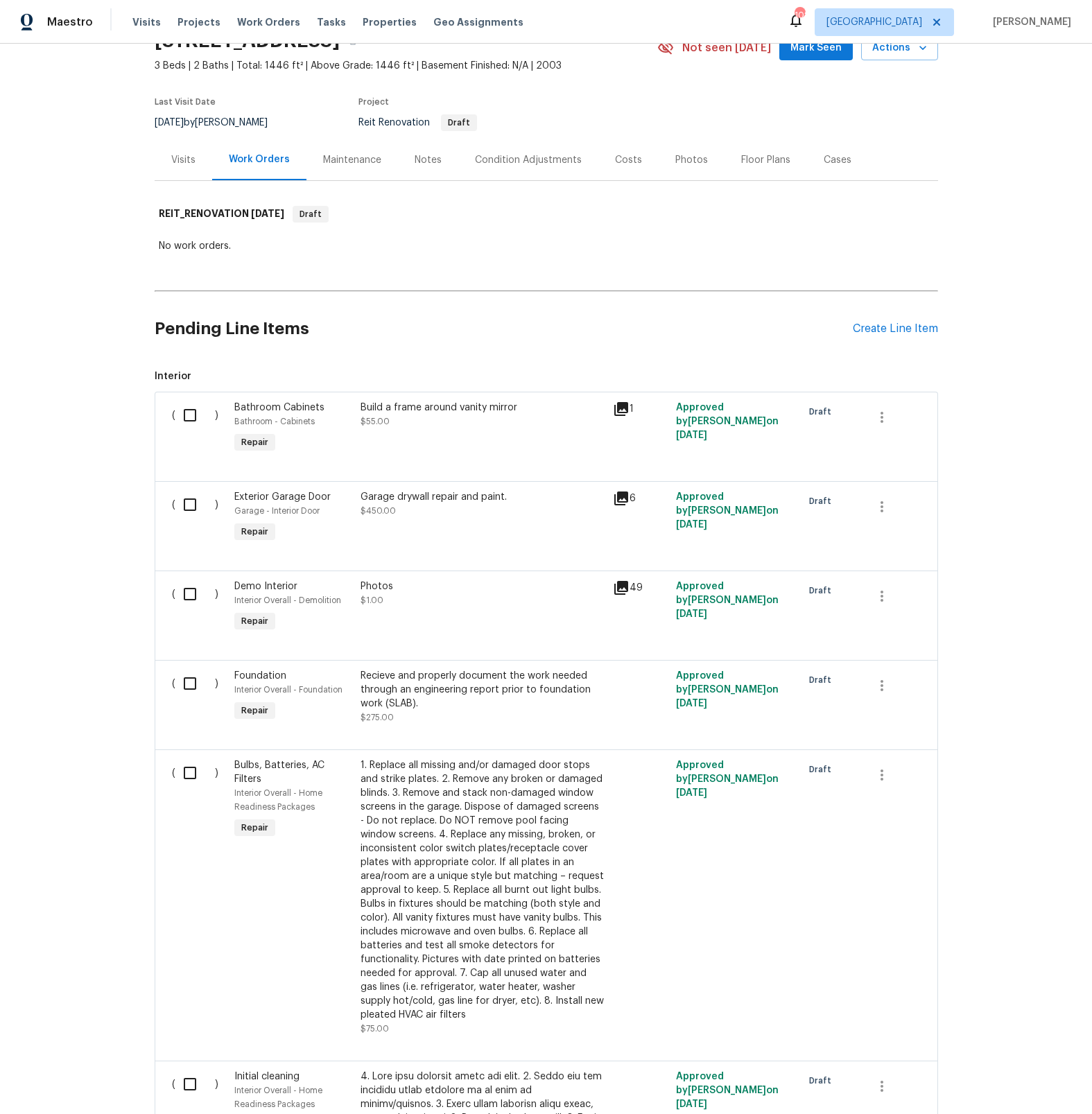
scroll to position [0, 0]
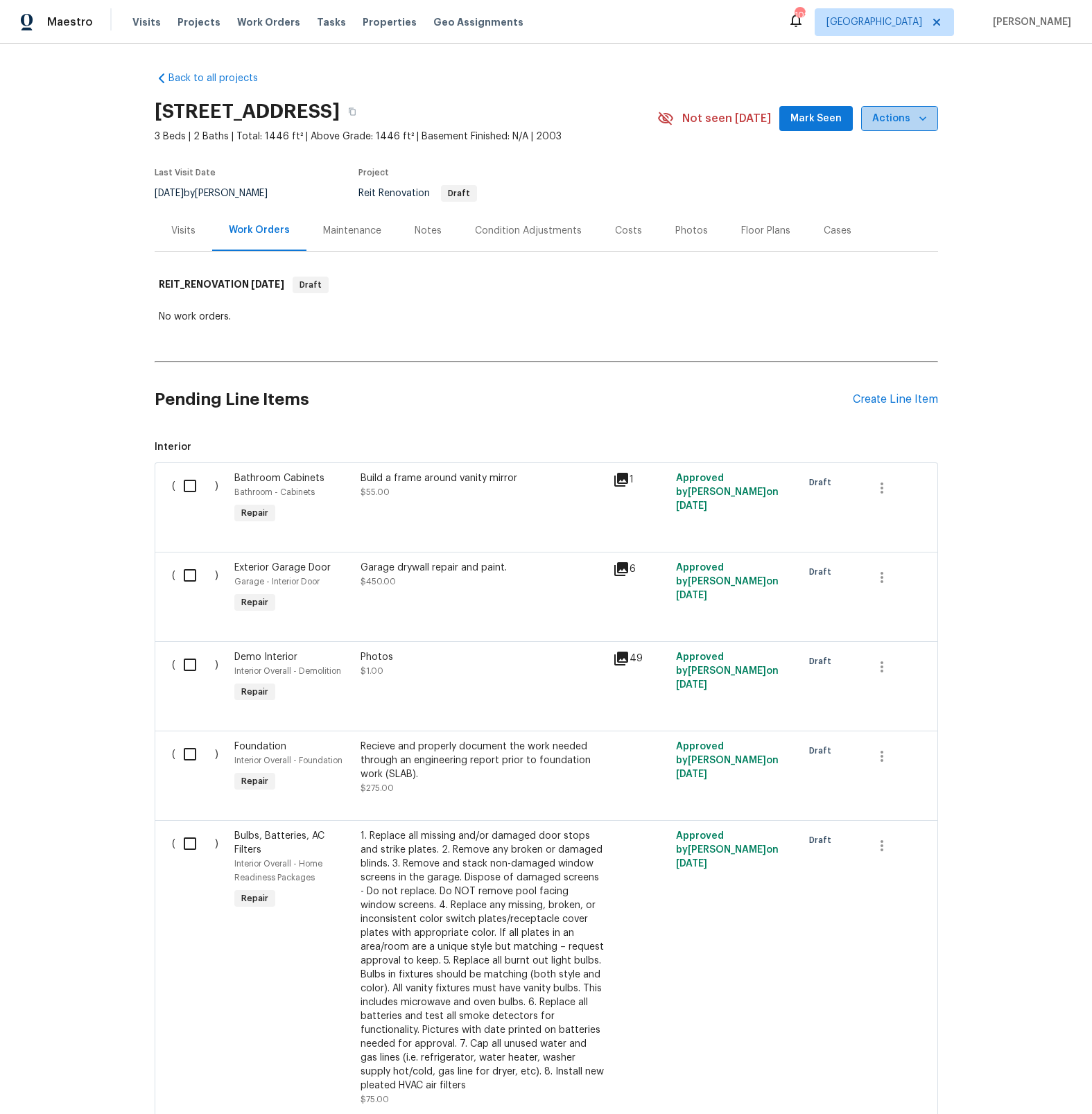
click at [920, 119] on icon "button" at bounding box center [922, 119] width 7 height 4
click at [845, 333] on p "Upload Line Item Photos" at bounding box center [869, 332] width 113 height 15
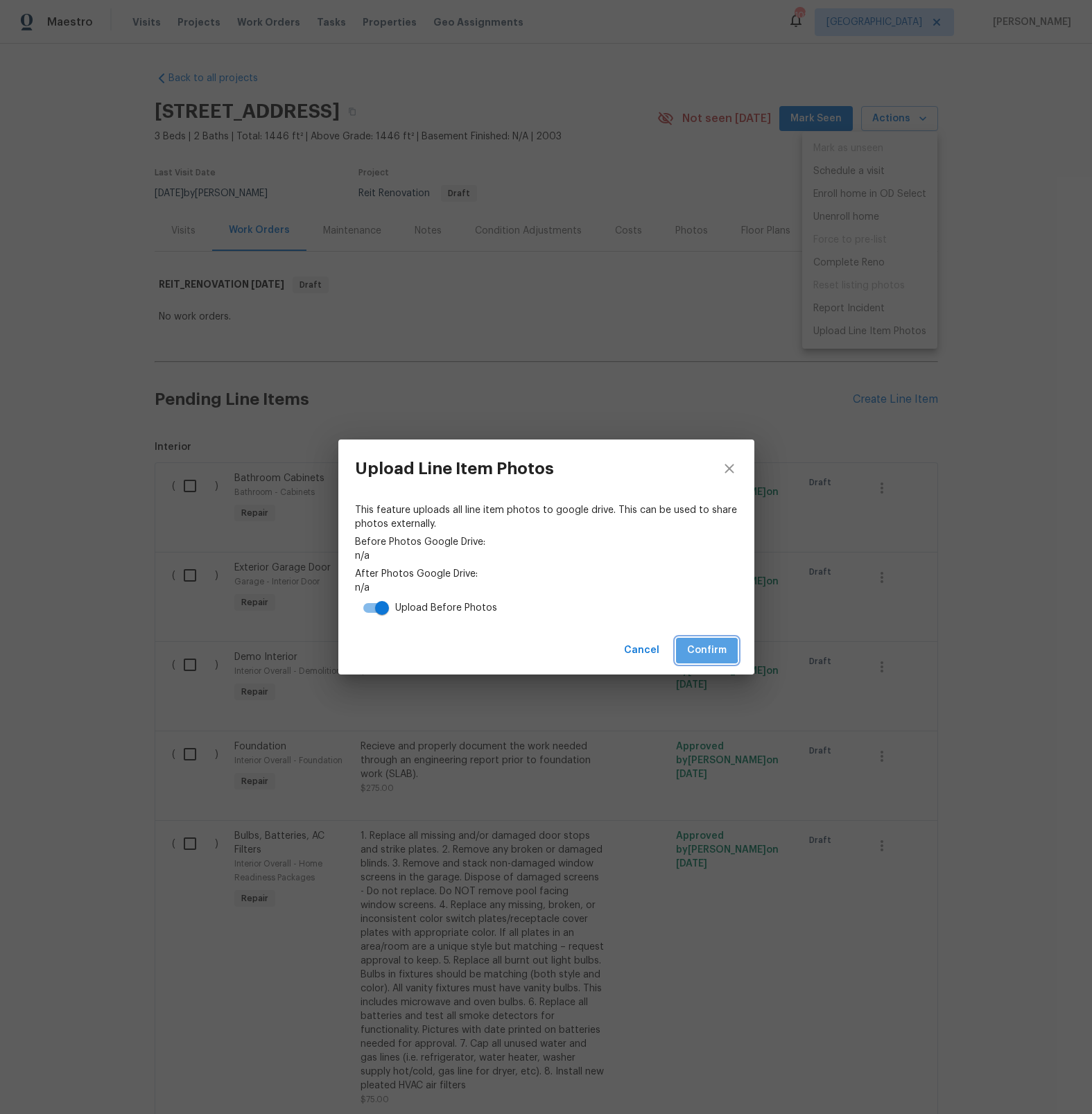
click at [684, 649] on button "Confirm" at bounding box center [707, 651] width 62 height 26
click at [617, 557] on link "[URL][DOMAIN_NAME]" at bounding box center [546, 557] width 383 height 14
